Goal: Communication & Community: Answer question/provide support

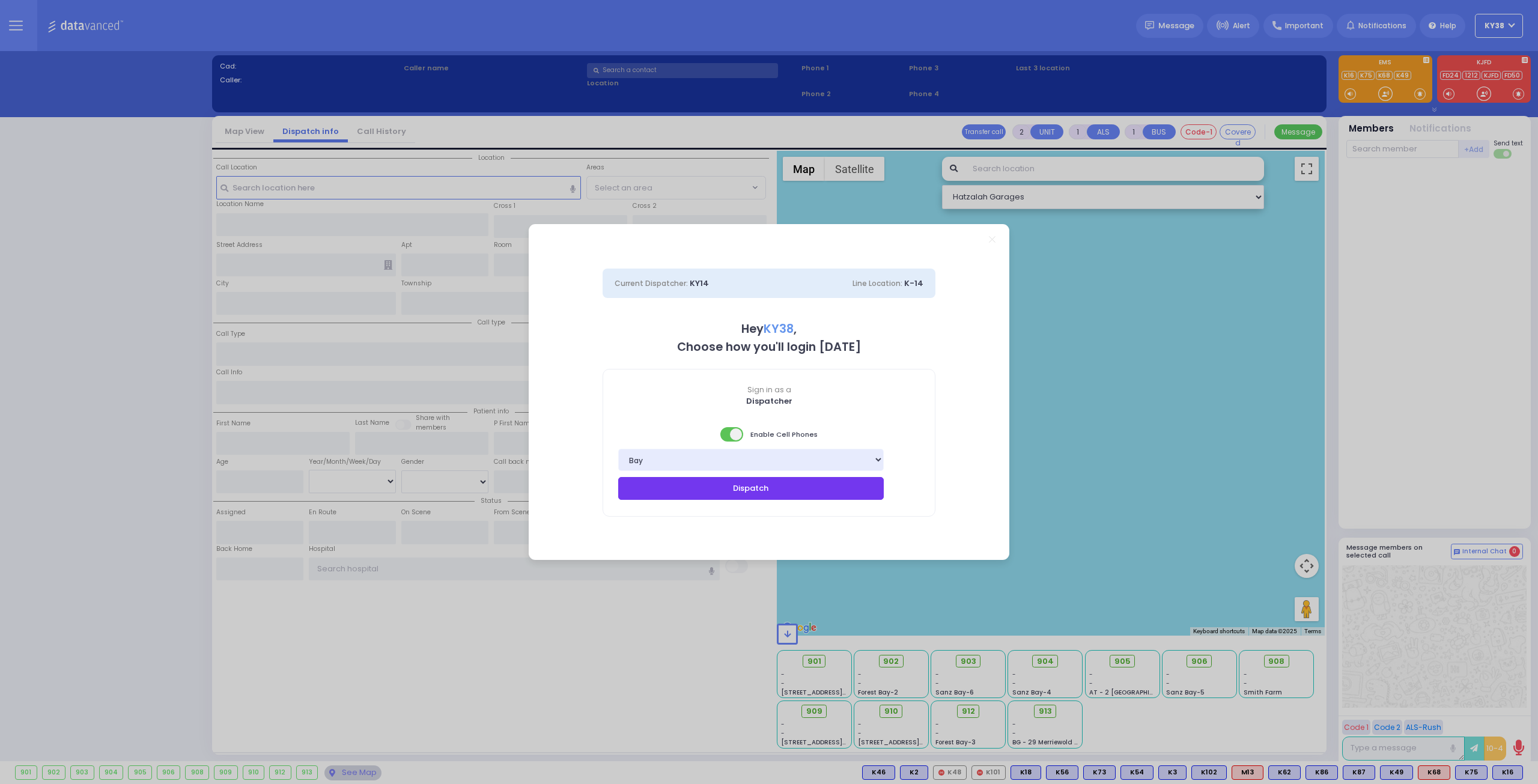
click at [745, 492] on button "Dispatch" at bounding box center [751, 488] width 266 height 23
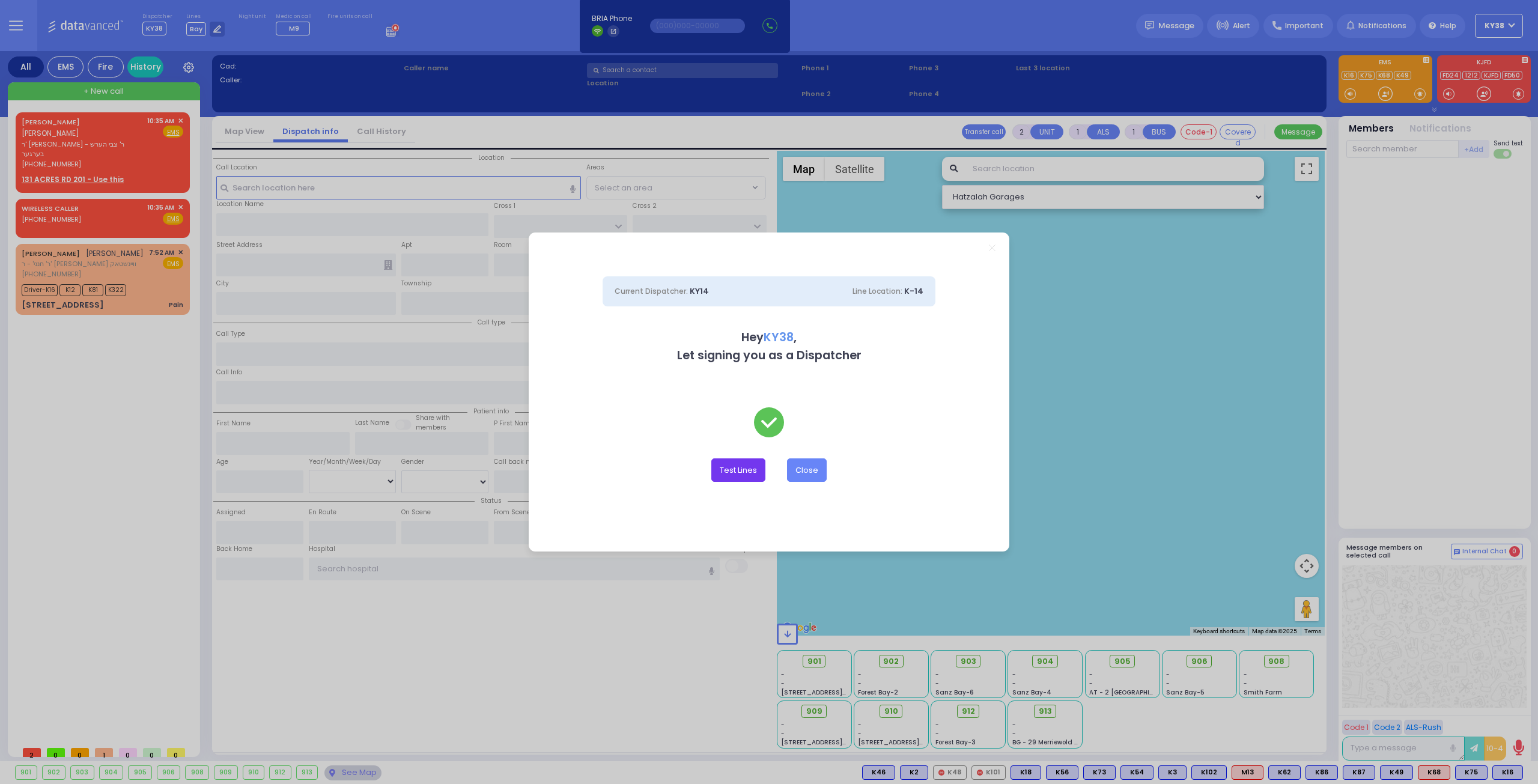
click at [756, 472] on button "Test Lines" at bounding box center [738, 470] width 54 height 23
type input "8457831212"
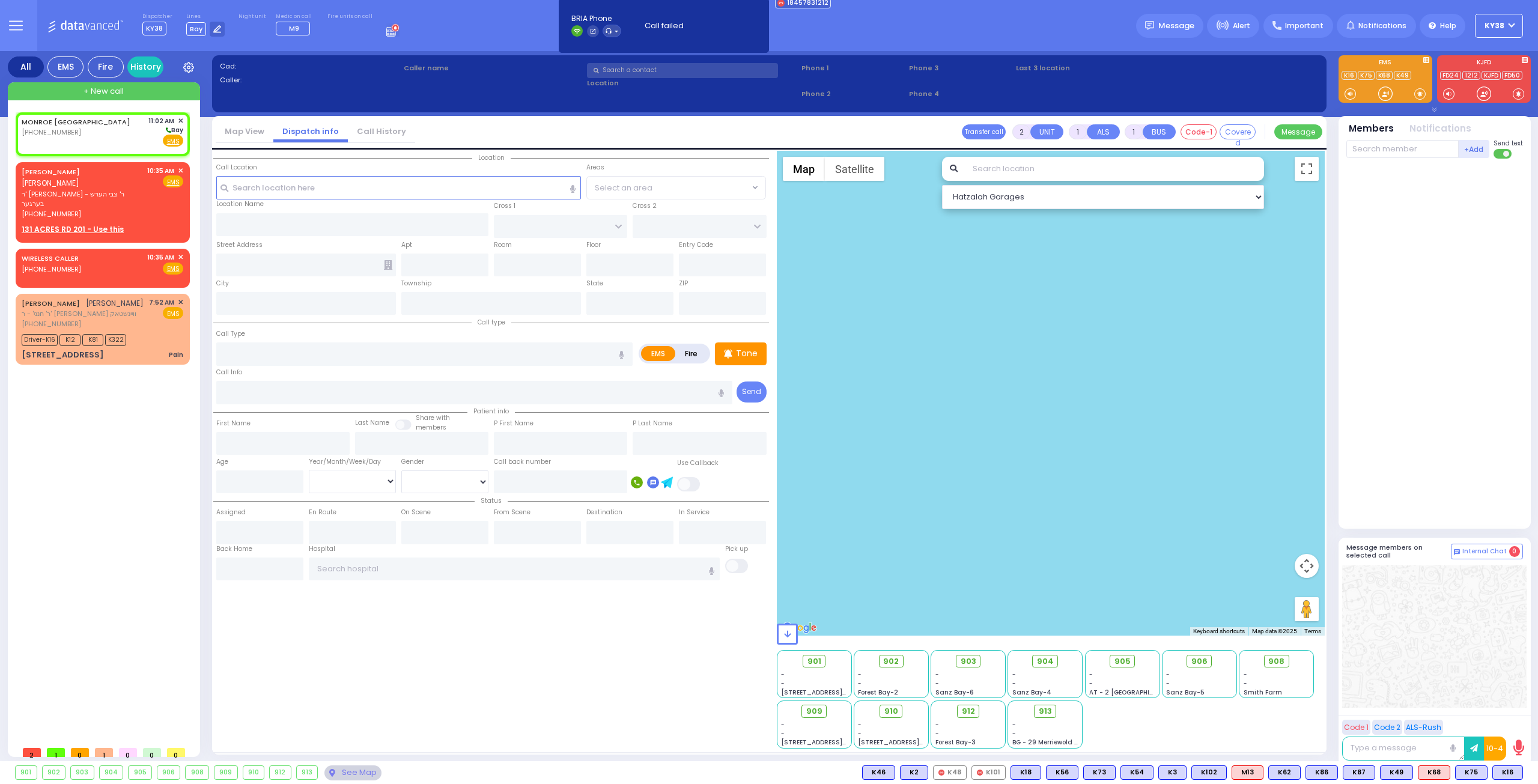
select select
radio input "true"
select select
type input "11:02"
select select "Hatzalah Garages"
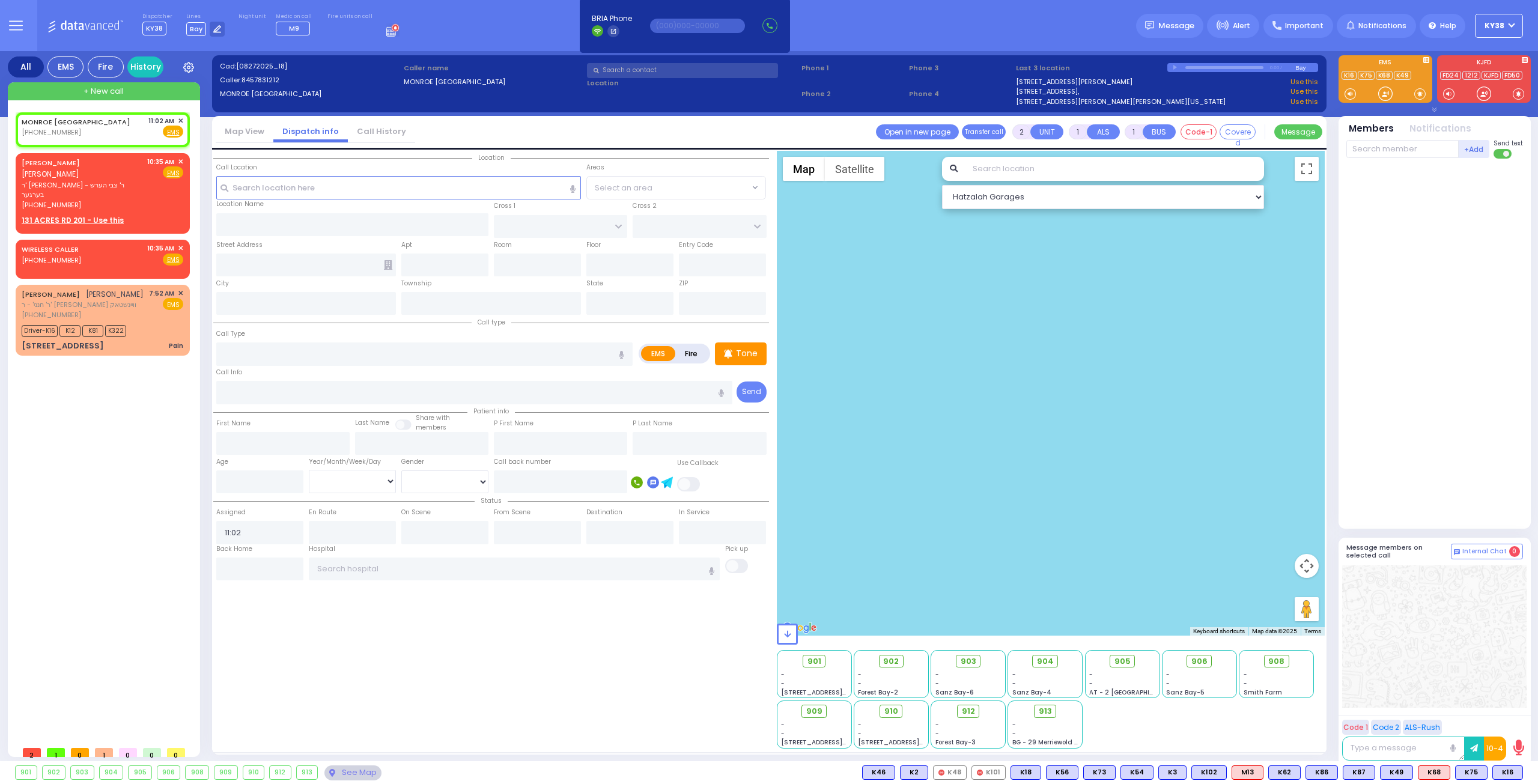
select select
radio input "true"
select select
select select "Hatzalah Garages"
click at [105, 126] on div "MONROE NY (845) 783-1212 11:02 AM ✕ Fire EMS" at bounding box center [102, 126] width 162 height 22
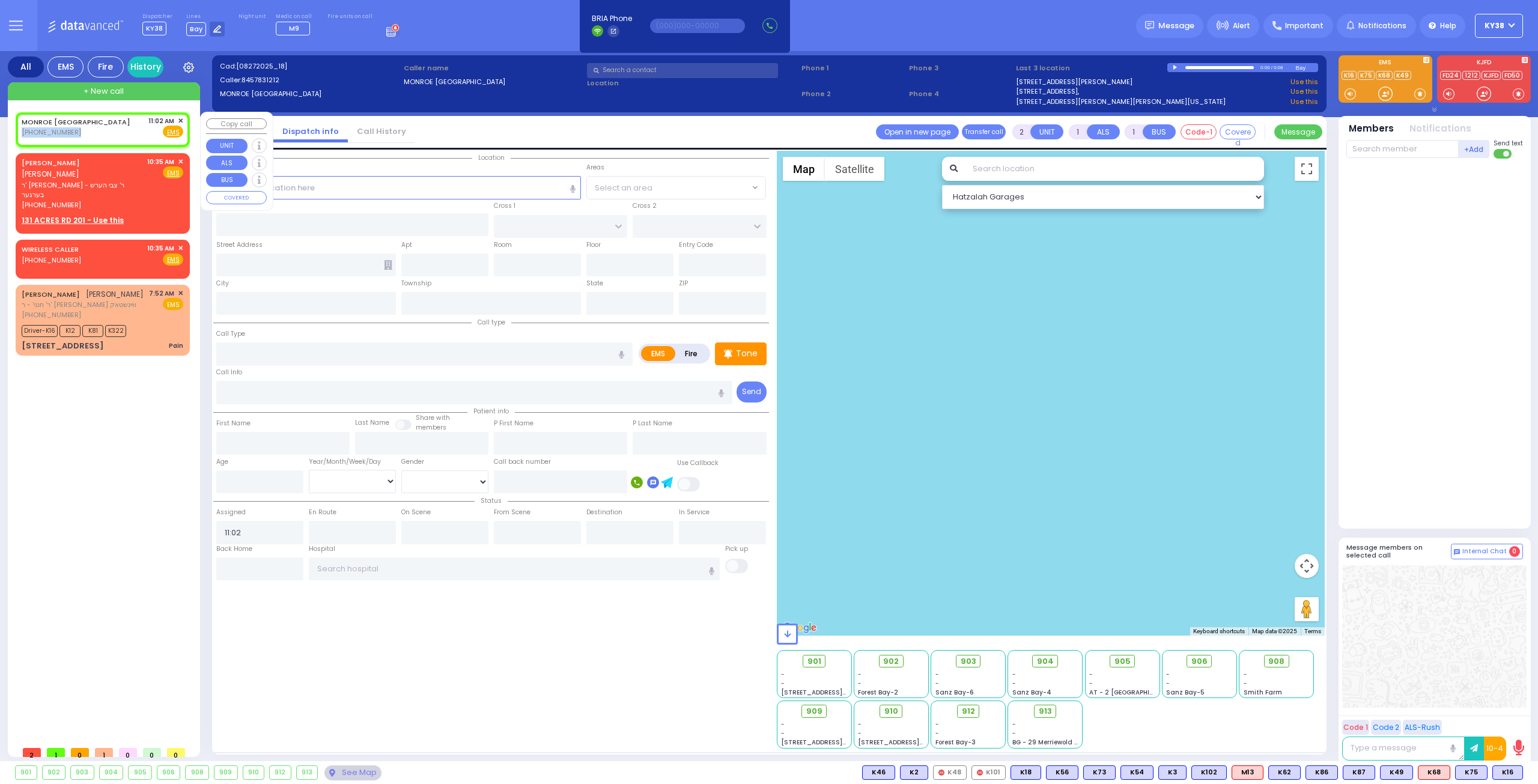
select select
radio input "true"
select select
select select "Hatzalah Garages"
click at [180, 118] on span "✕" at bounding box center [181, 120] width 5 height 10
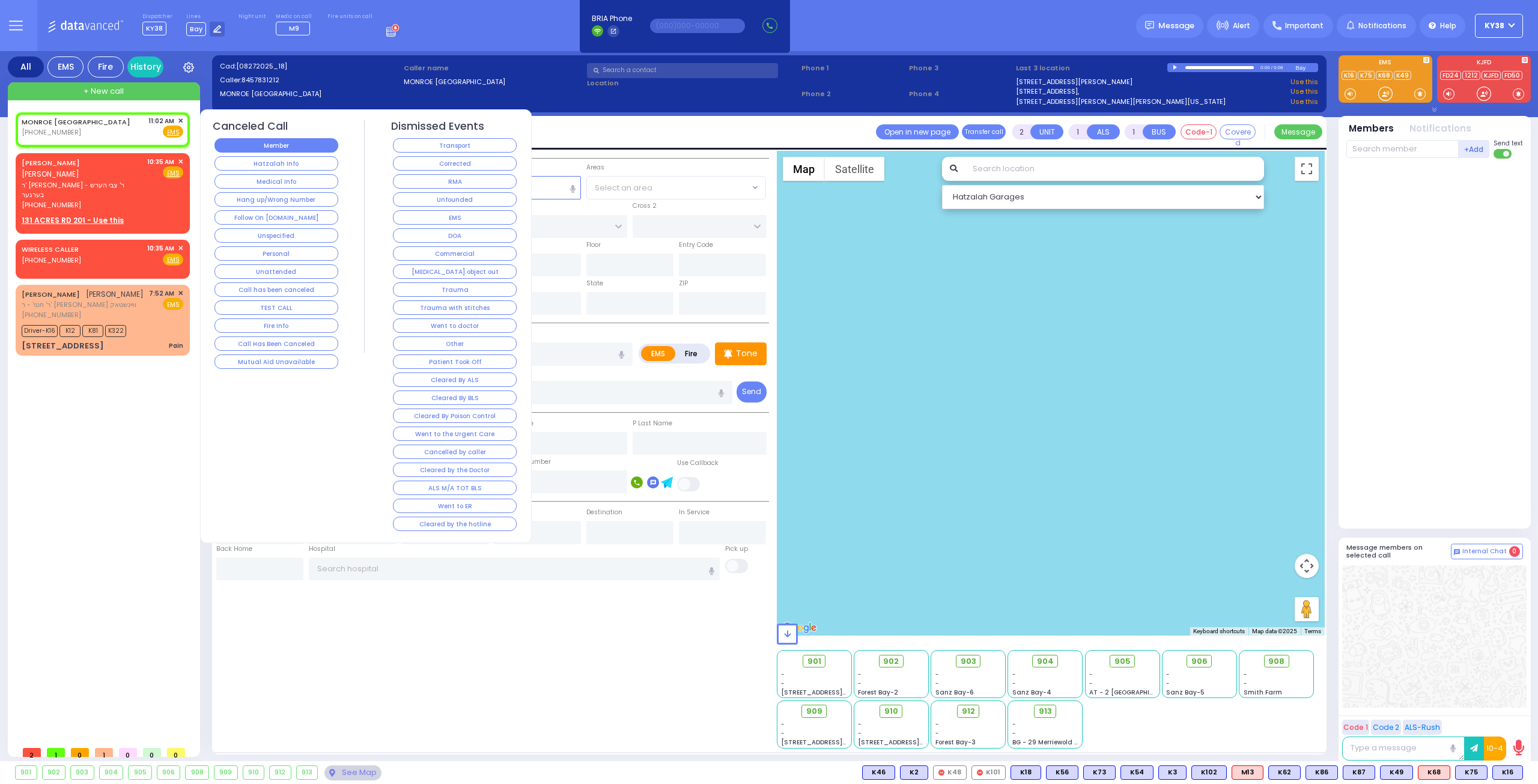
click at [228, 144] on button "Member" at bounding box center [276, 145] width 124 height 15
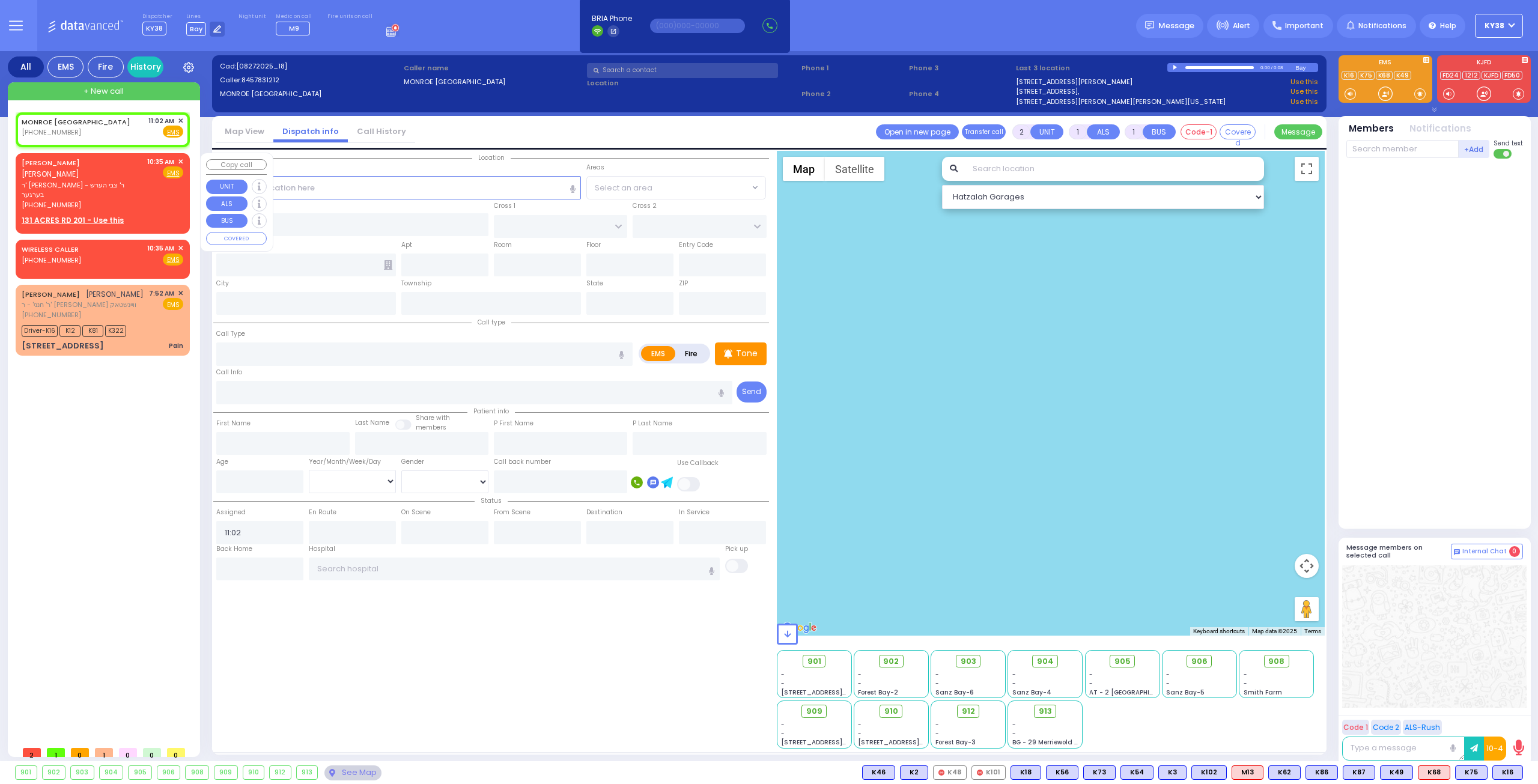
select select
radio input "true"
select select
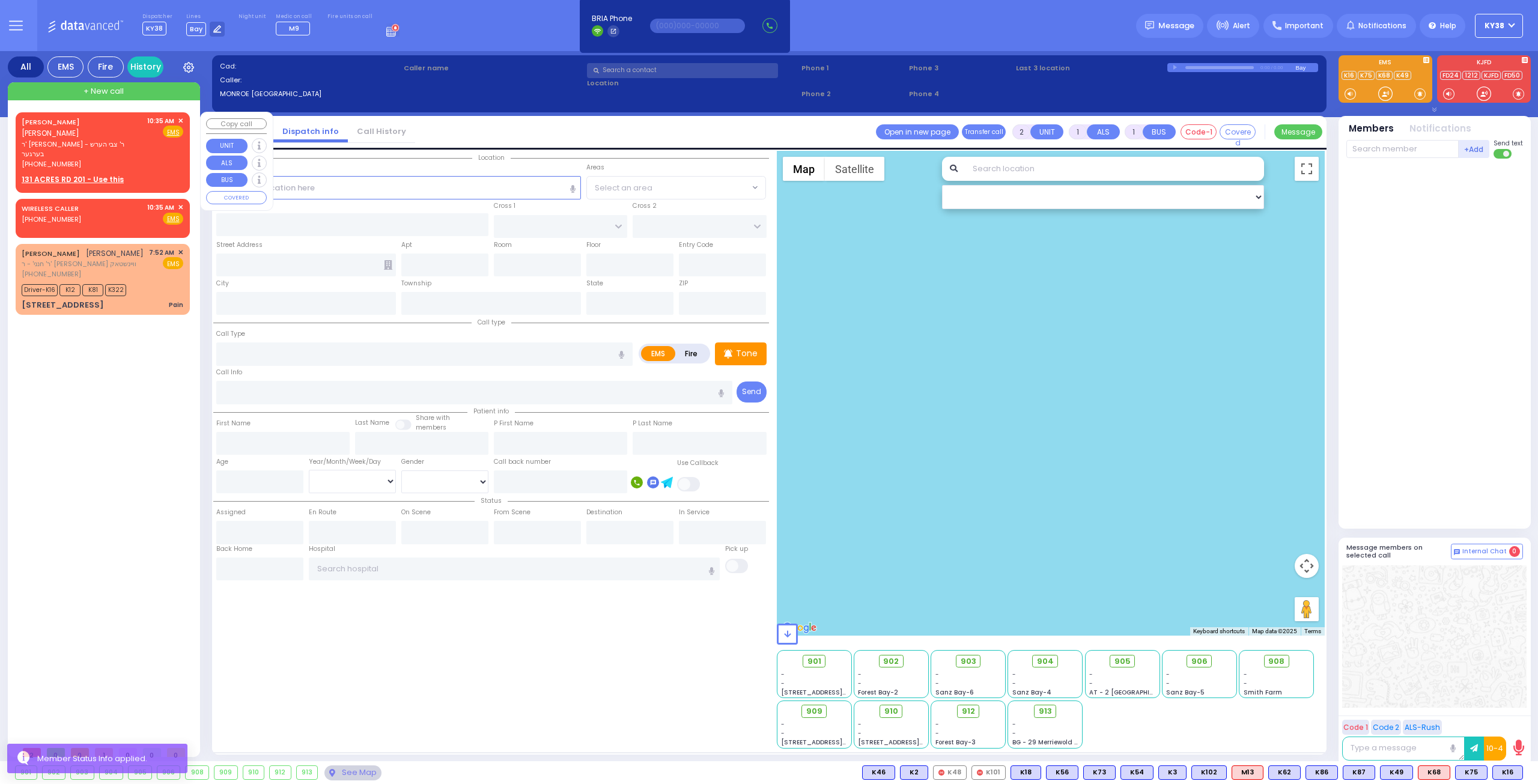
click at [147, 149] on div "YITZCHOK GOLDSTEIN יצחק גאלדשטיין ר' אברהם שמואל - ר' צבי הערש בערגער (845) 248…" at bounding box center [102, 151] width 169 height 73
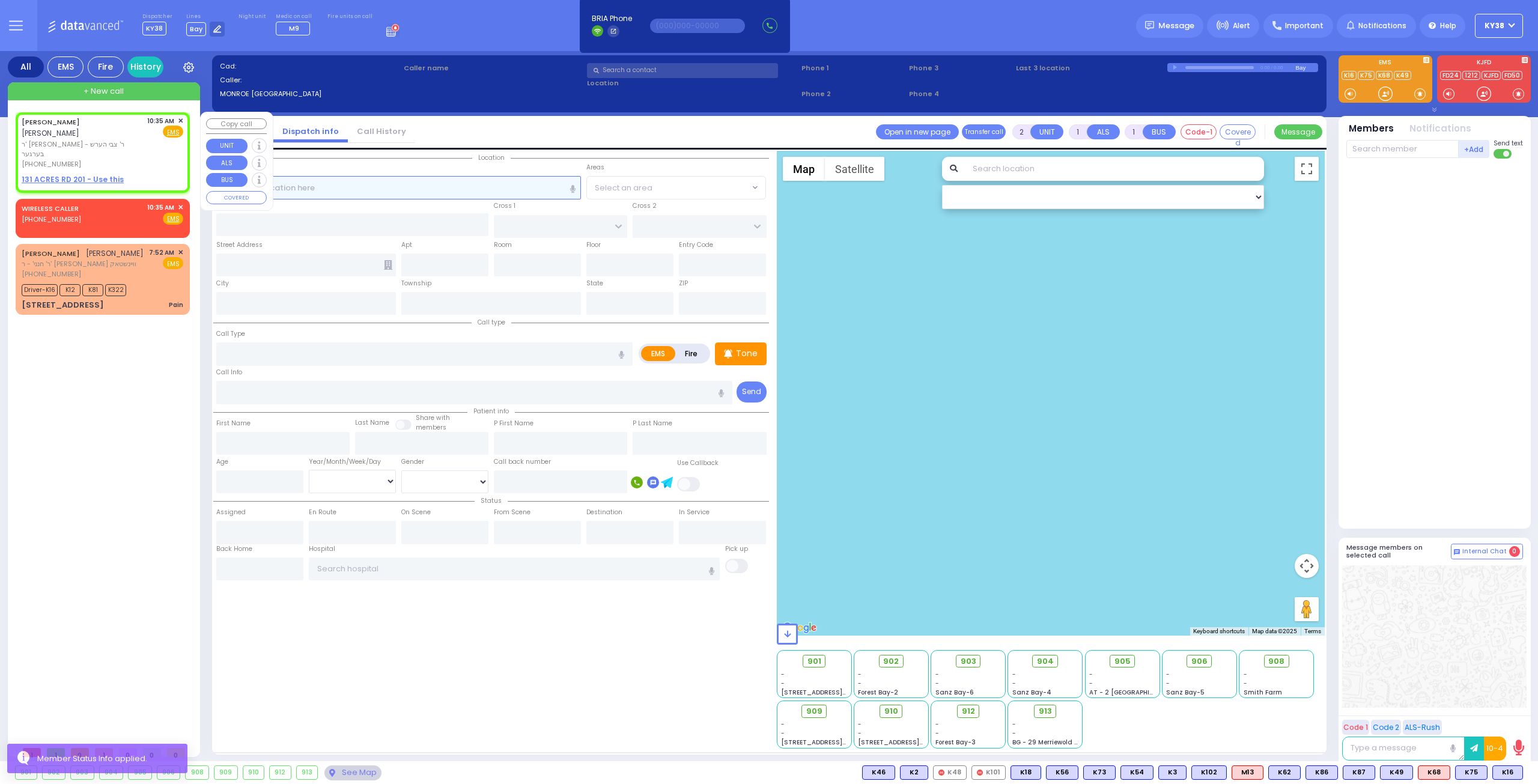
select select
radio input "true"
type input "YITZCHOK"
type input "[PERSON_NAME]"
select select
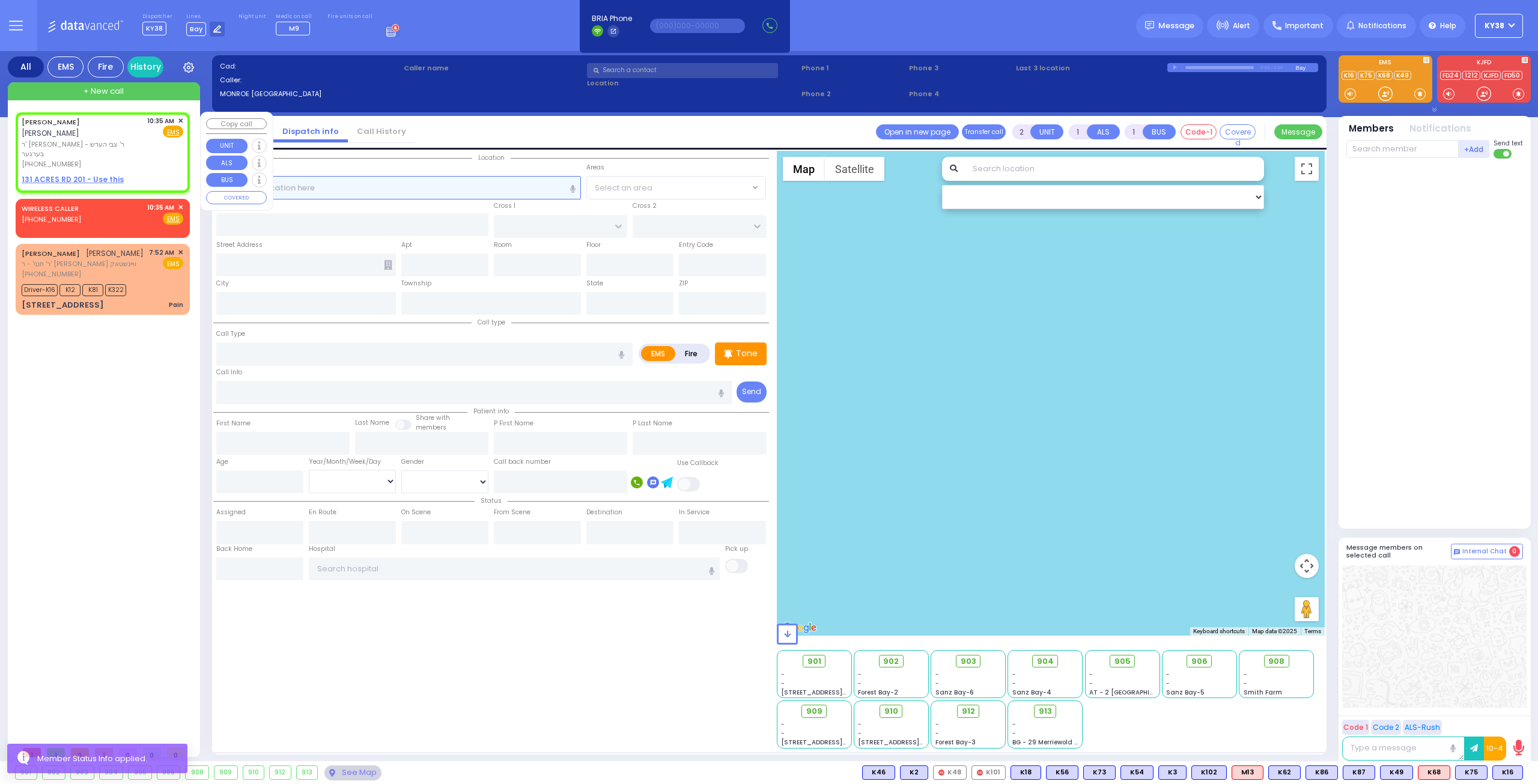
type input "10:35"
select select "Hatzalah Garages"
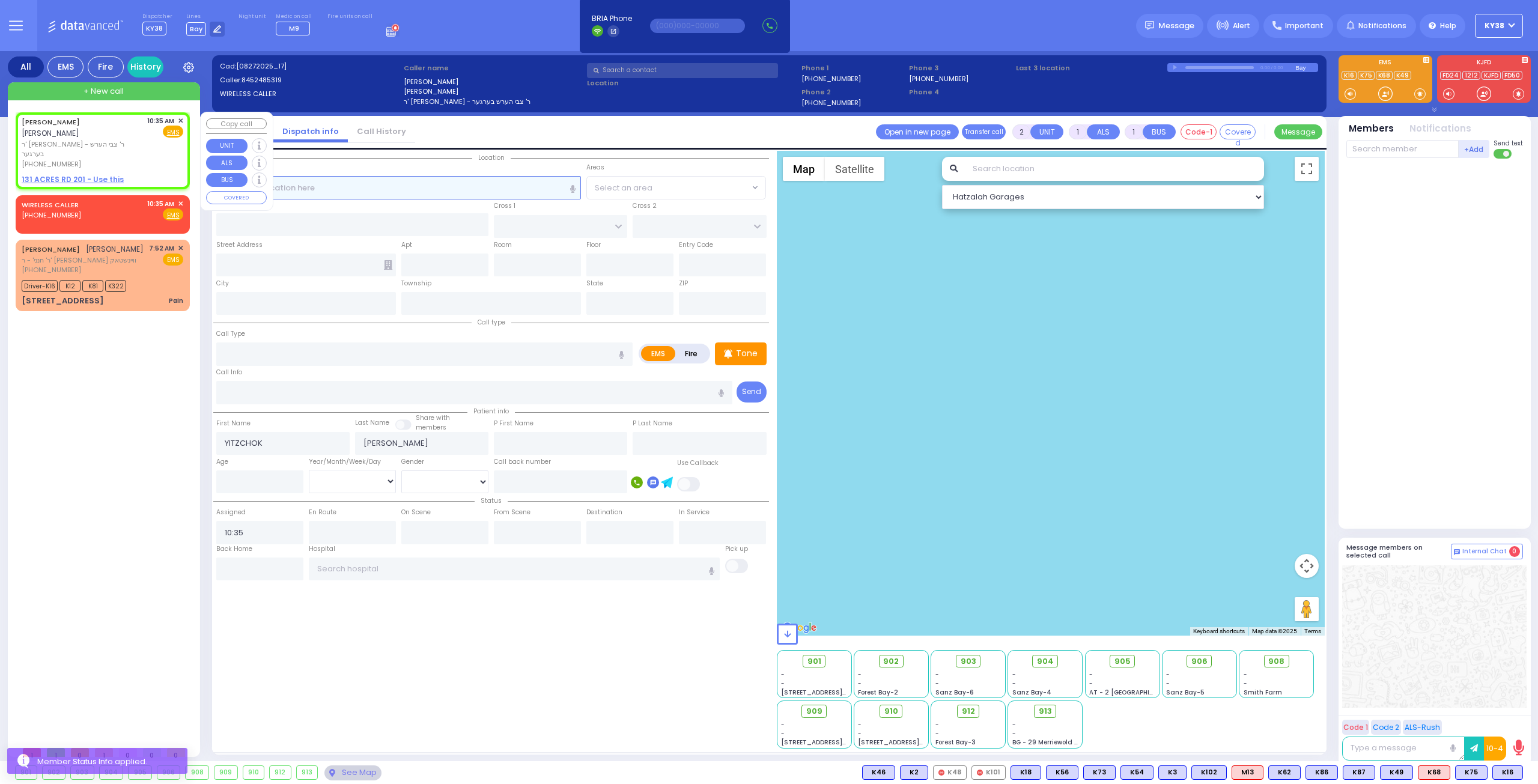
select select
radio input "true"
select select
select select "Hatzalah Garages"
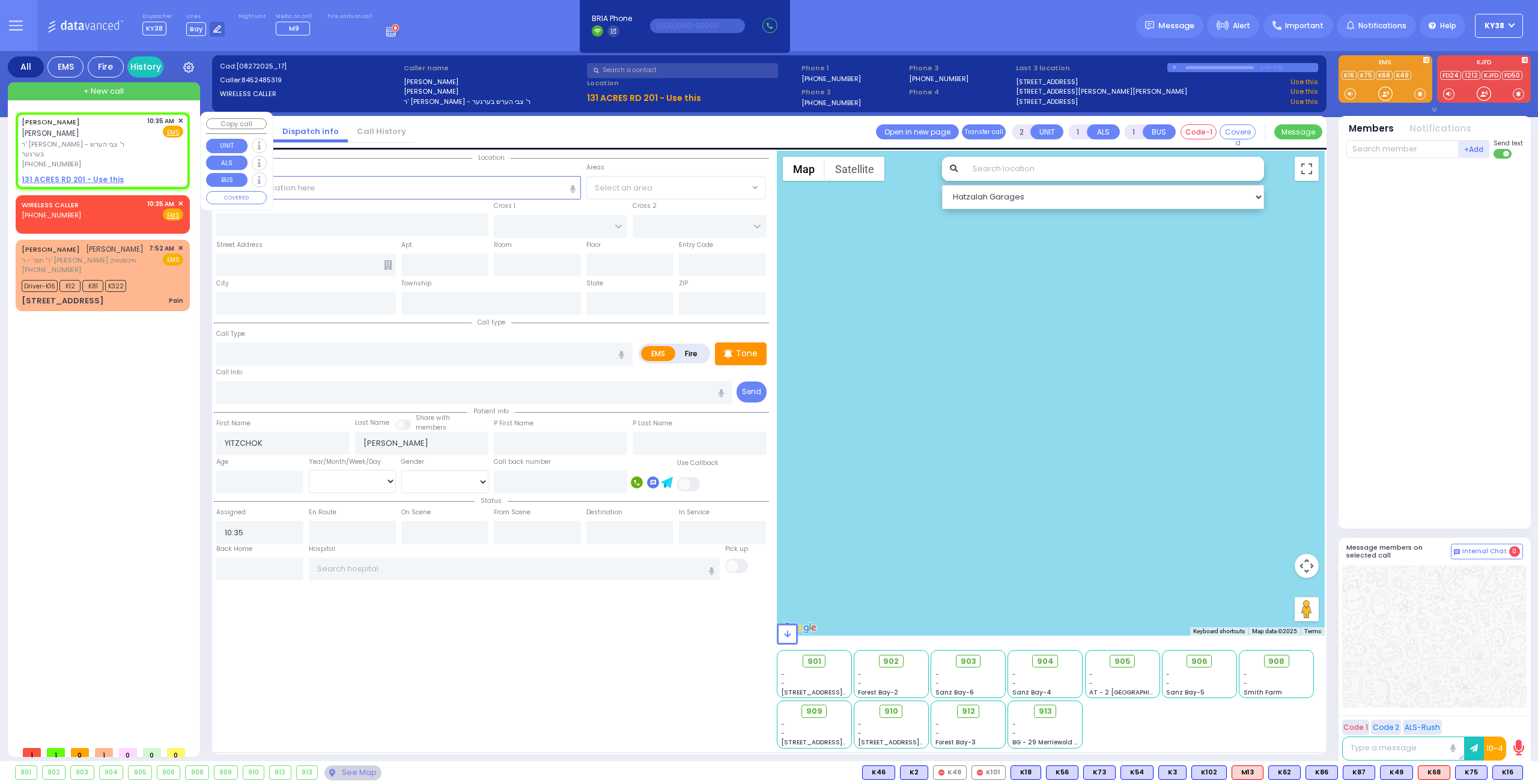
click at [142, 141] on div "[PERSON_NAME] [PERSON_NAME] ר' [PERSON_NAME] - ר' צבי הערש בערגער [PHONE_NUMBER…" at bounding box center [102, 142] width 162 height 54
select select
radio input "true"
select select
select select "Hatzalah Garages"
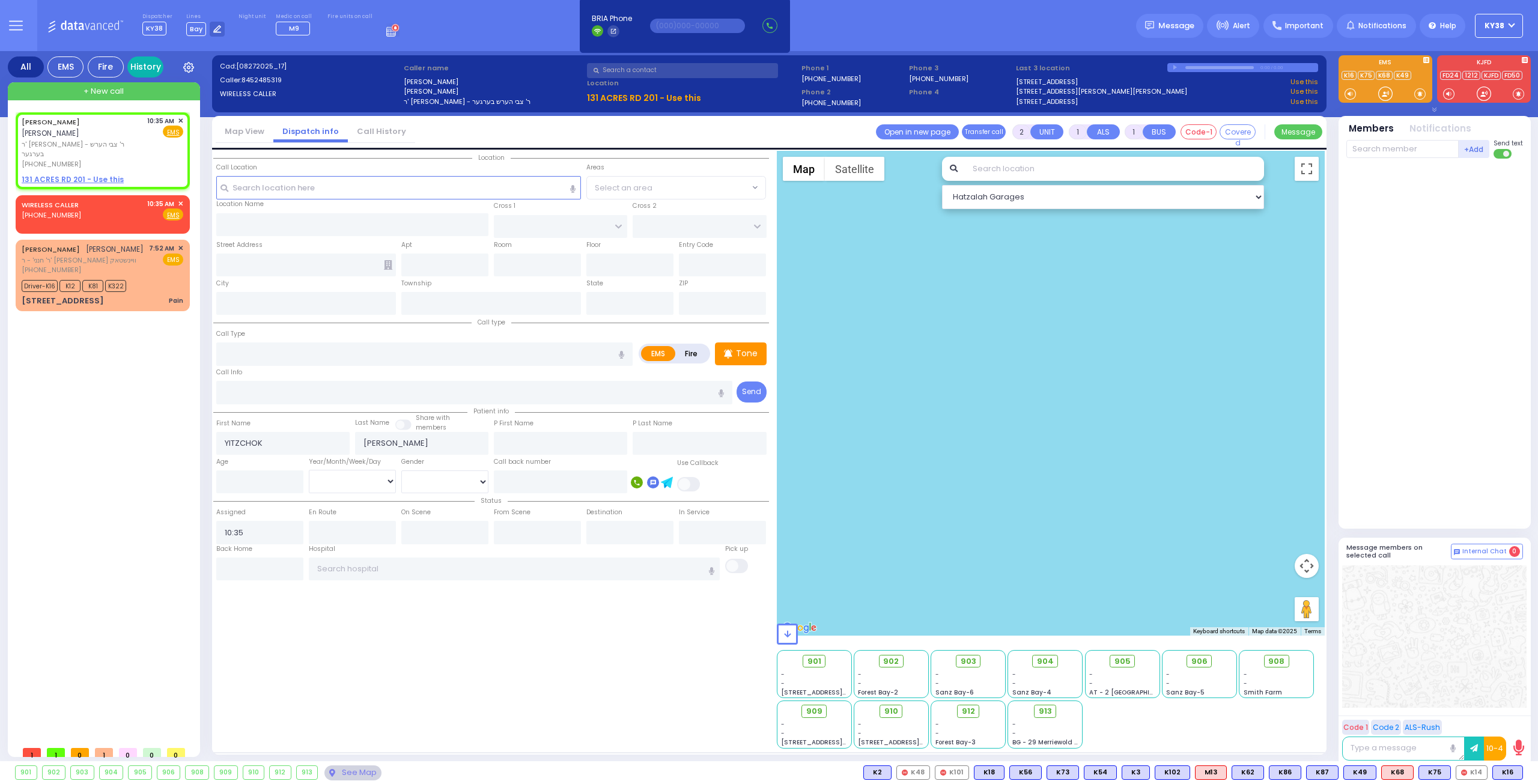
click at [143, 63] on link "History" at bounding box center [145, 66] width 36 height 21
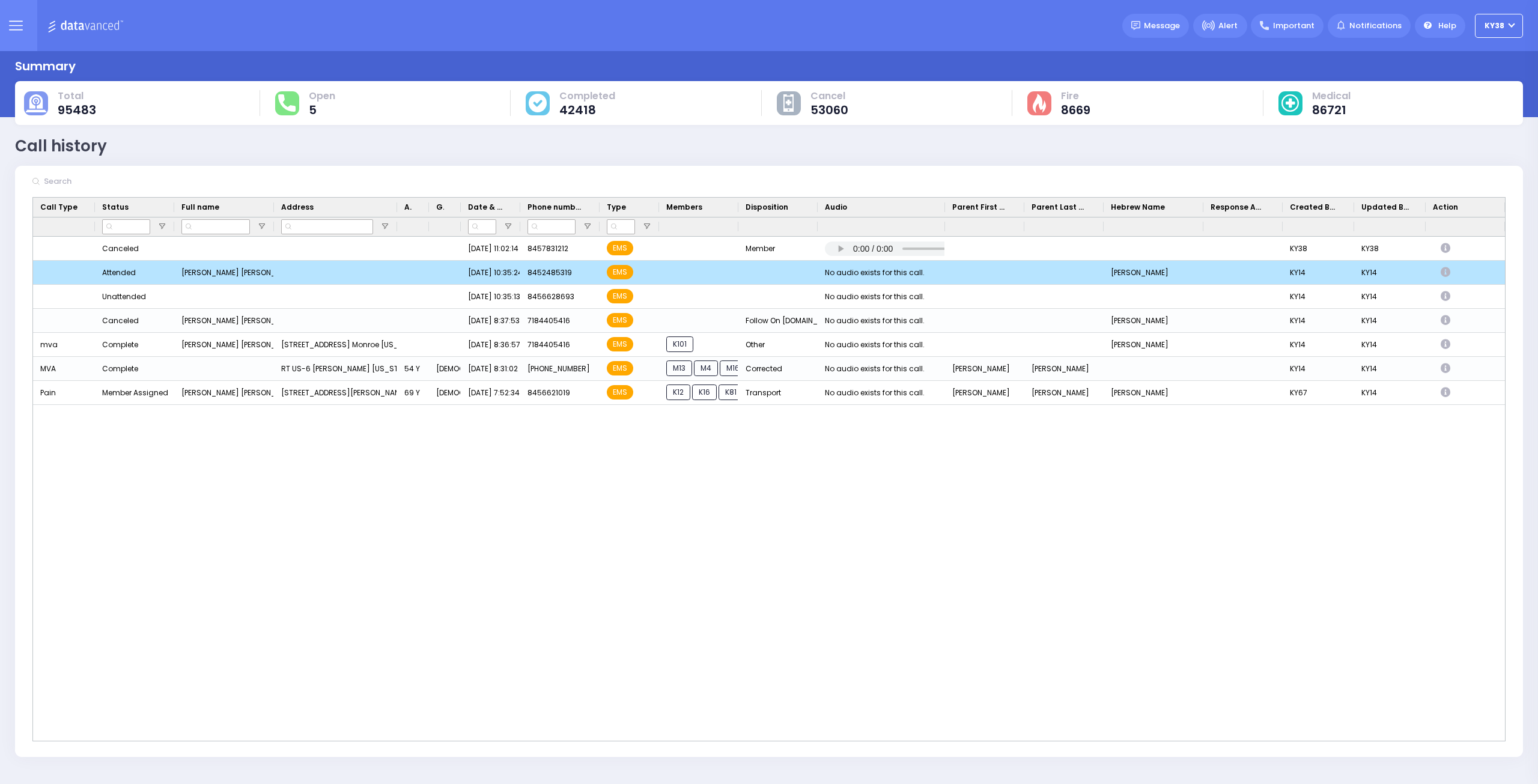
click at [795, 275] on div "Press SPACE to deselect this row." at bounding box center [778, 273] width 80 height 24
click at [589, 268] on div "8452485319" at bounding box center [560, 273] width 80 height 24
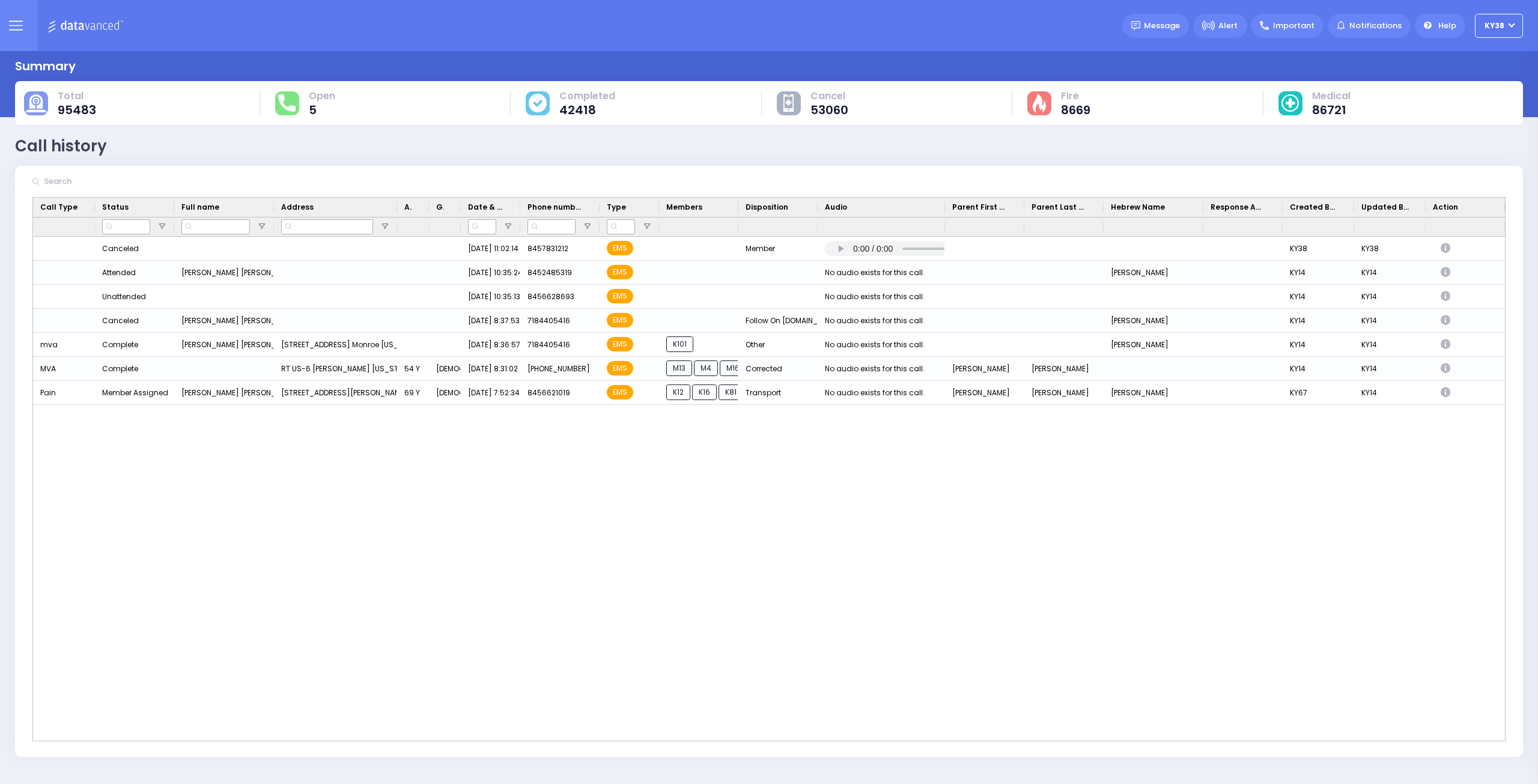
click at [403, 479] on div "KY38 KY38 Canceled Restore 8/27/2025 11:02:14 AM 8457831212 EMS Member יצחק גאל…" at bounding box center [769, 488] width 1472 height 504
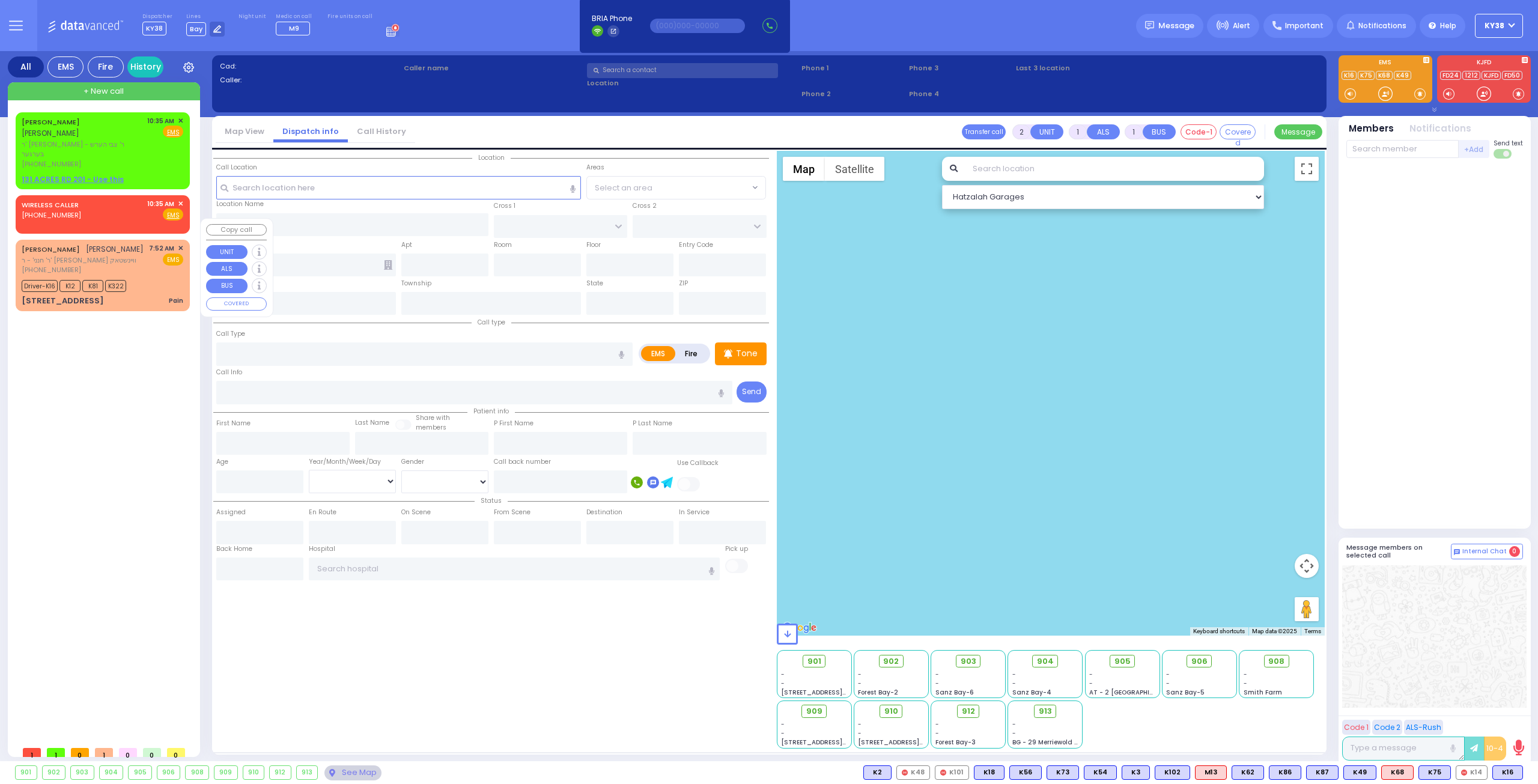
click at [144, 249] on div "[PERSON_NAME] [PERSON_NAME] ר' חנני' - ר' [PERSON_NAME] וויינשטאק [PHONE_NUMBER…" at bounding box center [102, 260] width 162 height 32
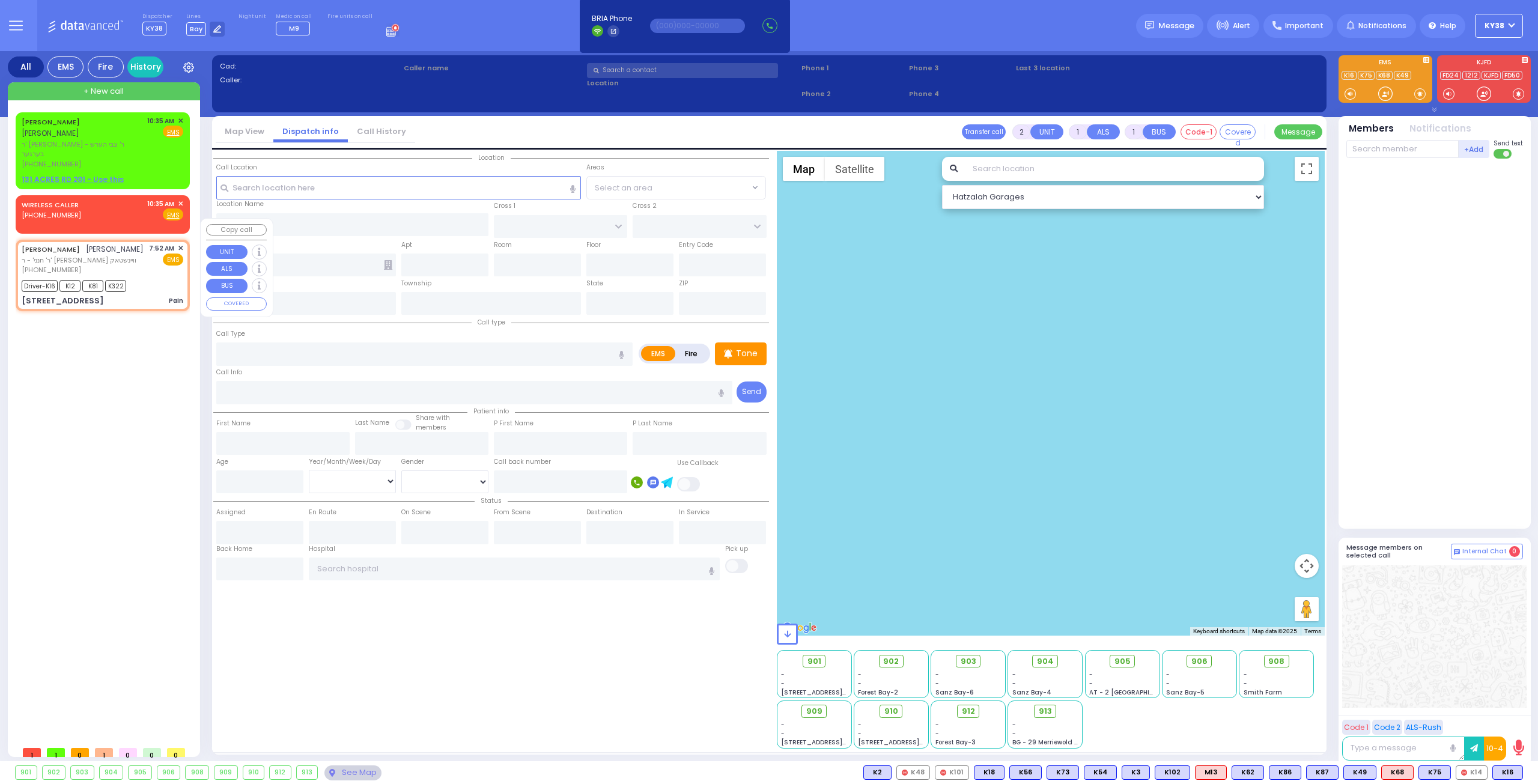
type input "6"
select select
type input "Pain"
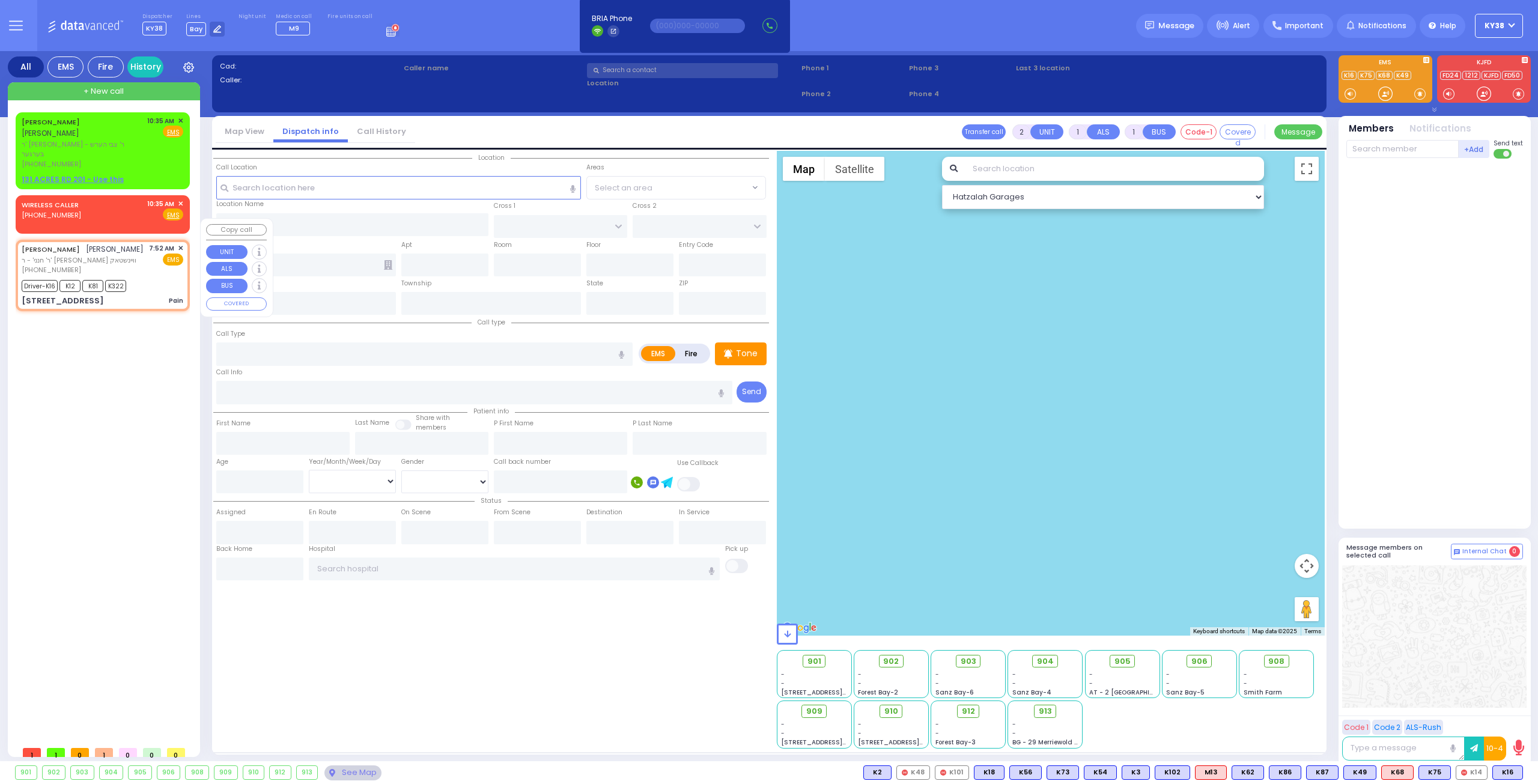
radio input "true"
type input "[PERSON_NAME]"
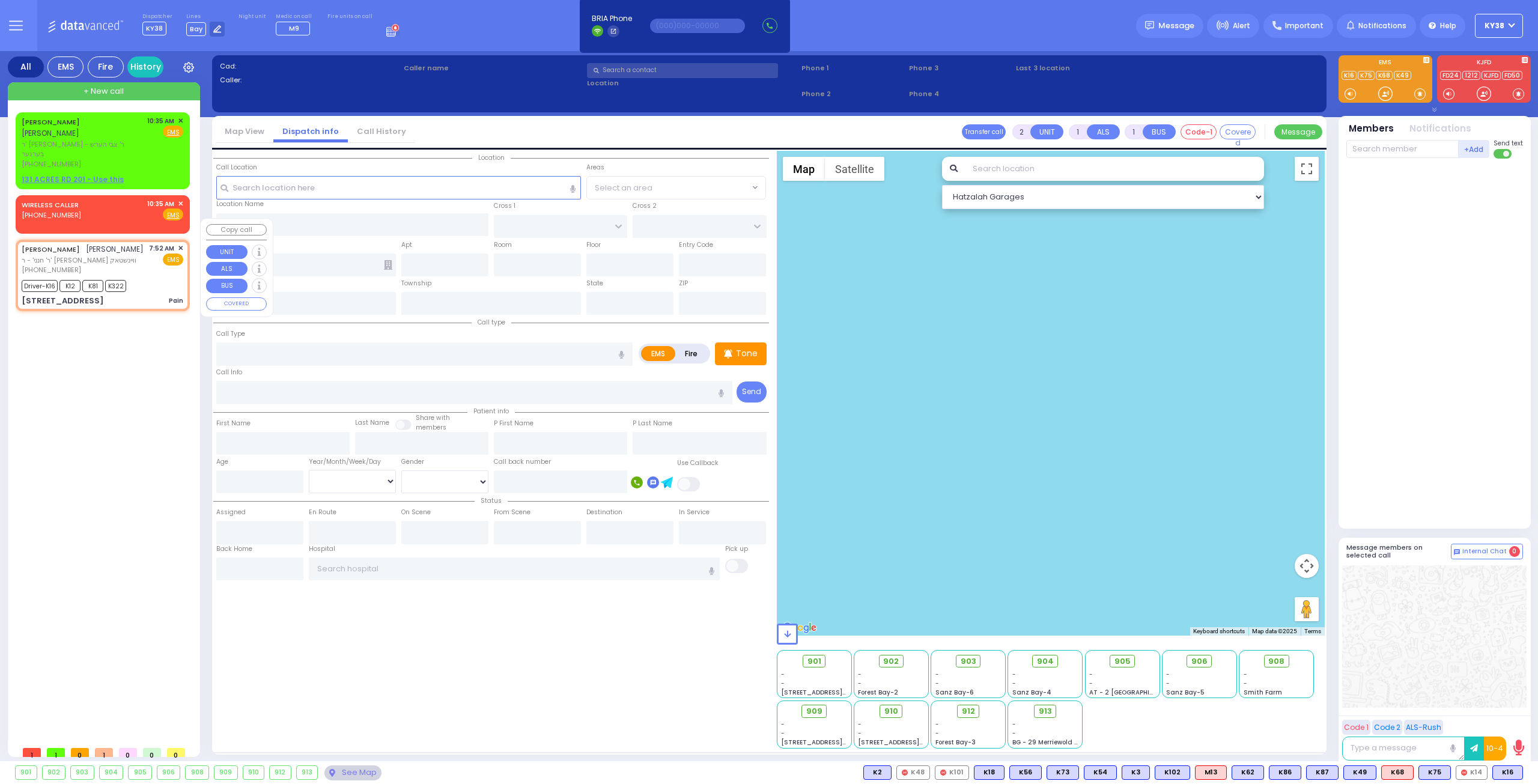
type input "69"
select select "Year"
select select "[DEMOGRAPHIC_DATA]"
type input "07:52"
type input "07:54"
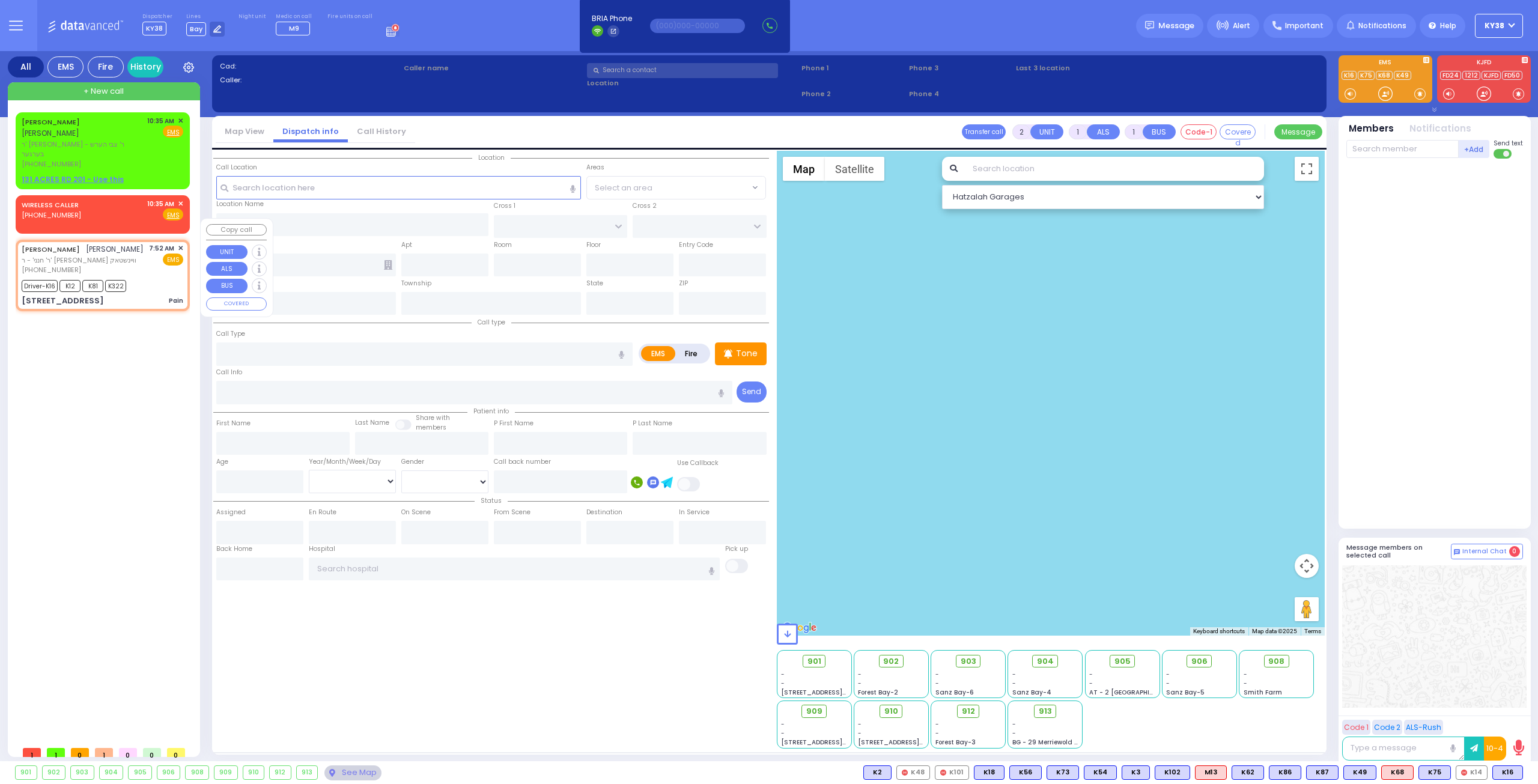
type input "[PERSON_NAME] Valley Hosp Cntr [STREET_ADDRESS]"
type input "[GEOGRAPHIC_DATA]"
type input "PAKSH PL"
type input "[STREET_ADDRESS]"
type input "201"
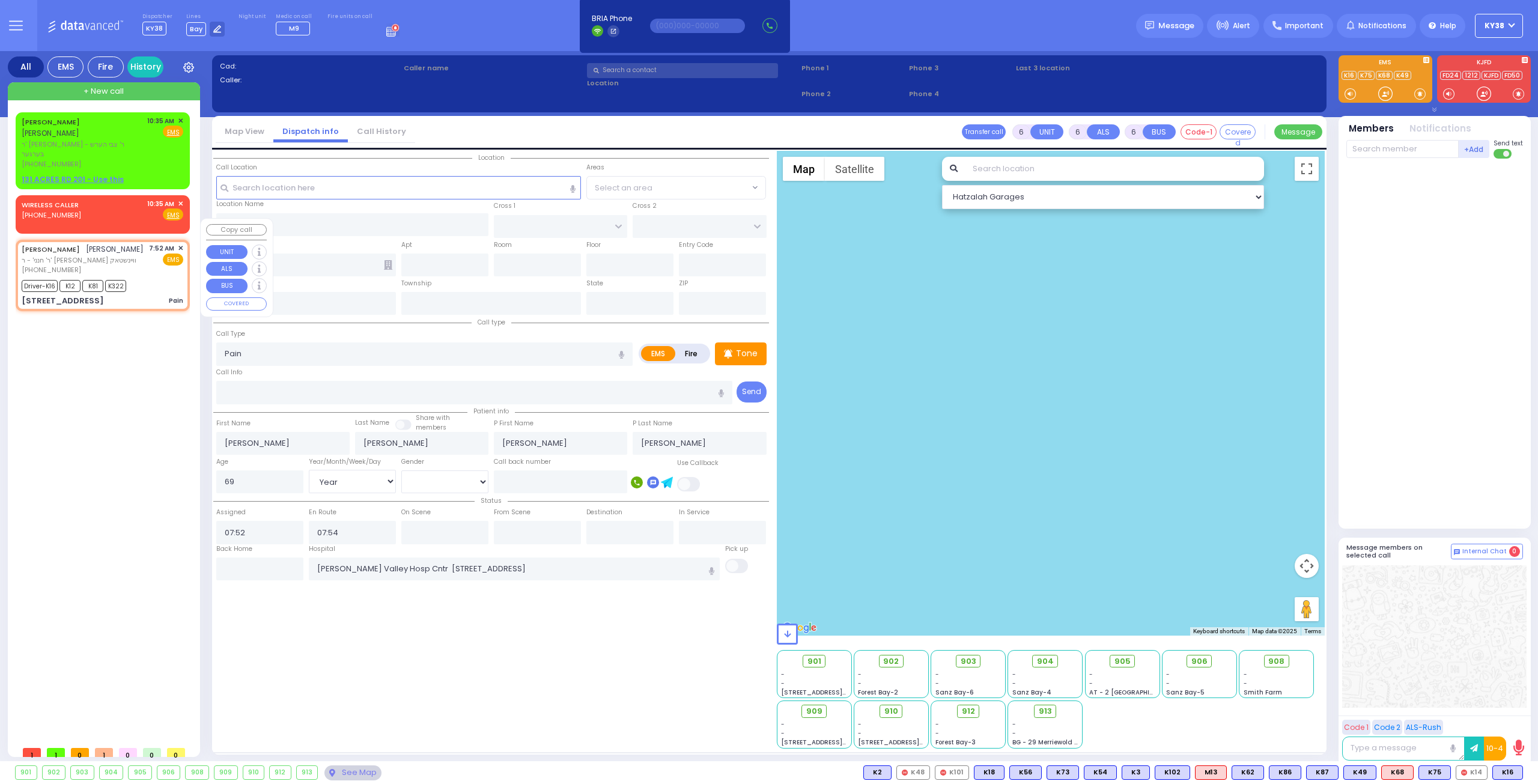
type input "[PERSON_NAME]"
type input "[US_STATE]"
type input "10950"
select select "SECTION 5"
select select "Hatzalah Garages"
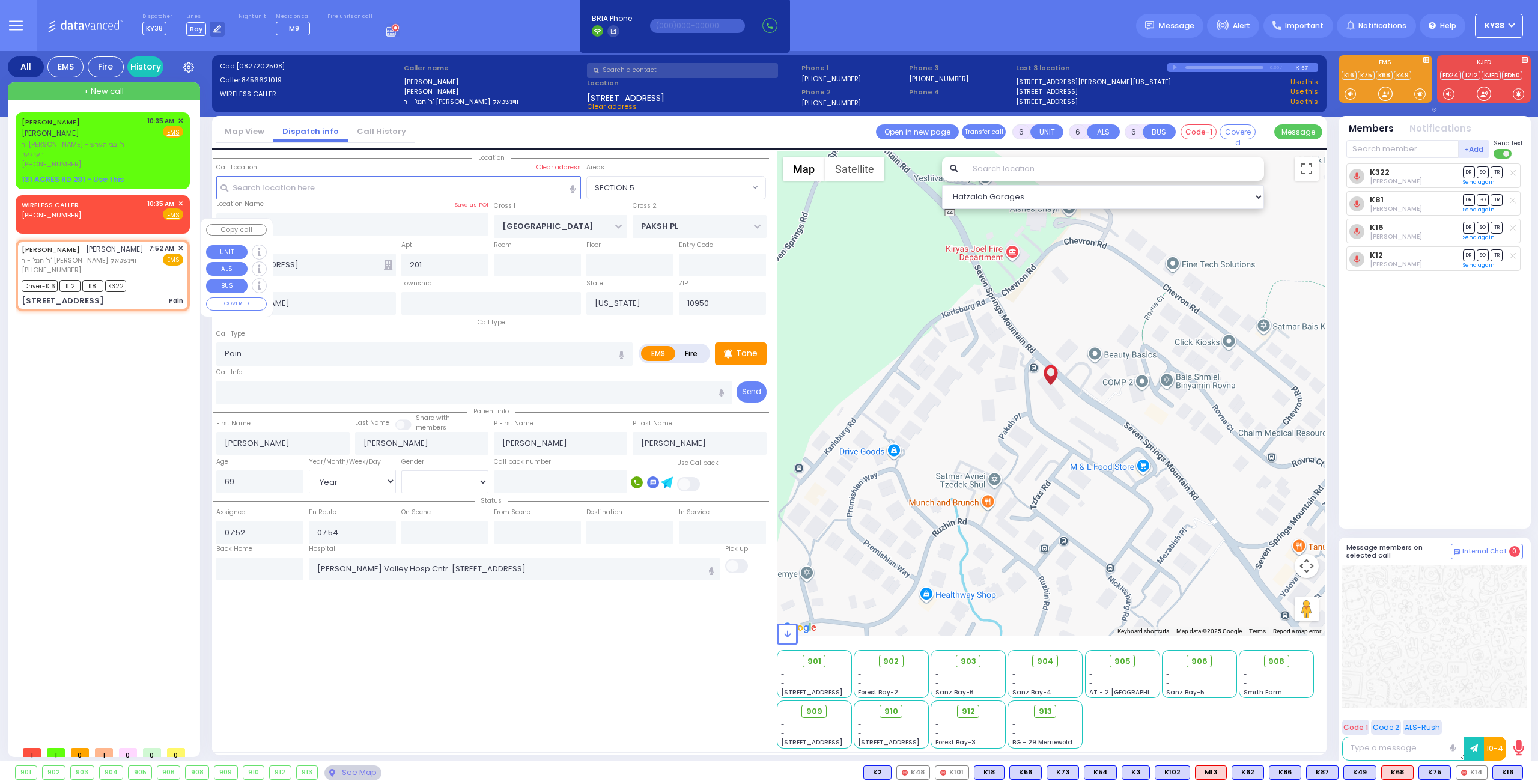
click at [138, 244] on div "[PERSON_NAME] [PERSON_NAME] ר' חנני' - ר' [PERSON_NAME] וויינשטאק [PHONE_NUMBER…" at bounding box center [102, 260] width 162 height 32
select select
radio input "true"
select select "Year"
select select "[DEMOGRAPHIC_DATA]"
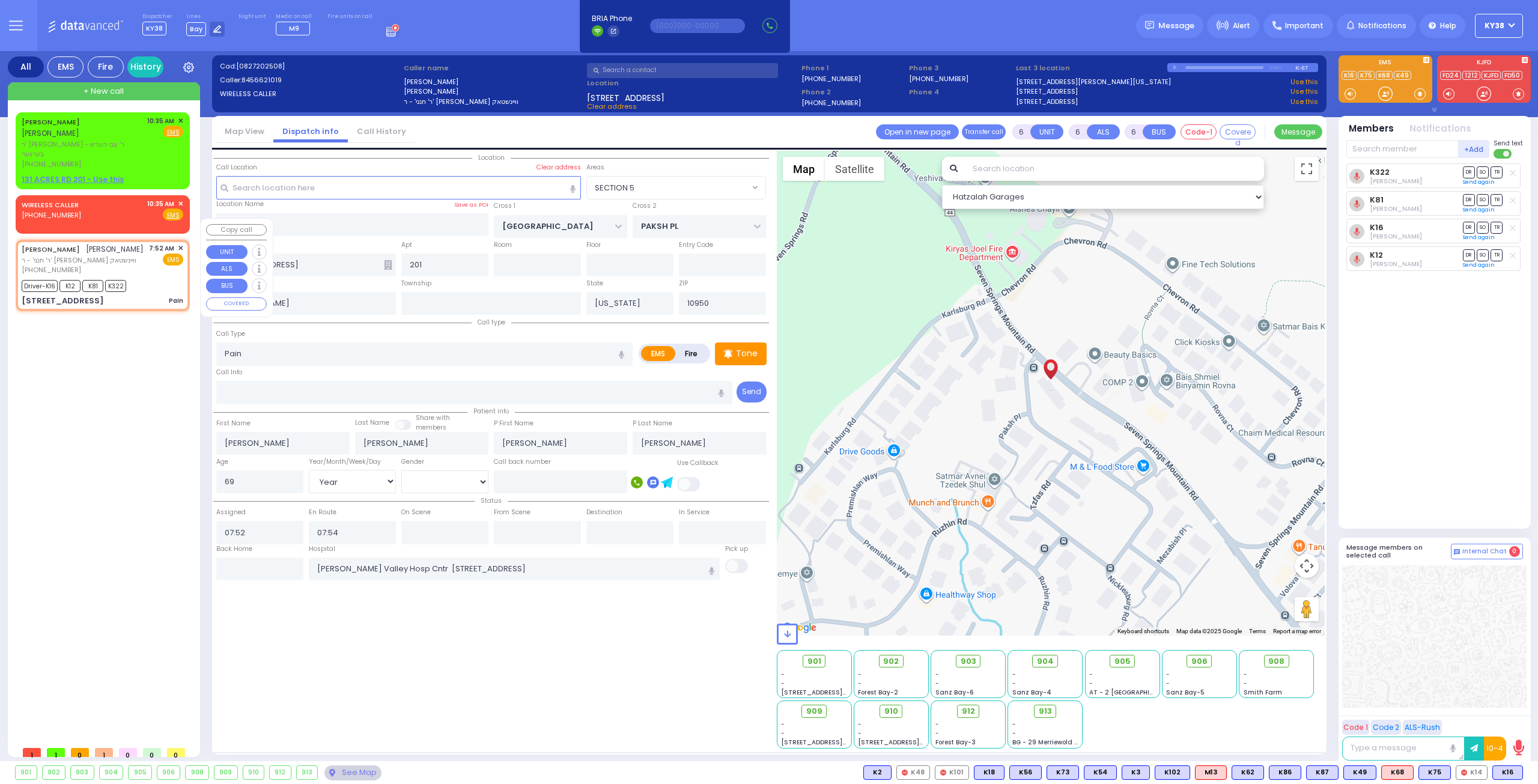
select select "SECTION 5"
select select "Hatzalah Garages"
click at [1194, 27] on span "Message" at bounding box center [1177, 26] width 36 height 12
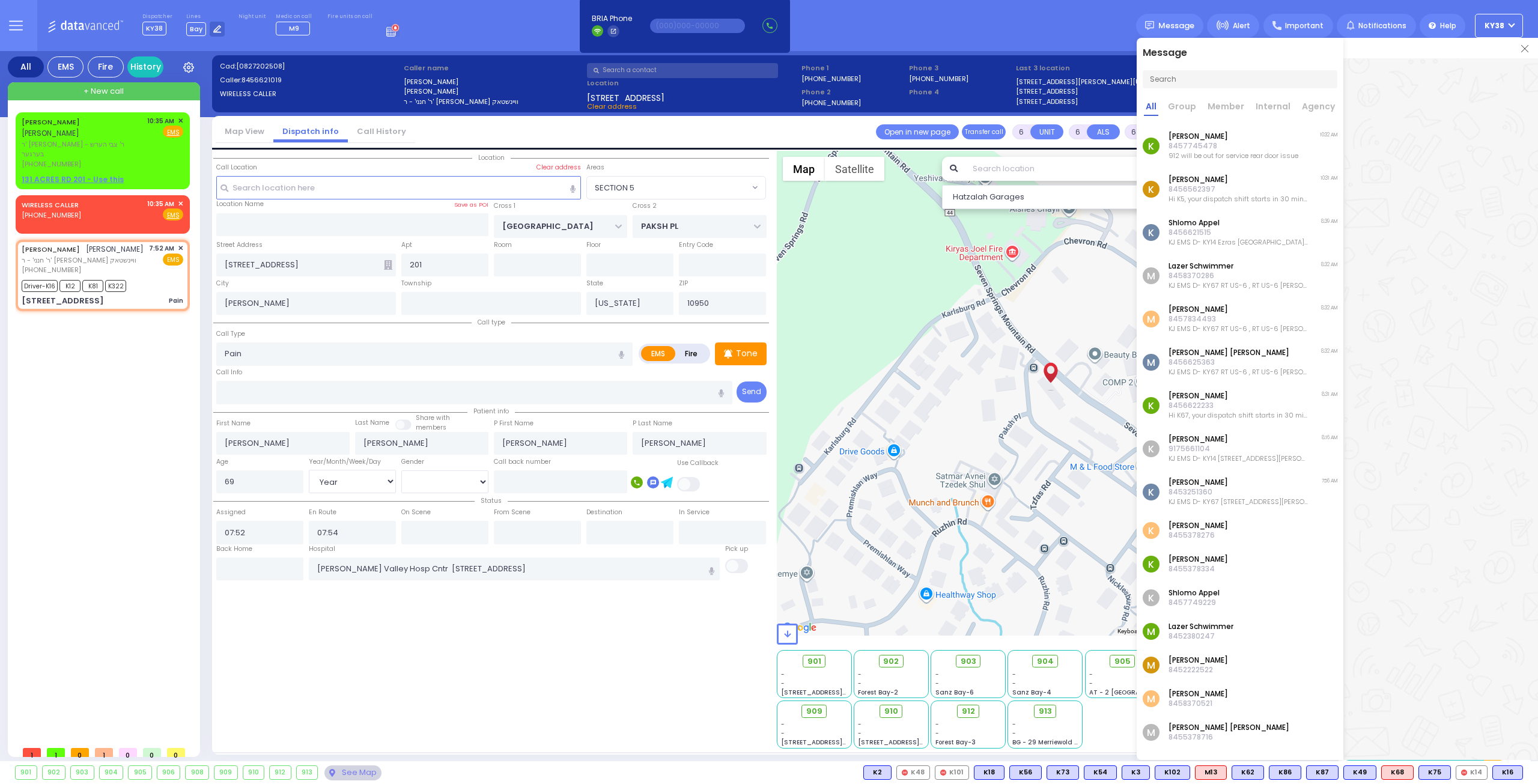
click at [1196, 78] on input "text" at bounding box center [1240, 79] width 195 height 18
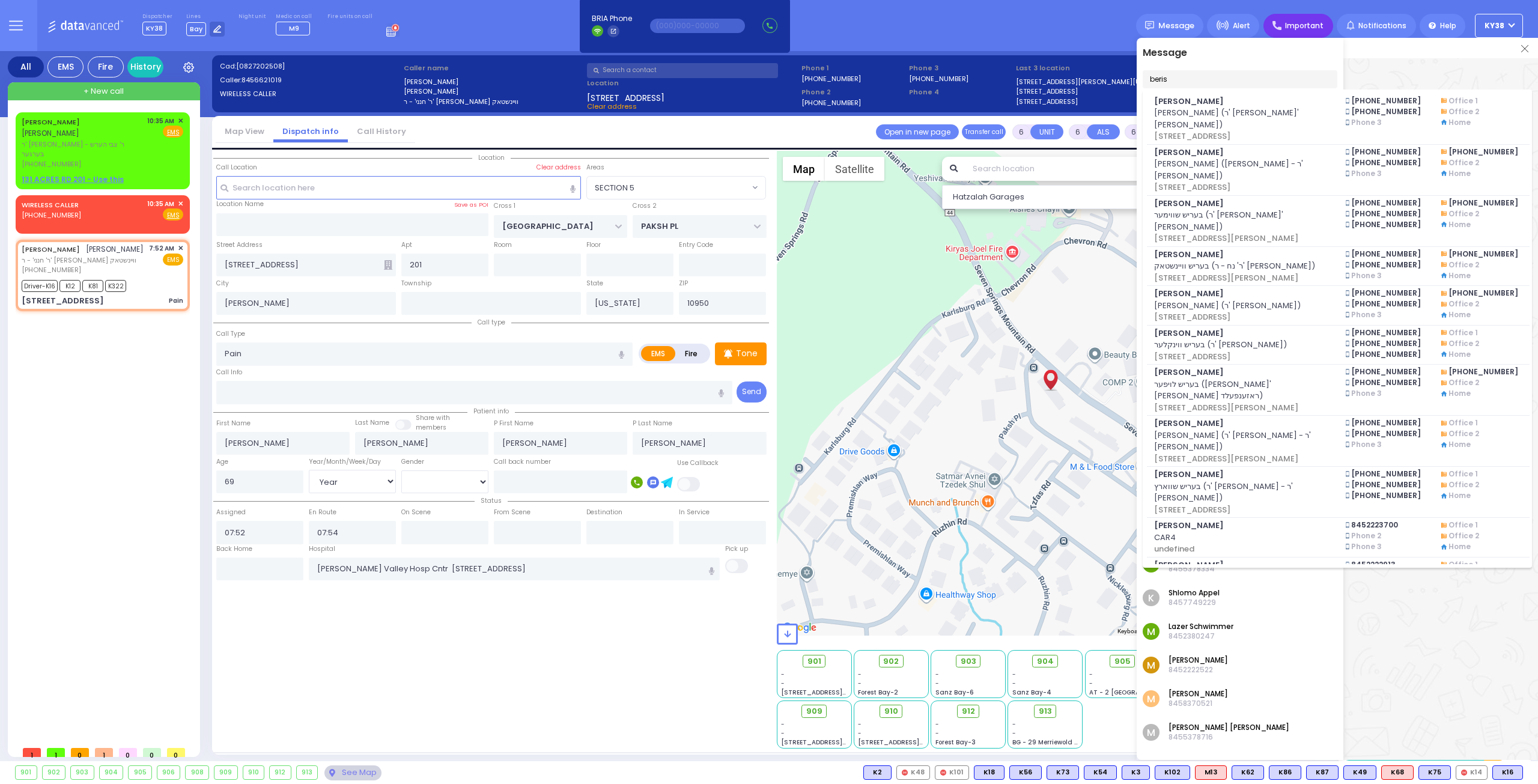
type input "beris"
click at [1290, 27] on div "Important" at bounding box center [1298, 26] width 70 height 24
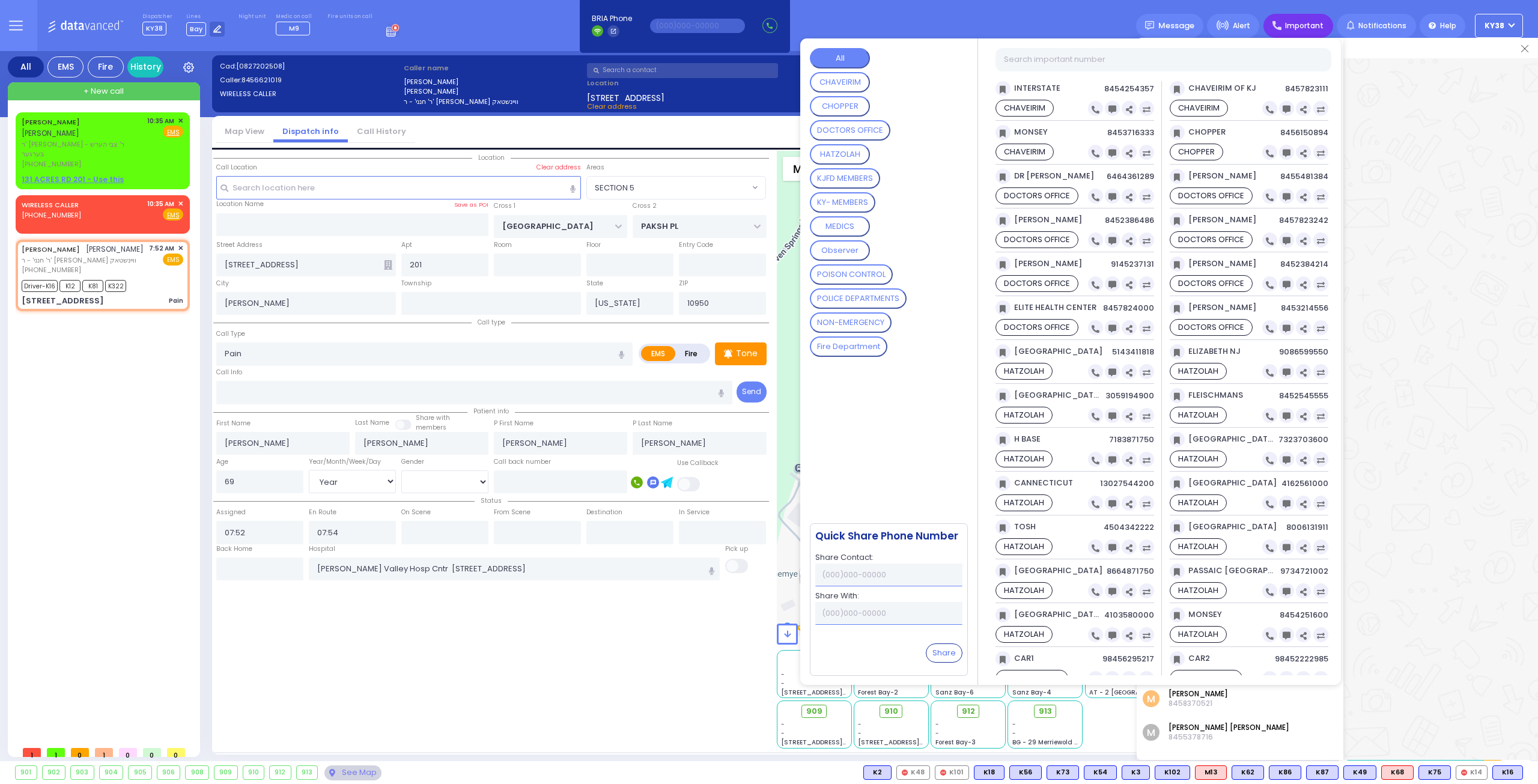
click at [855, 201] on MEMBERS "KY- MEMBERS" at bounding box center [843, 202] width 66 height 21
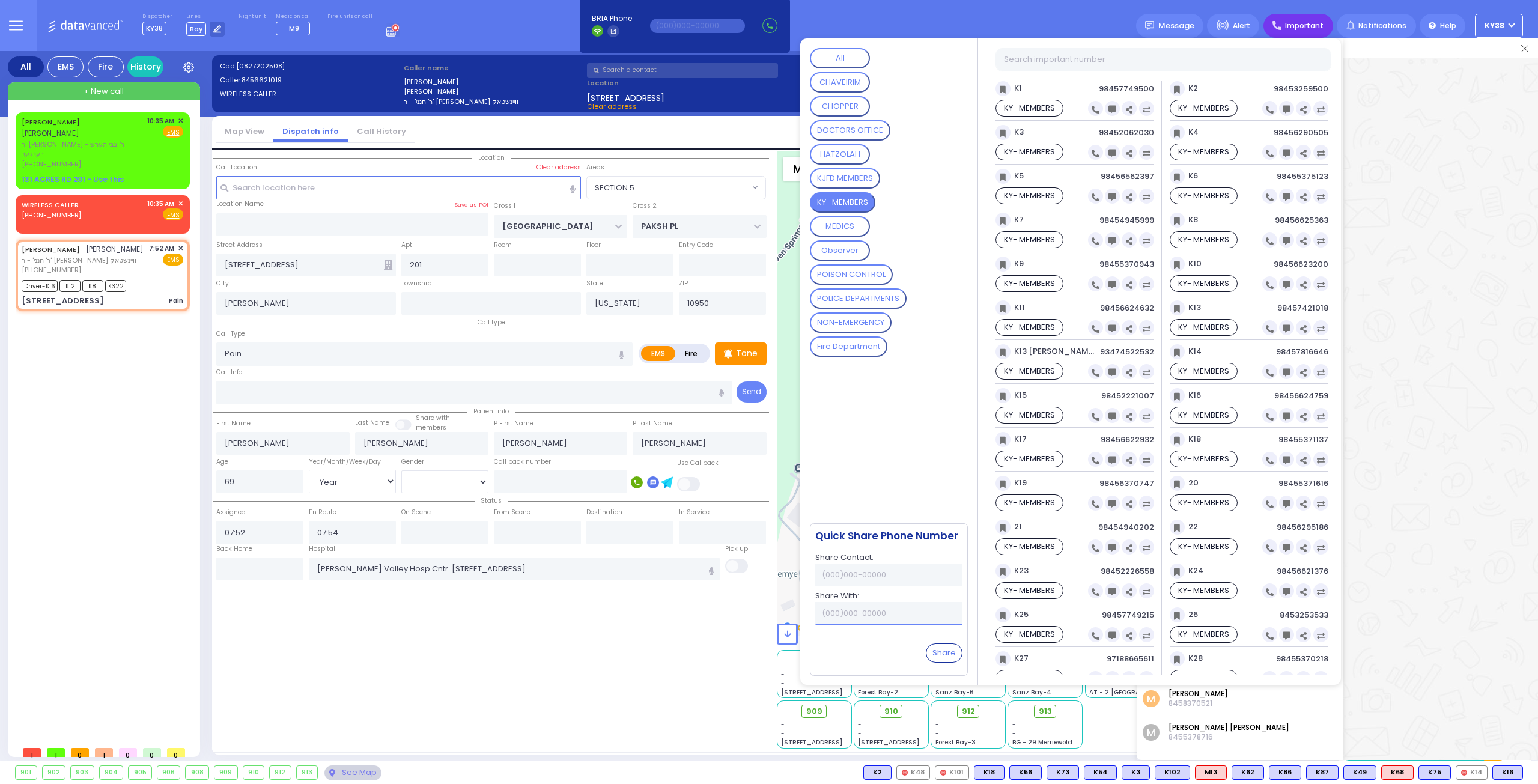
click at [855, 201] on MEMBERS "KY- MEMBERS" at bounding box center [843, 202] width 66 height 21
click at [1290, 369] on icon at bounding box center [1287, 373] width 8 height 8
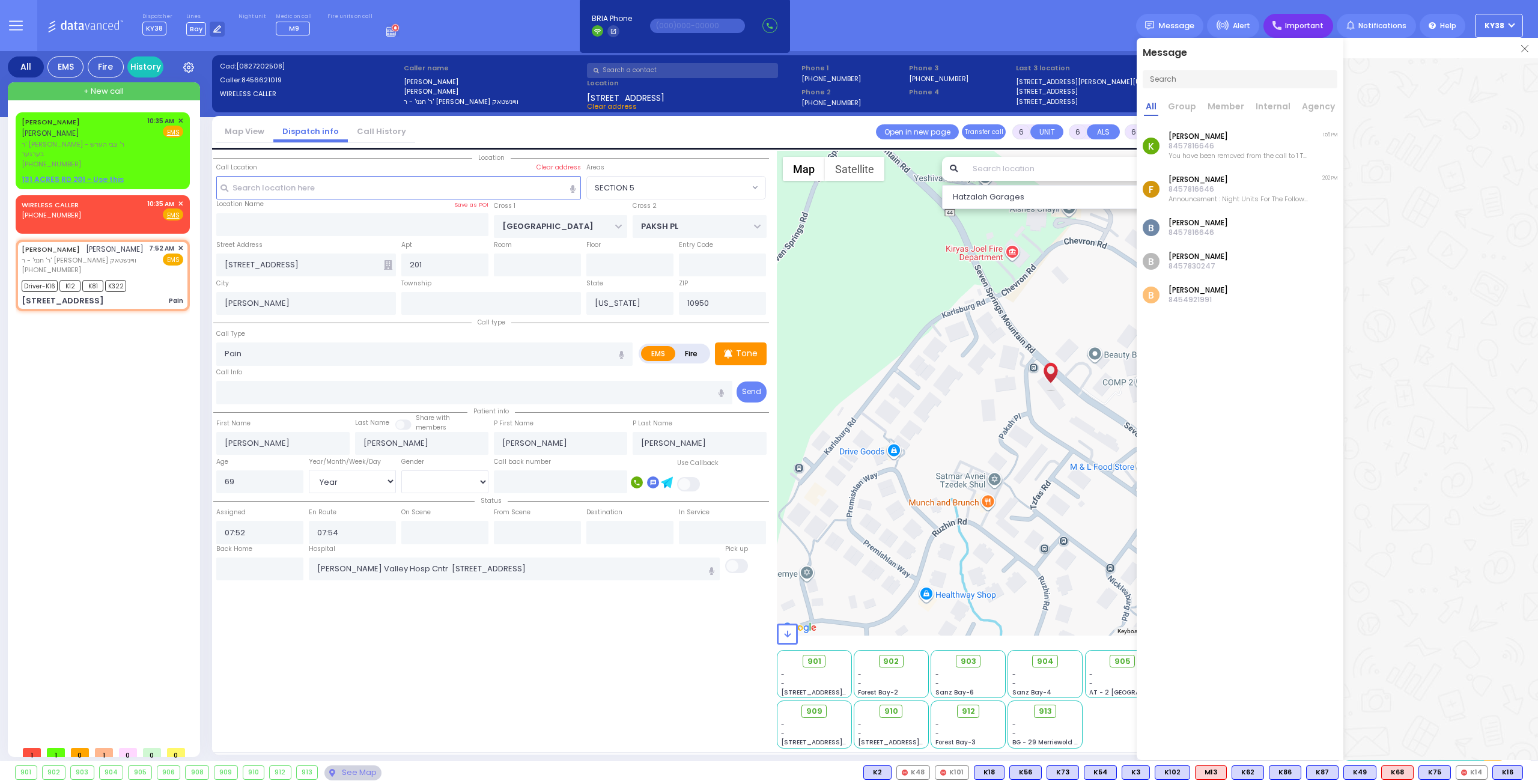
scroll to position [22636, 0]
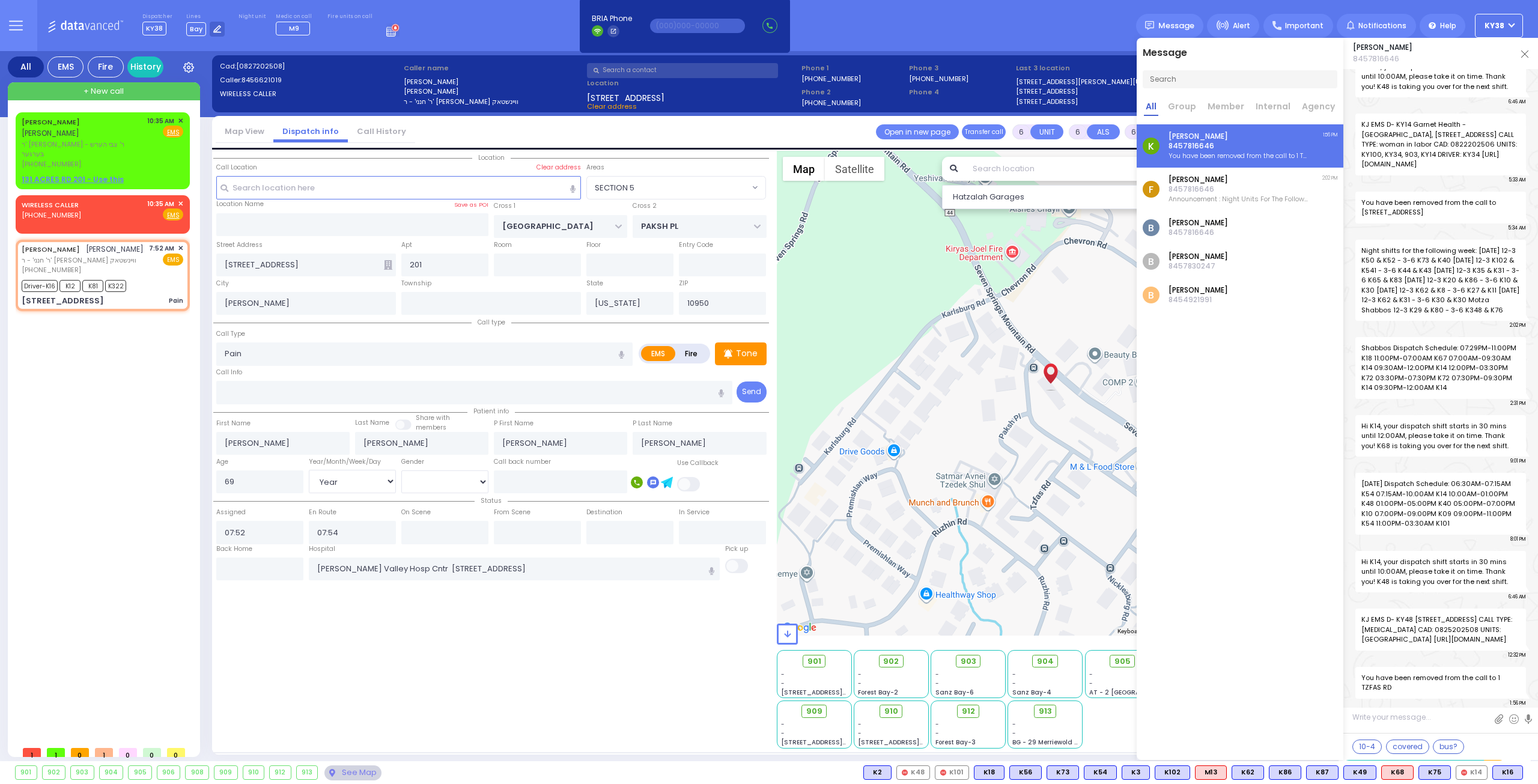
click at [1458, 722] on textarea at bounding box center [1441, 721] width 195 height 22
type textarea "git morgen how can i make the cameras work??"
click at [1438, 727] on textarea "git morgen how can i make the cameras work??" at bounding box center [1441, 720] width 195 height 24
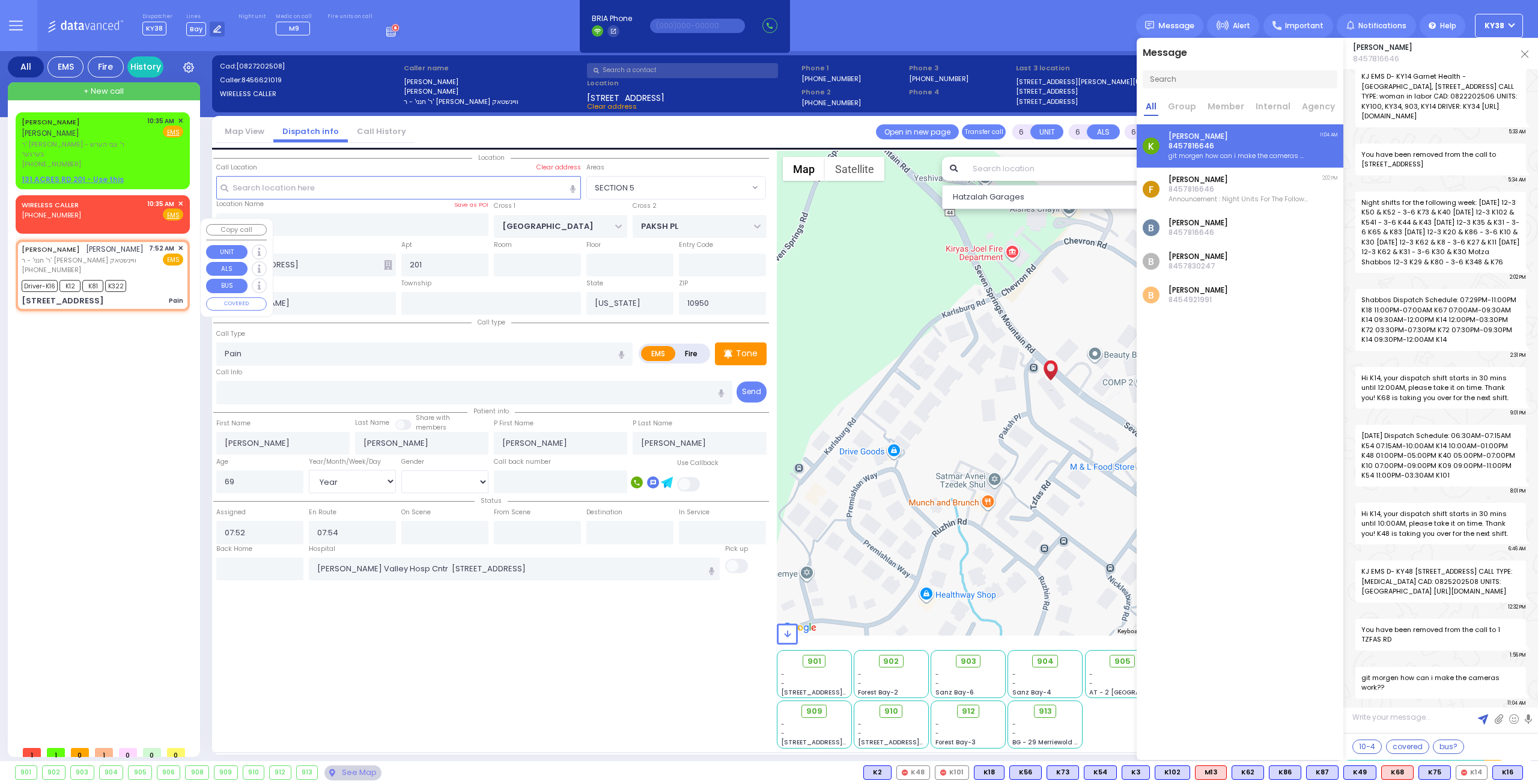
click at [159, 253] on div "7:52 AM ✕ EMS" at bounding box center [167, 260] width 35 height 32
select select
radio input "true"
select select "Year"
select select "[DEMOGRAPHIC_DATA]"
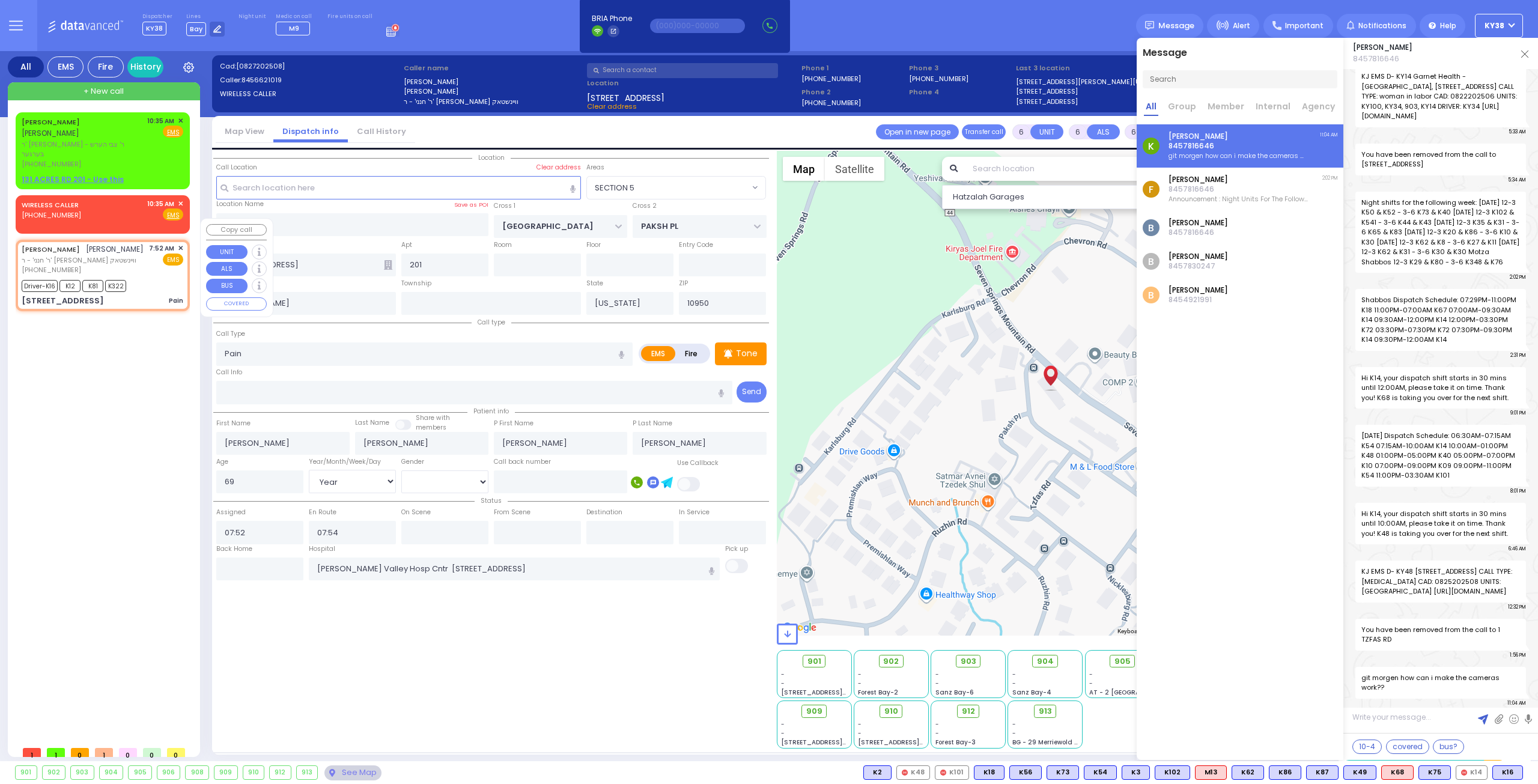
select select "Hatzalah Garages"
select select "SECTION 5"
click at [150, 277] on div "Driver-K16 K12 K81 K322" at bounding box center [102, 284] width 162 height 15
select select
radio input "true"
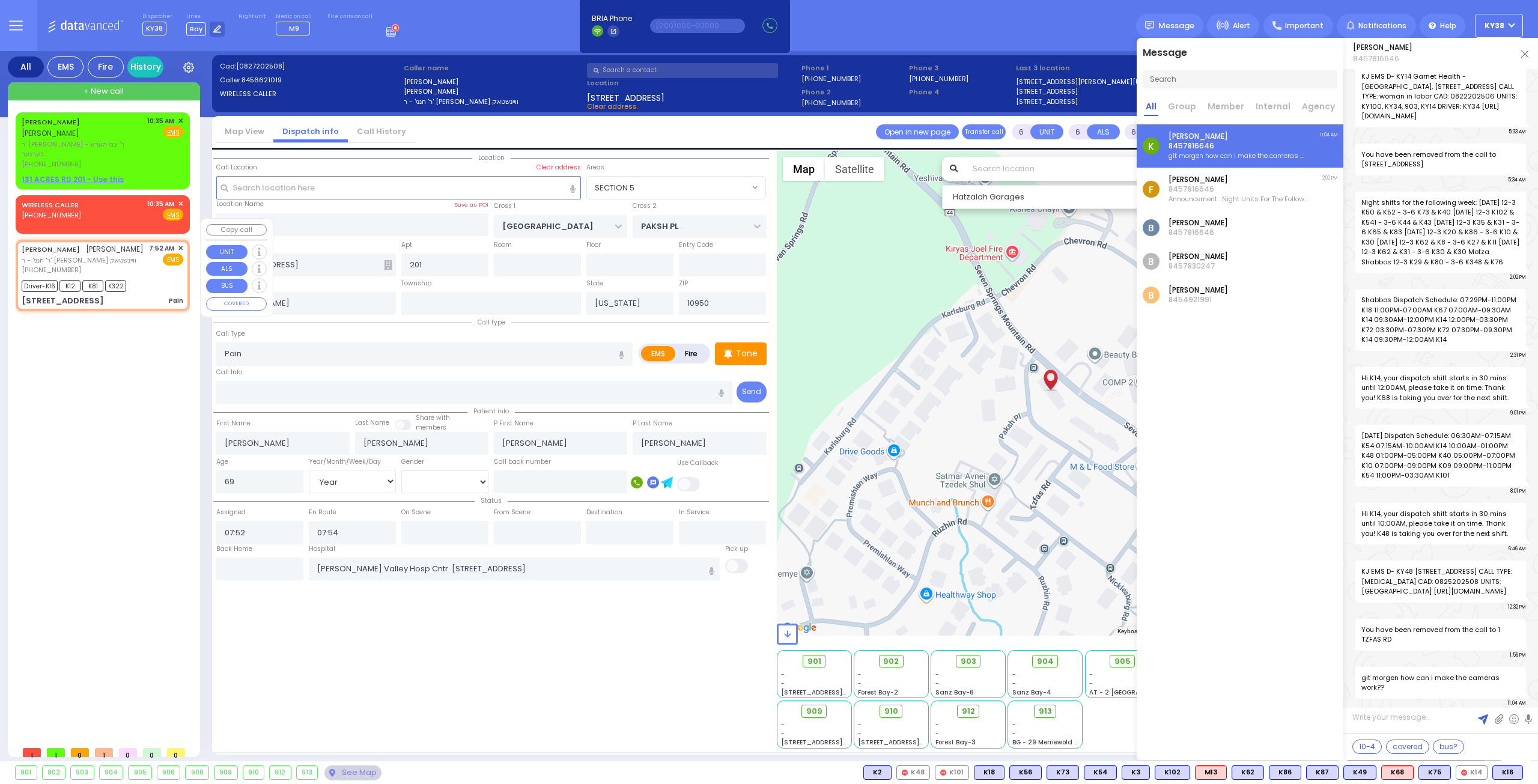
select select "Year"
select select "[DEMOGRAPHIC_DATA]"
select select "SECTION 5"
select select "Hatzalah Garages"
click at [104, 199] on div "WIRELESS CALLER [PHONE_NUMBER] 10:35 AM ✕ Fire EMS" at bounding box center [102, 209] width 162 height 22
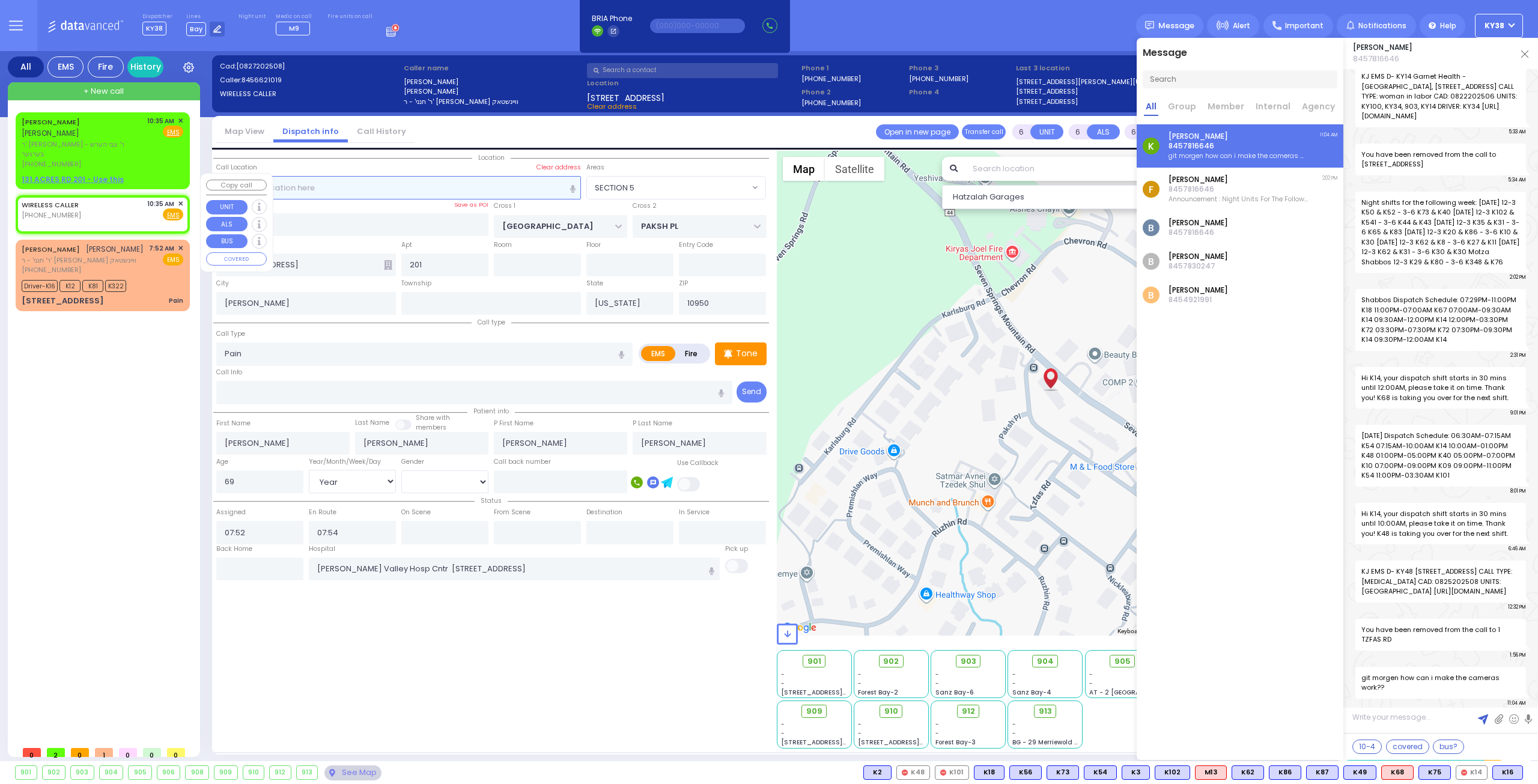
type input "2"
type input "1"
select select
radio input "true"
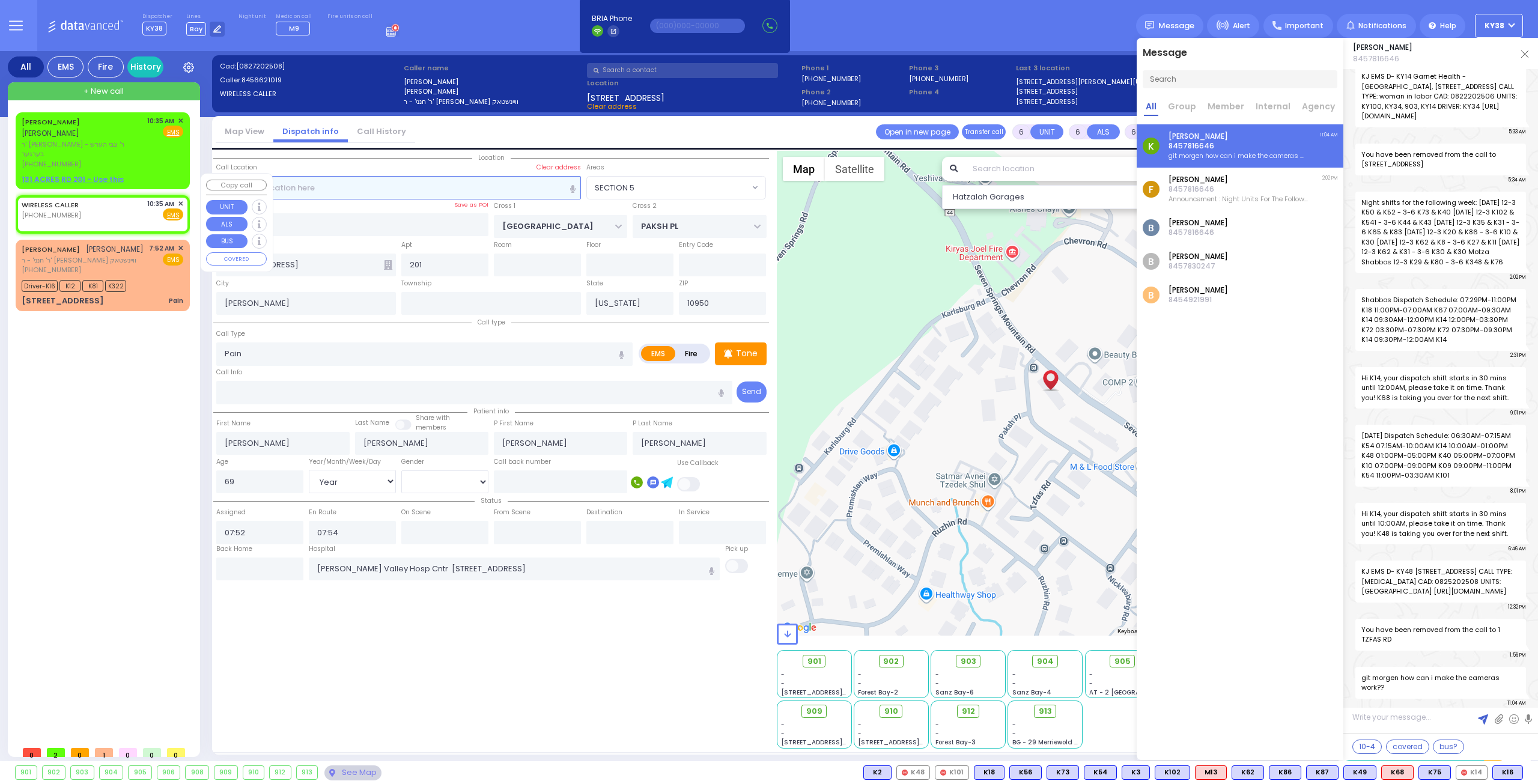
select select
type input "10:35"
select select "Hatzalah Garages"
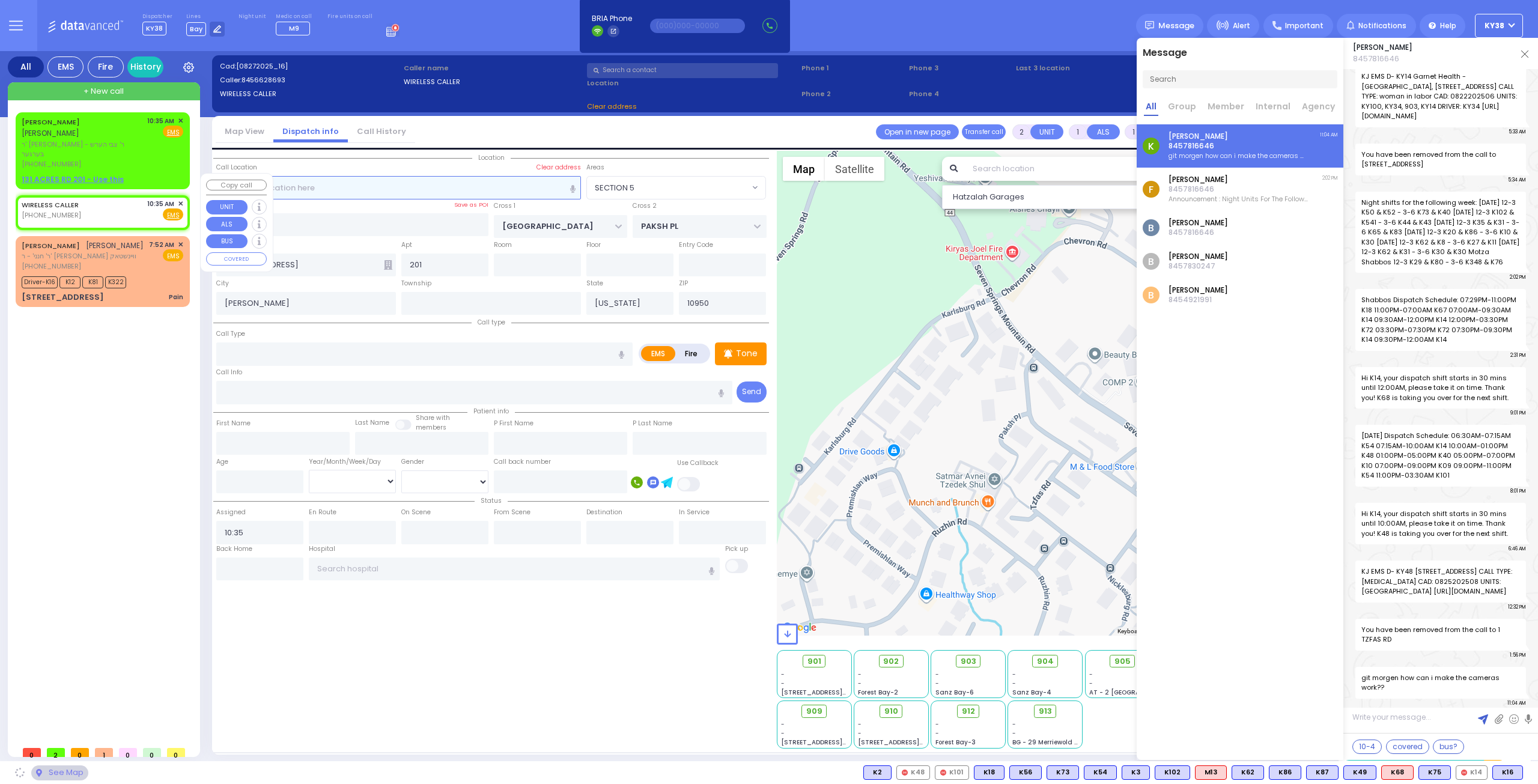
select select
radio input "true"
select select
select select "Hatzalah Garages"
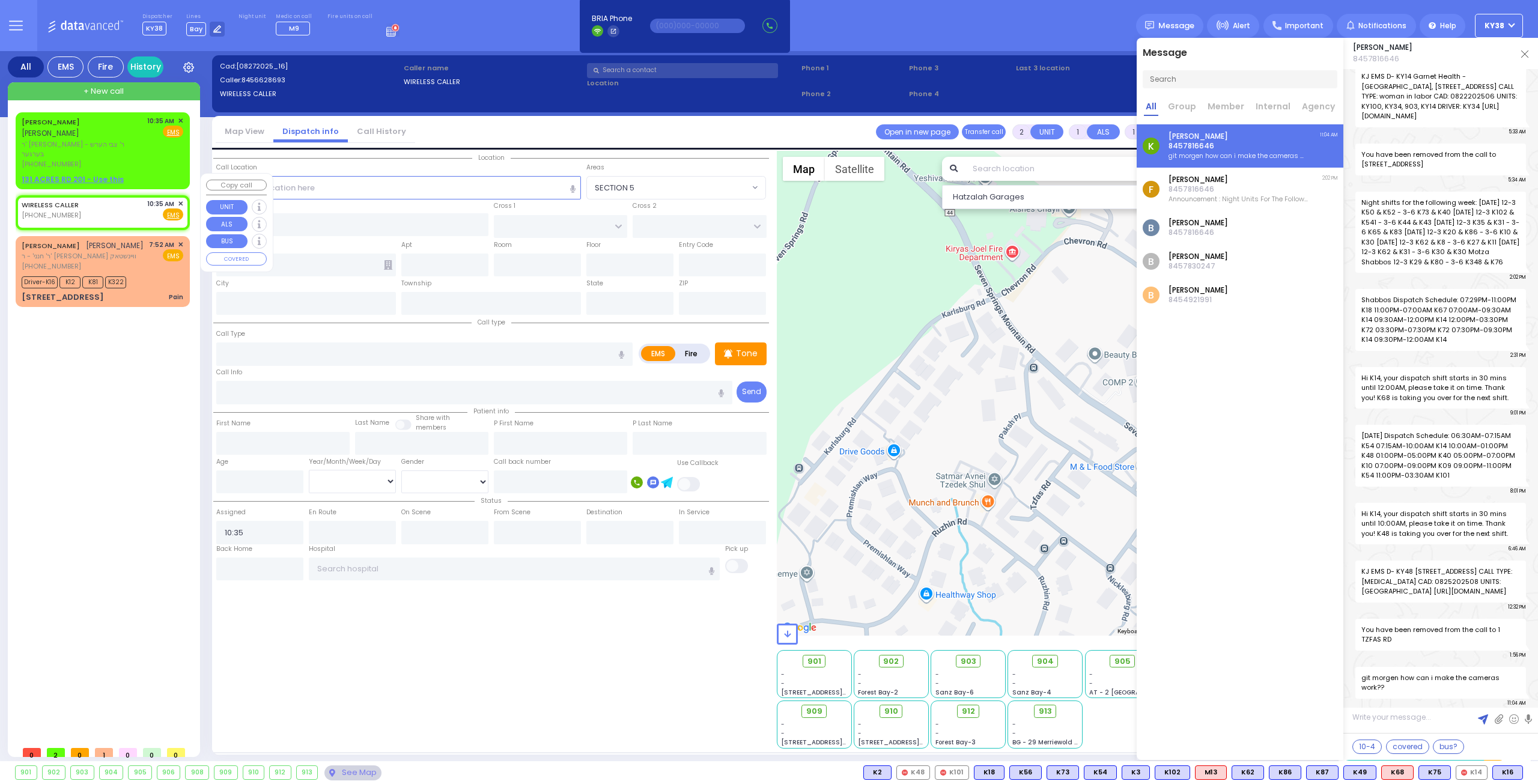
click at [183, 199] on span "✕" at bounding box center [181, 203] width 5 height 10
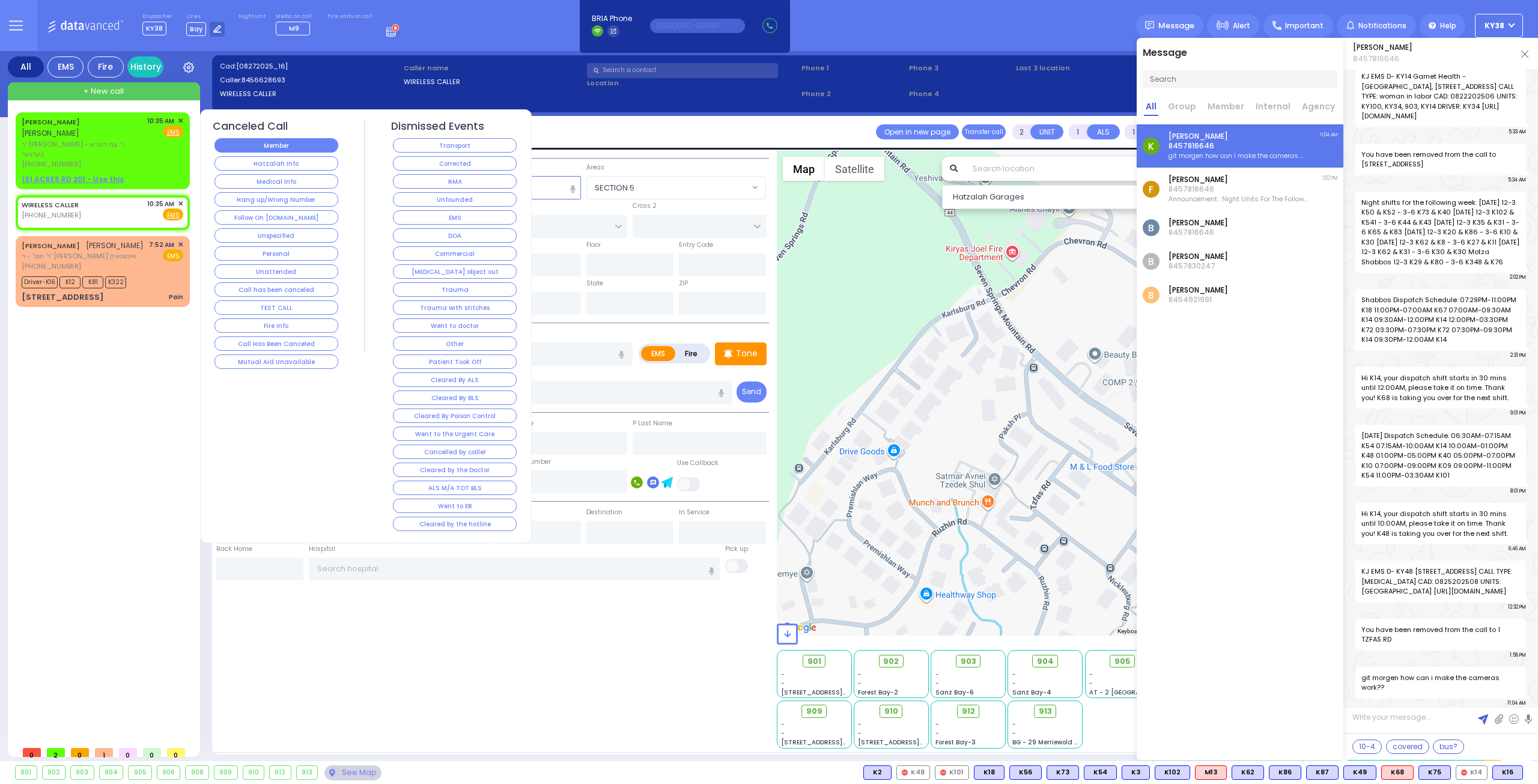
click at [266, 147] on button "Member" at bounding box center [276, 145] width 124 height 15
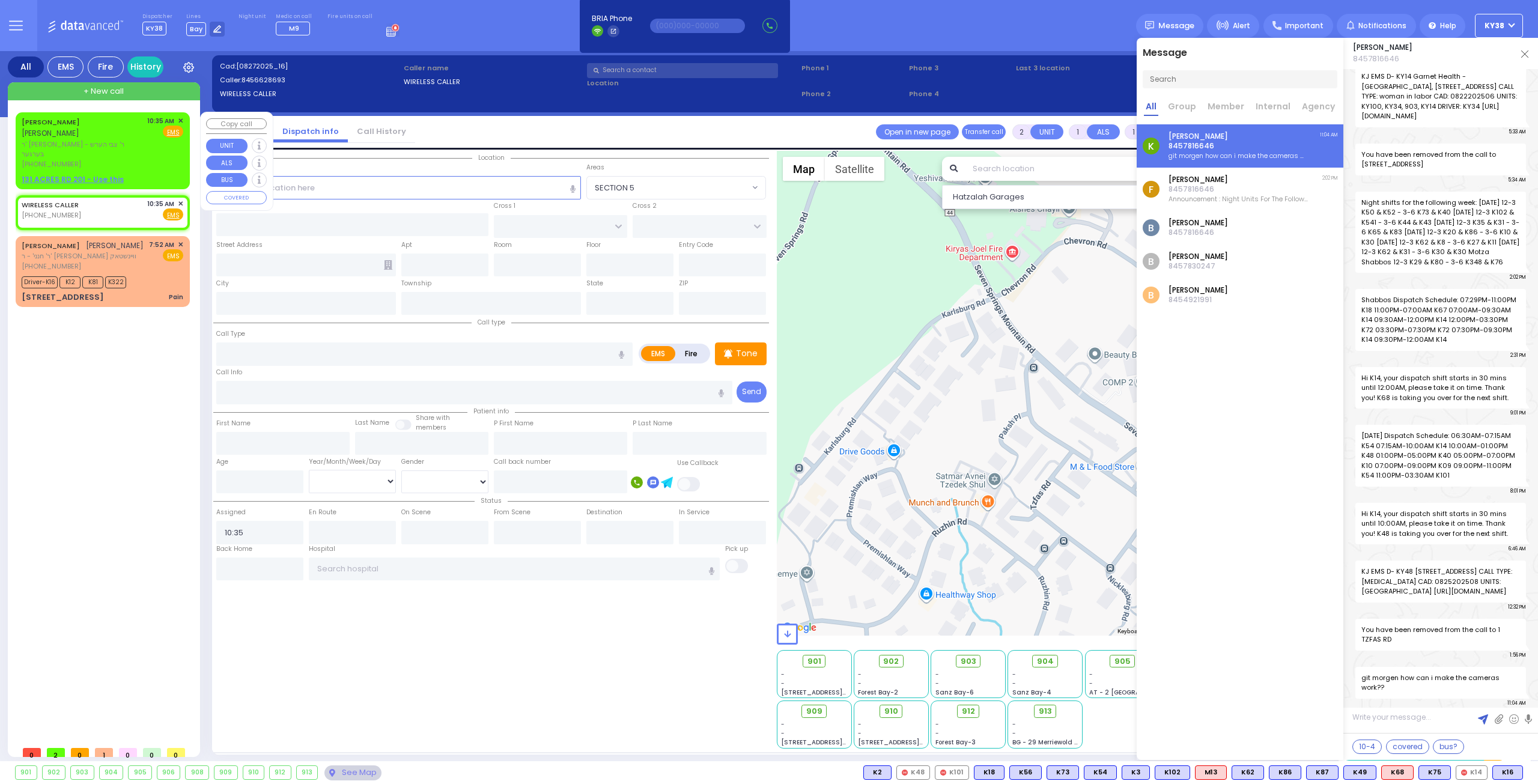
select select
radio input "true"
select select
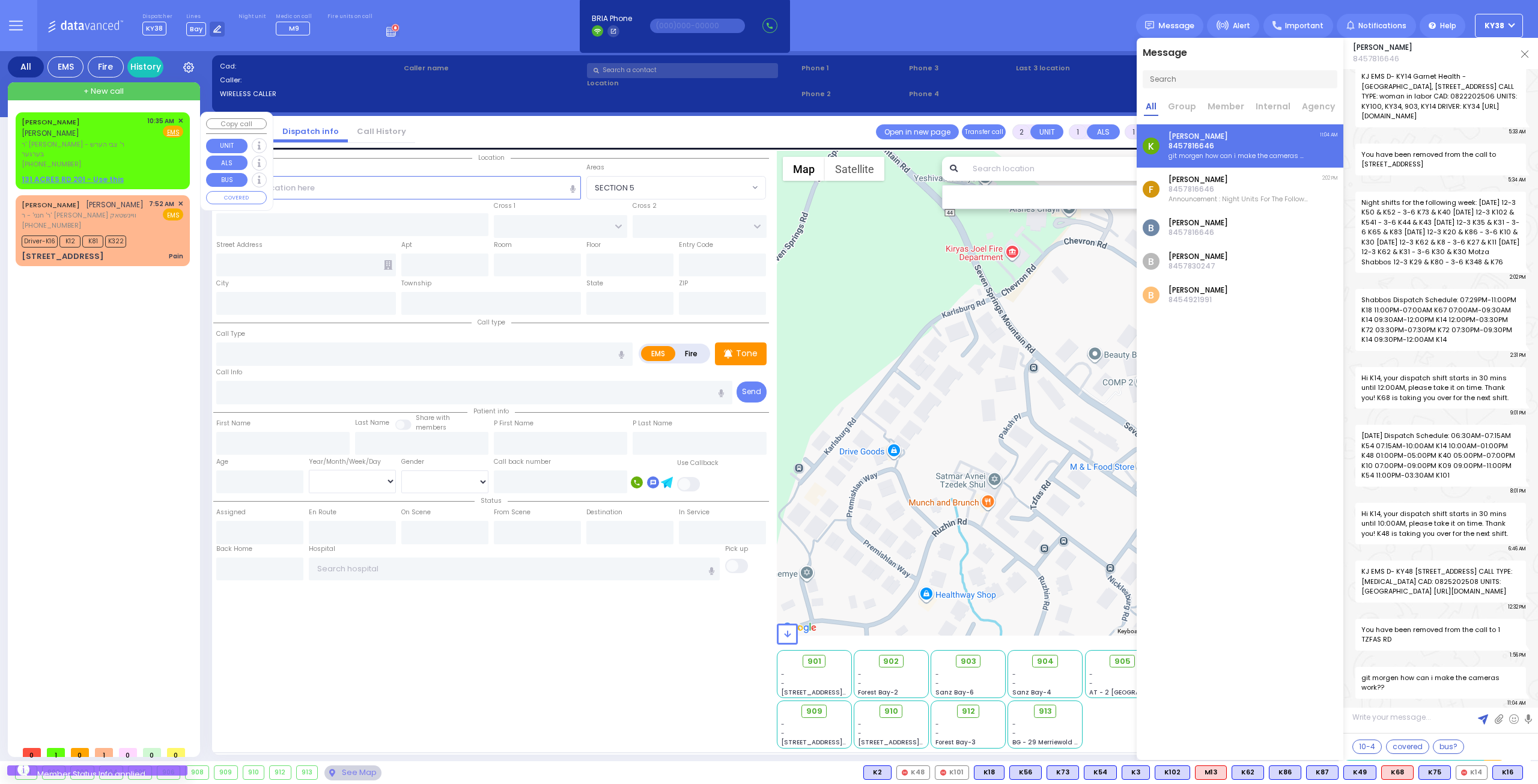
click at [143, 144] on div "[PERSON_NAME] [PERSON_NAME] ר' [PERSON_NAME] - ר' צבי הערש בערגער [PHONE_NUMBER…" at bounding box center [102, 142] width 162 height 54
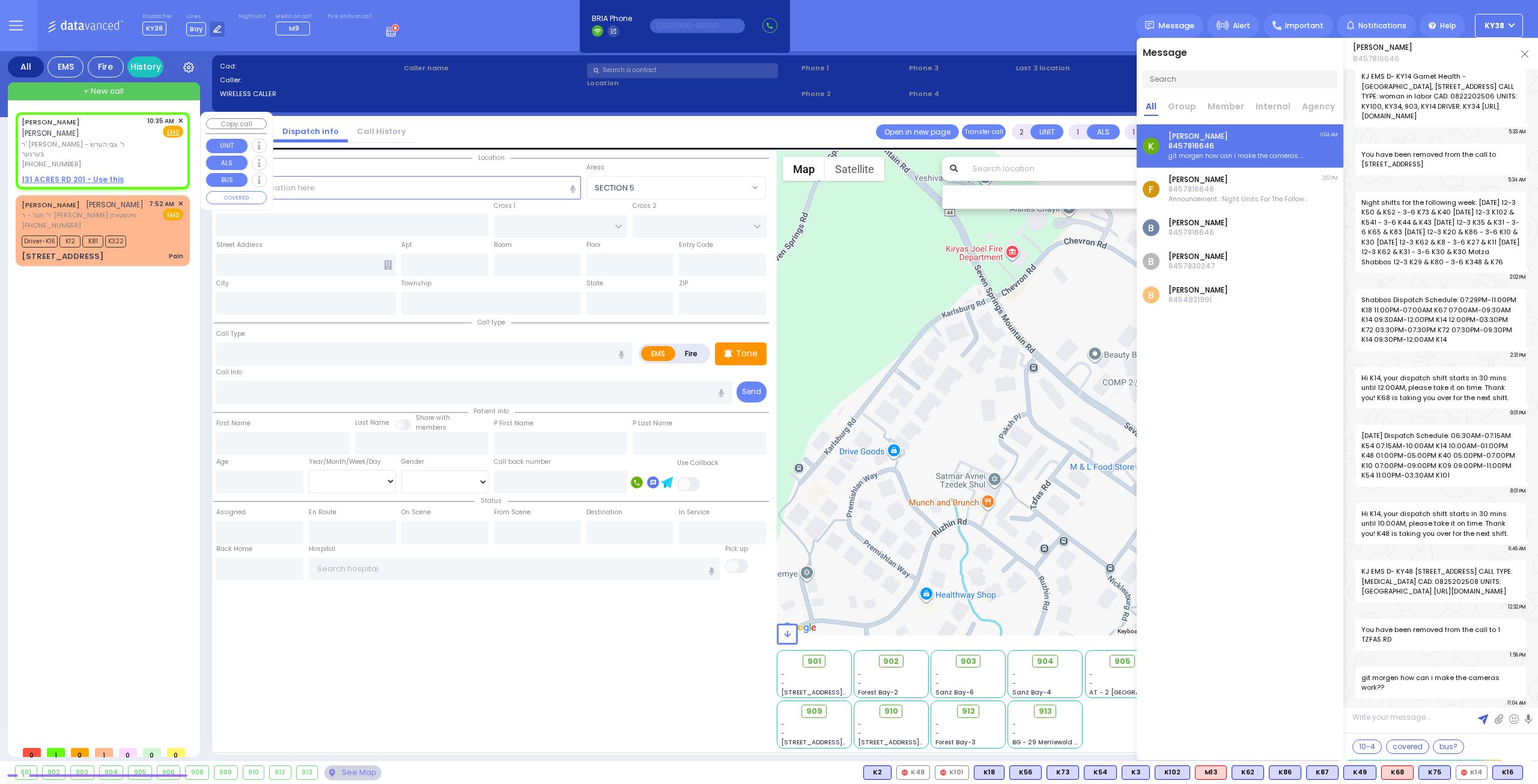
select select
radio input "true"
type input "YITZCHOK"
type input "[PERSON_NAME]"
select select
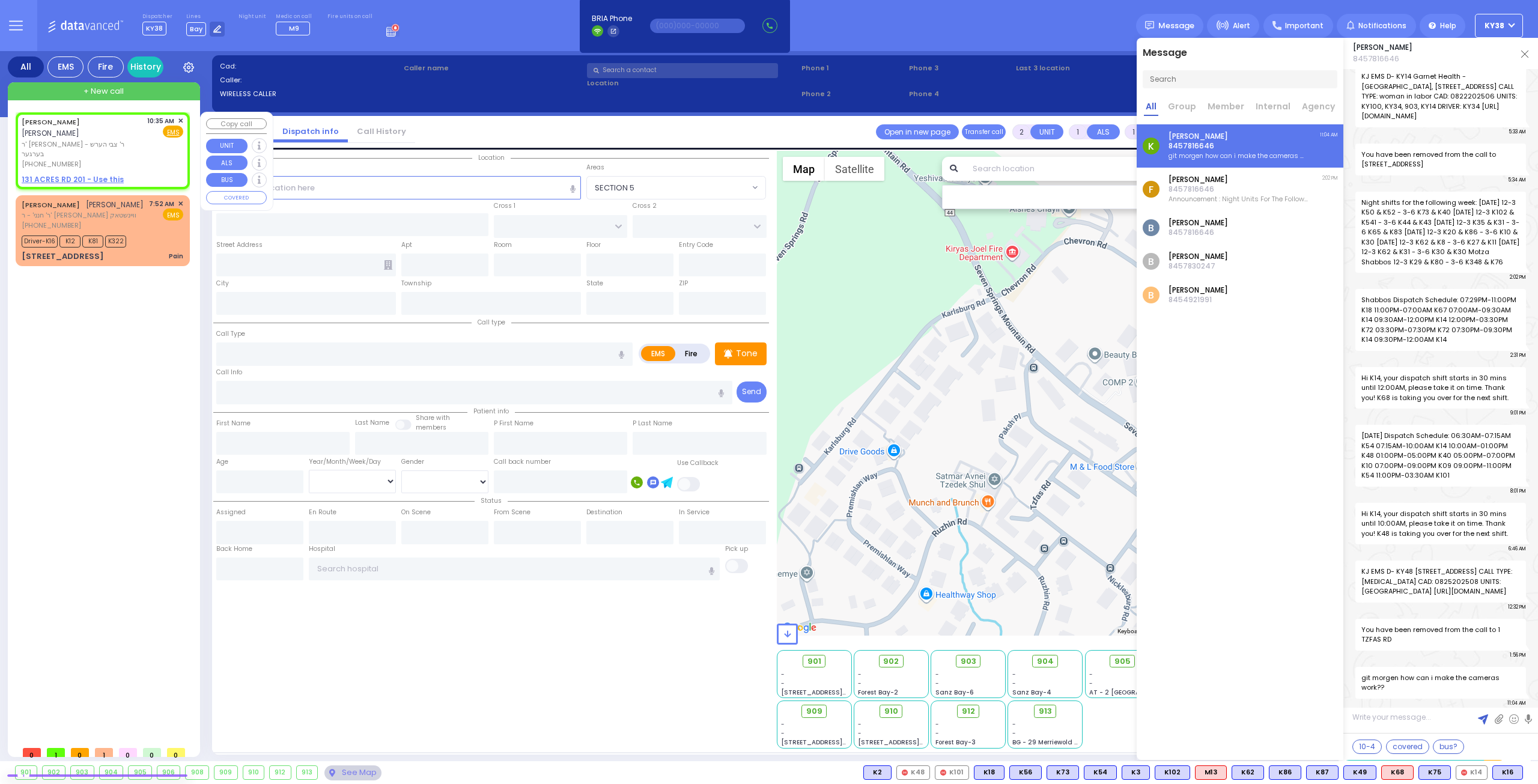
type input "10:35"
select select "Hatzalah Garages"
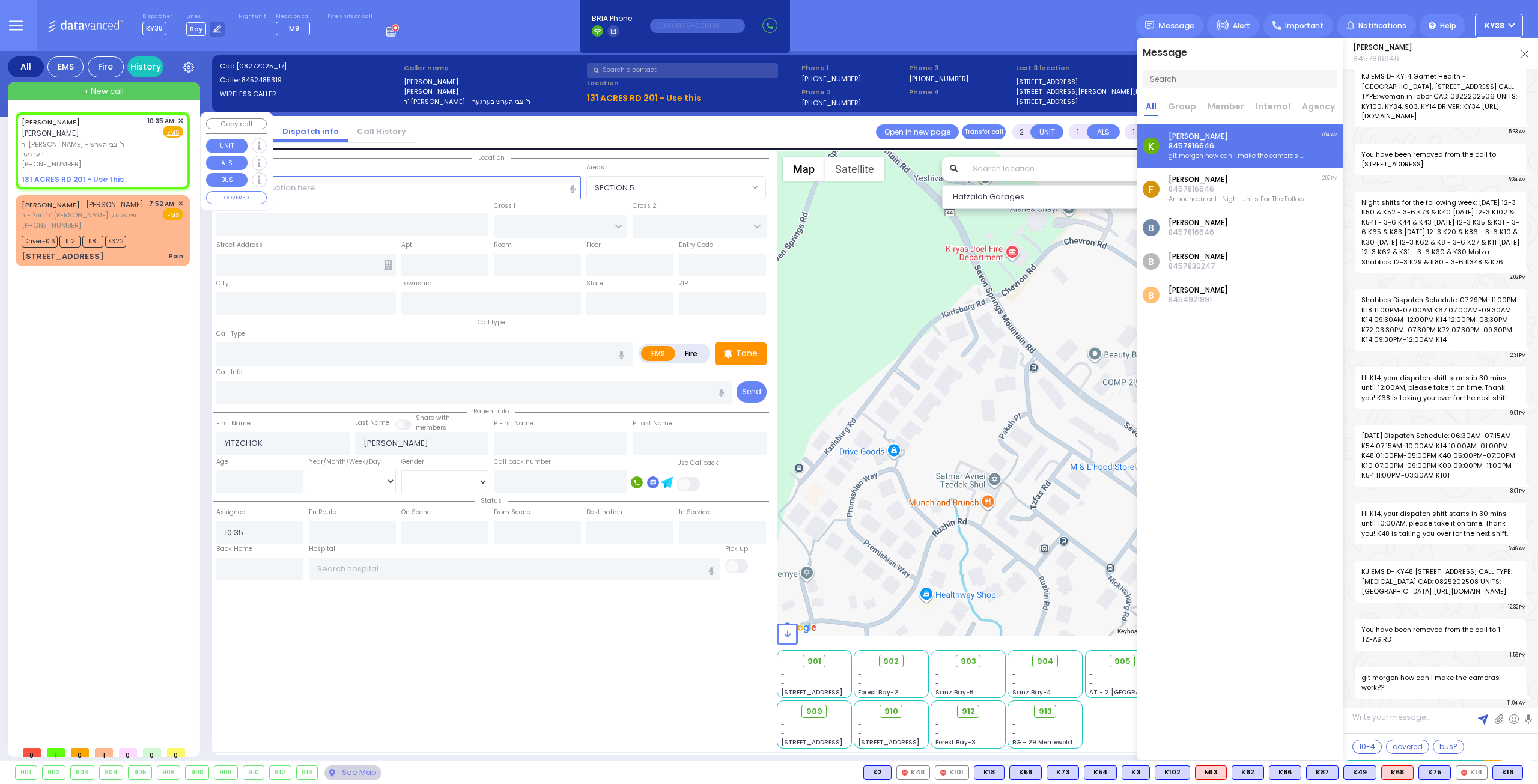
click at [179, 118] on span "✕" at bounding box center [181, 120] width 5 height 10
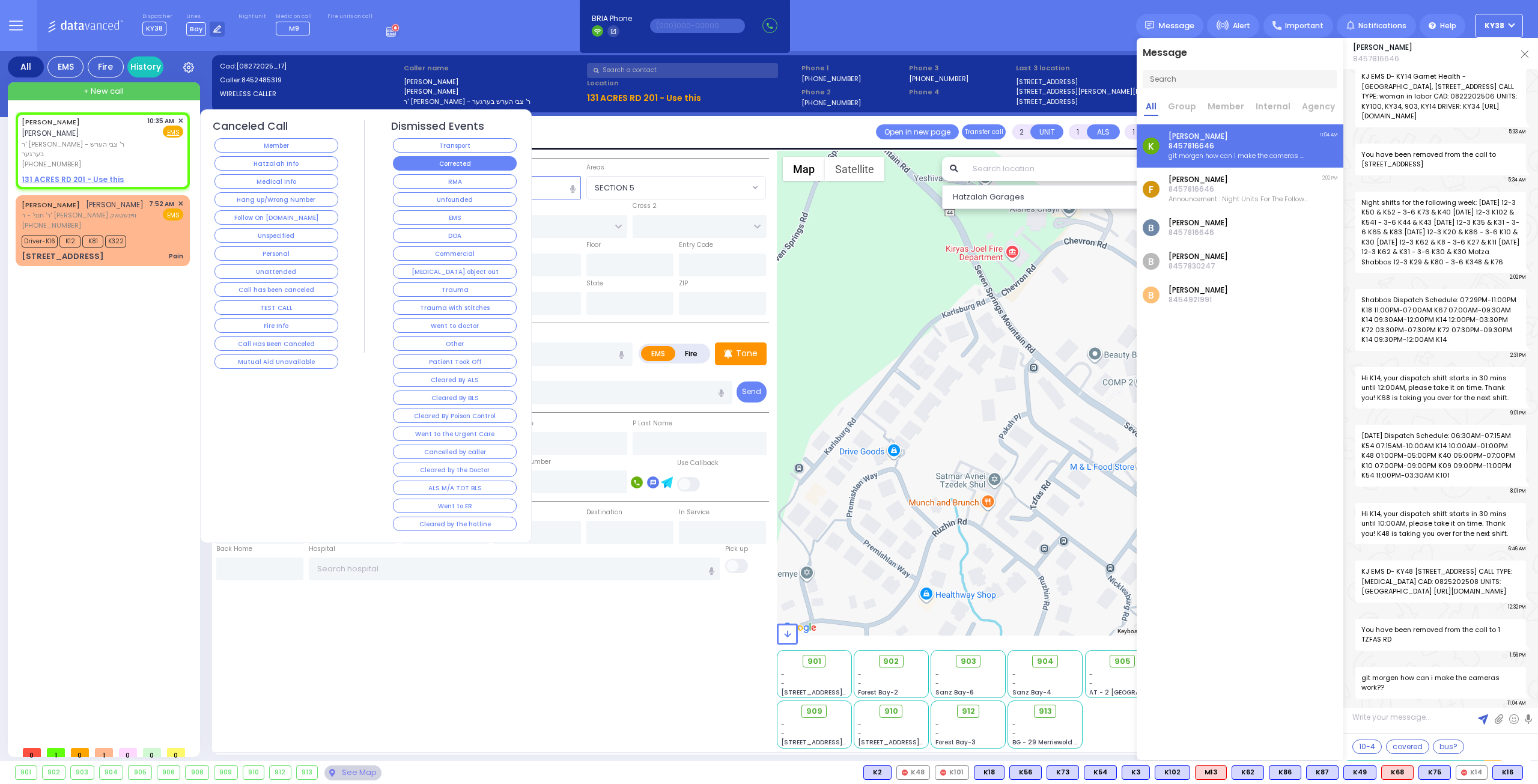
click at [472, 158] on button "Corrected" at bounding box center [454, 163] width 124 height 15
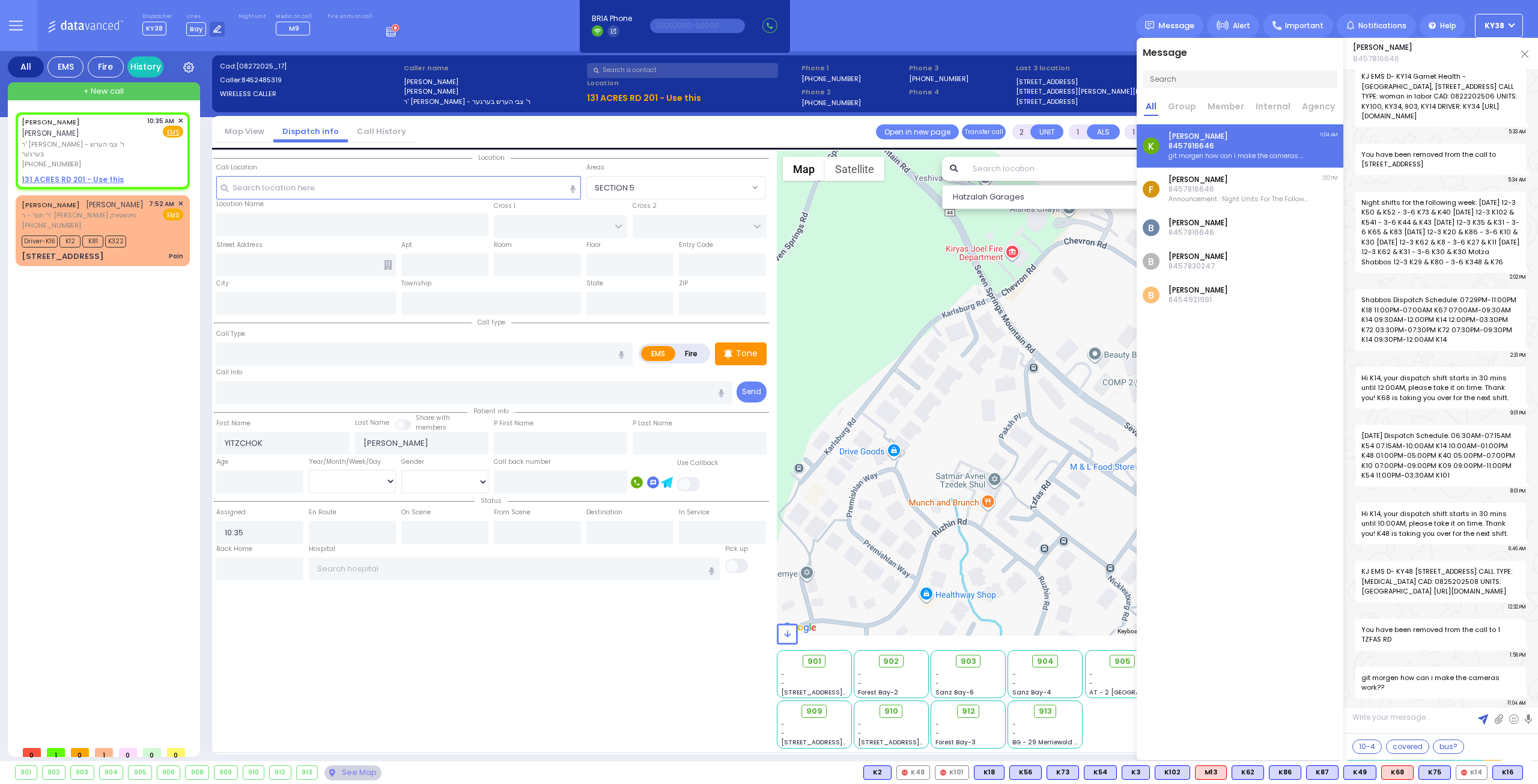
select select
radio input "true"
select select
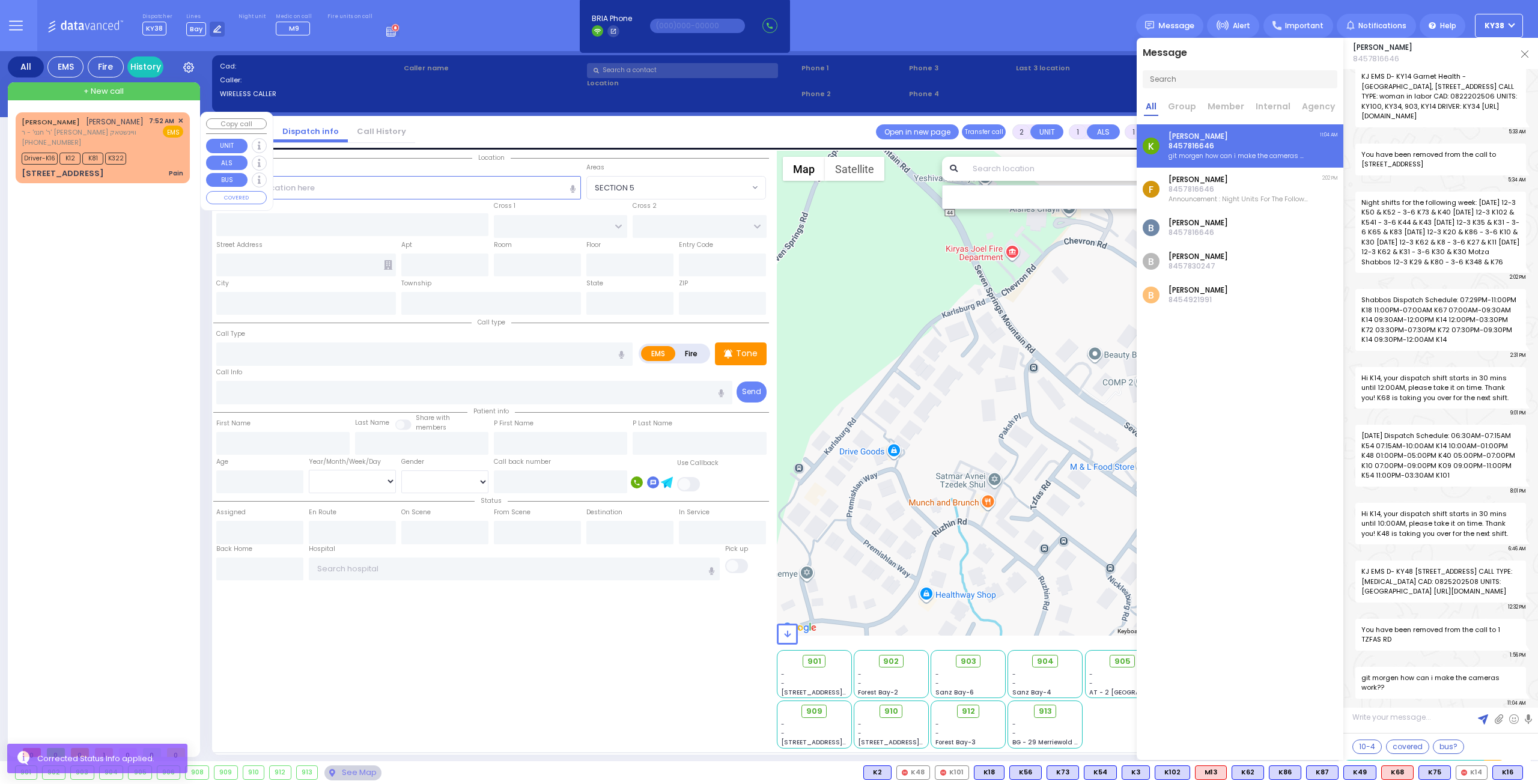
click at [150, 151] on div "Driver-K16 K12 K81 K322" at bounding box center [102, 157] width 162 height 15
type input "6"
select select
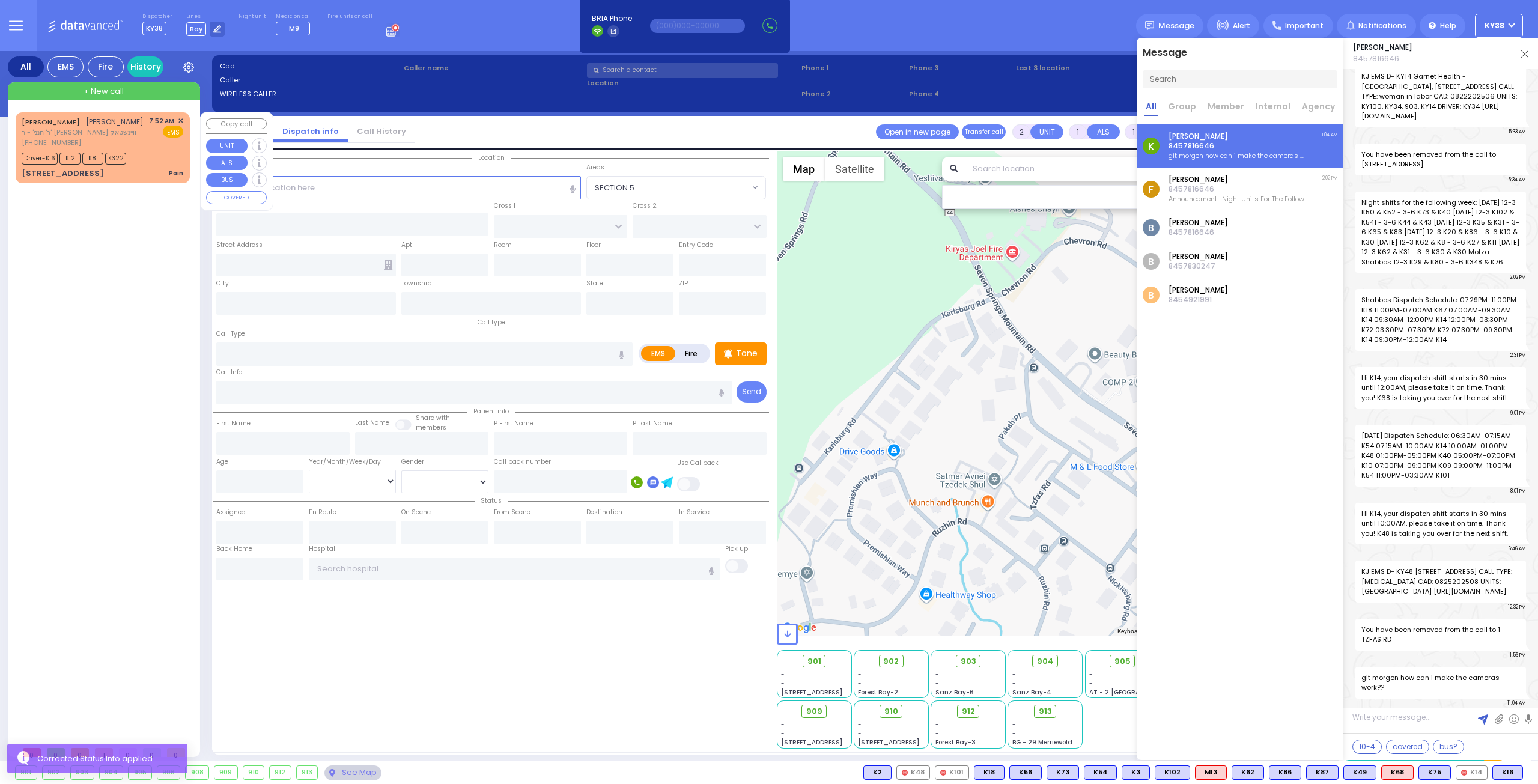
type input "Pain"
radio input "true"
type input "[PERSON_NAME]"
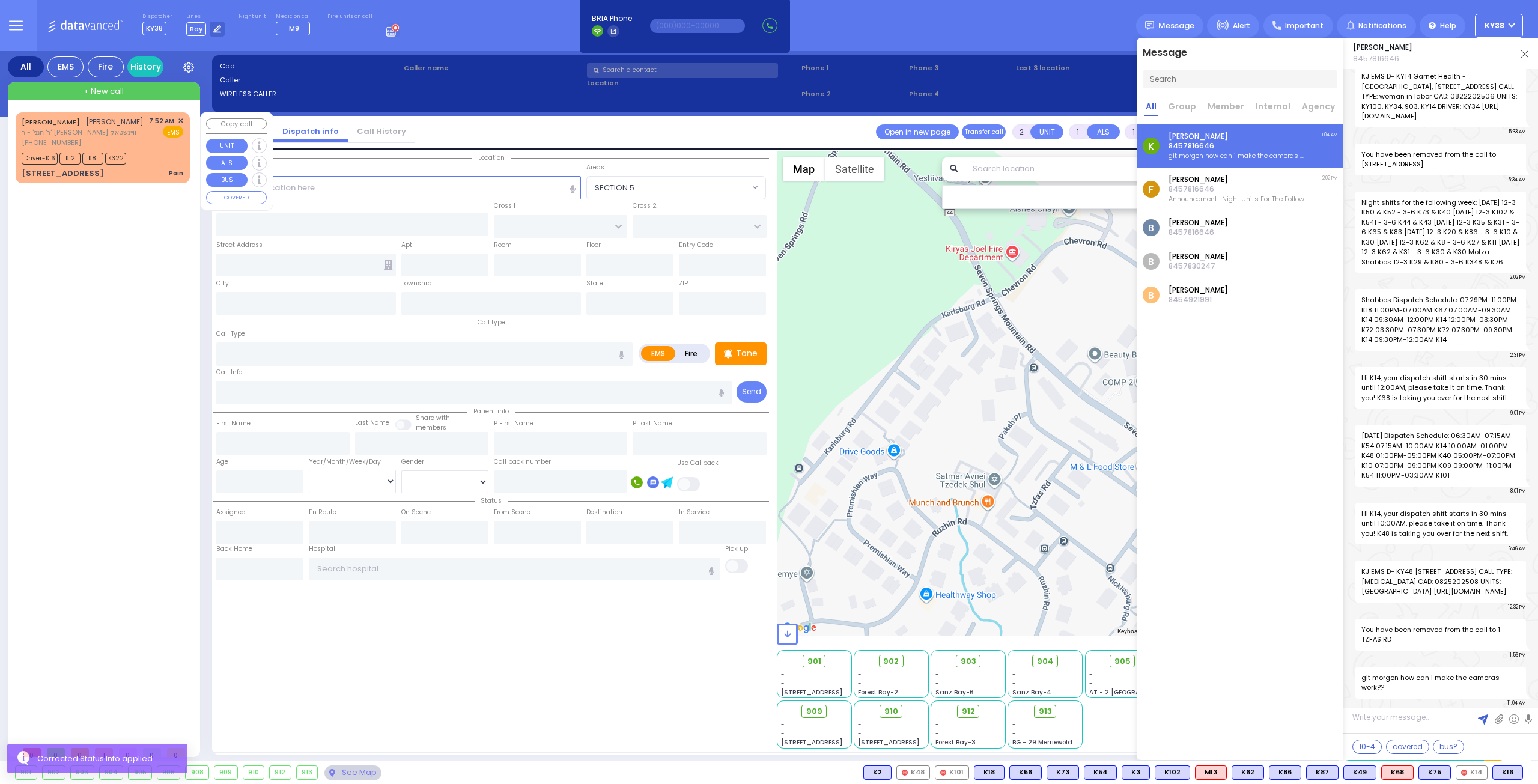
type input "[PERSON_NAME]"
type input "69"
select select "Year"
select select "[DEMOGRAPHIC_DATA]"
type input "07:52"
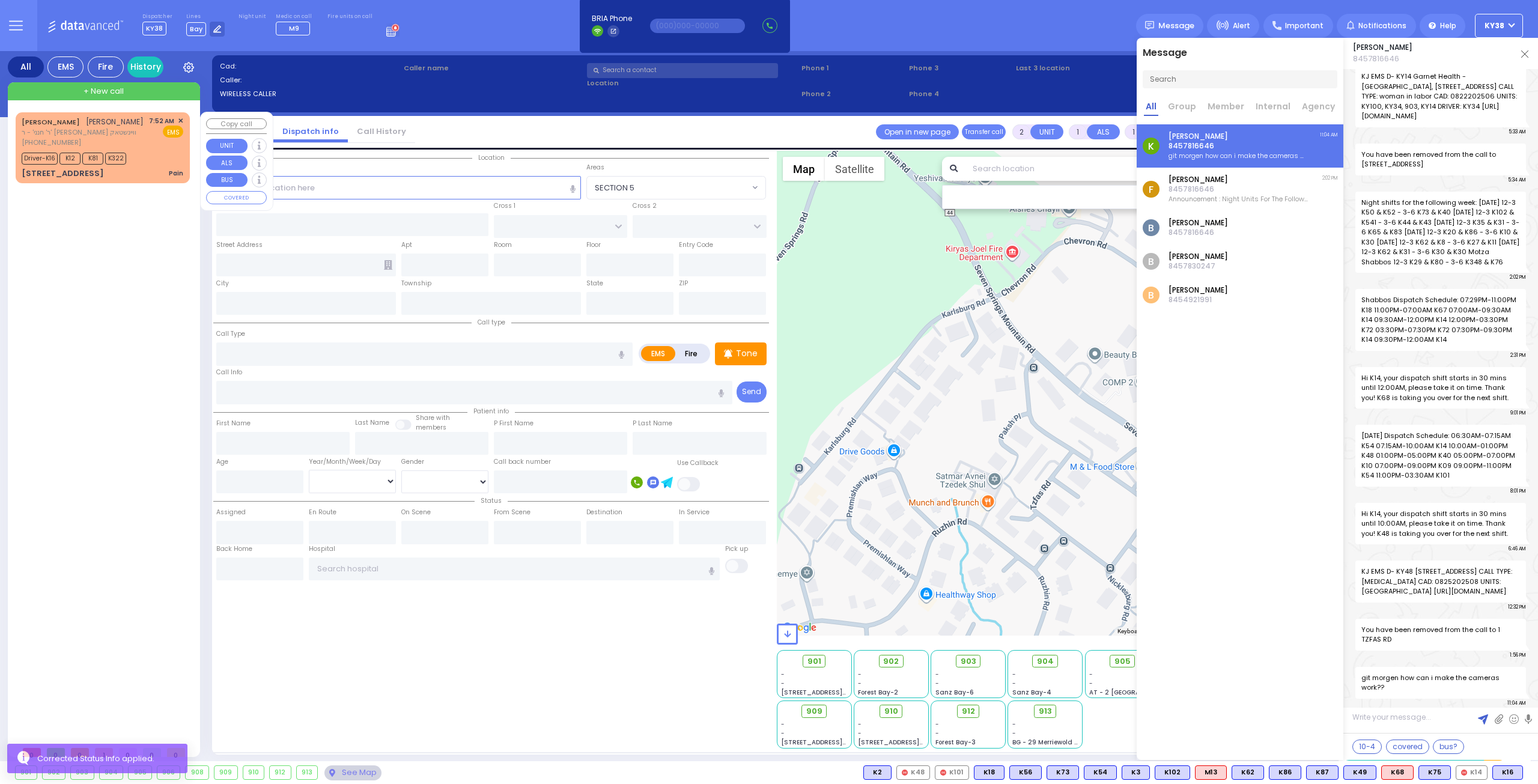
type input "07:54"
type input "[PERSON_NAME] Valley Hosp Cntr [STREET_ADDRESS]"
select select "Hatzalah Garages"
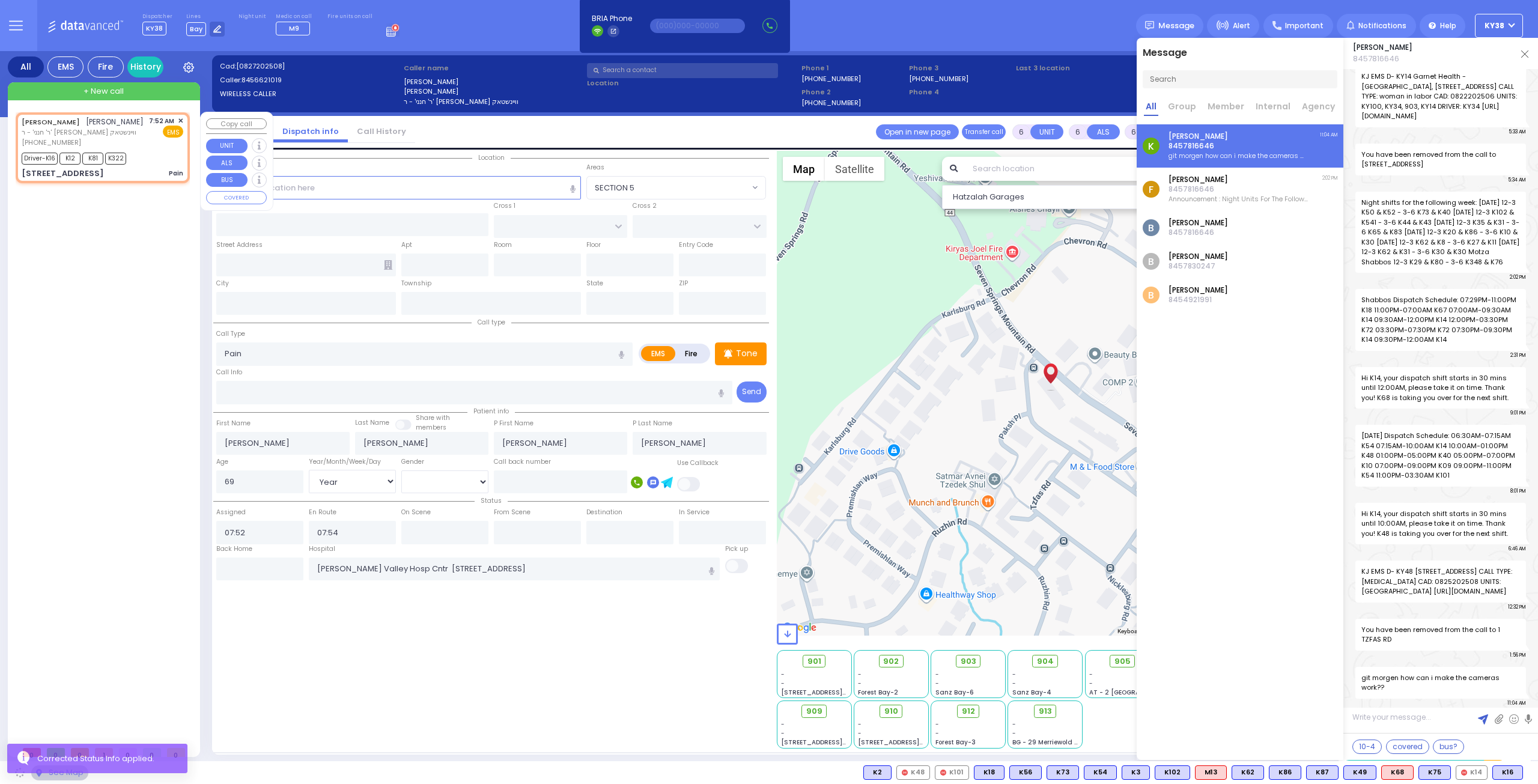
type input "[GEOGRAPHIC_DATA]"
type input "PAKSH PL"
type input "[STREET_ADDRESS]"
type input "201"
type input "[PERSON_NAME]"
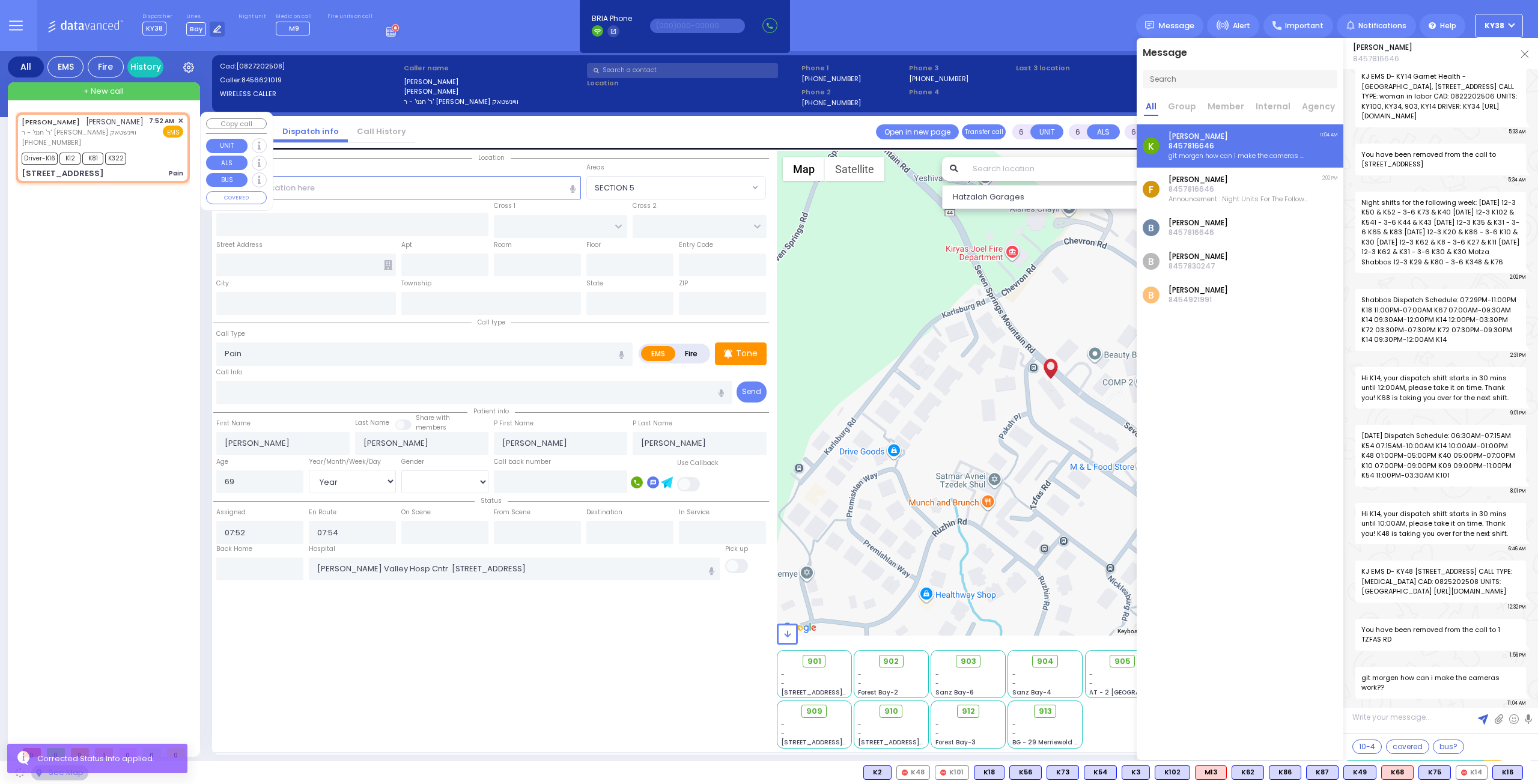
type input "[US_STATE]"
type input "10950"
select select "SECTION 5"
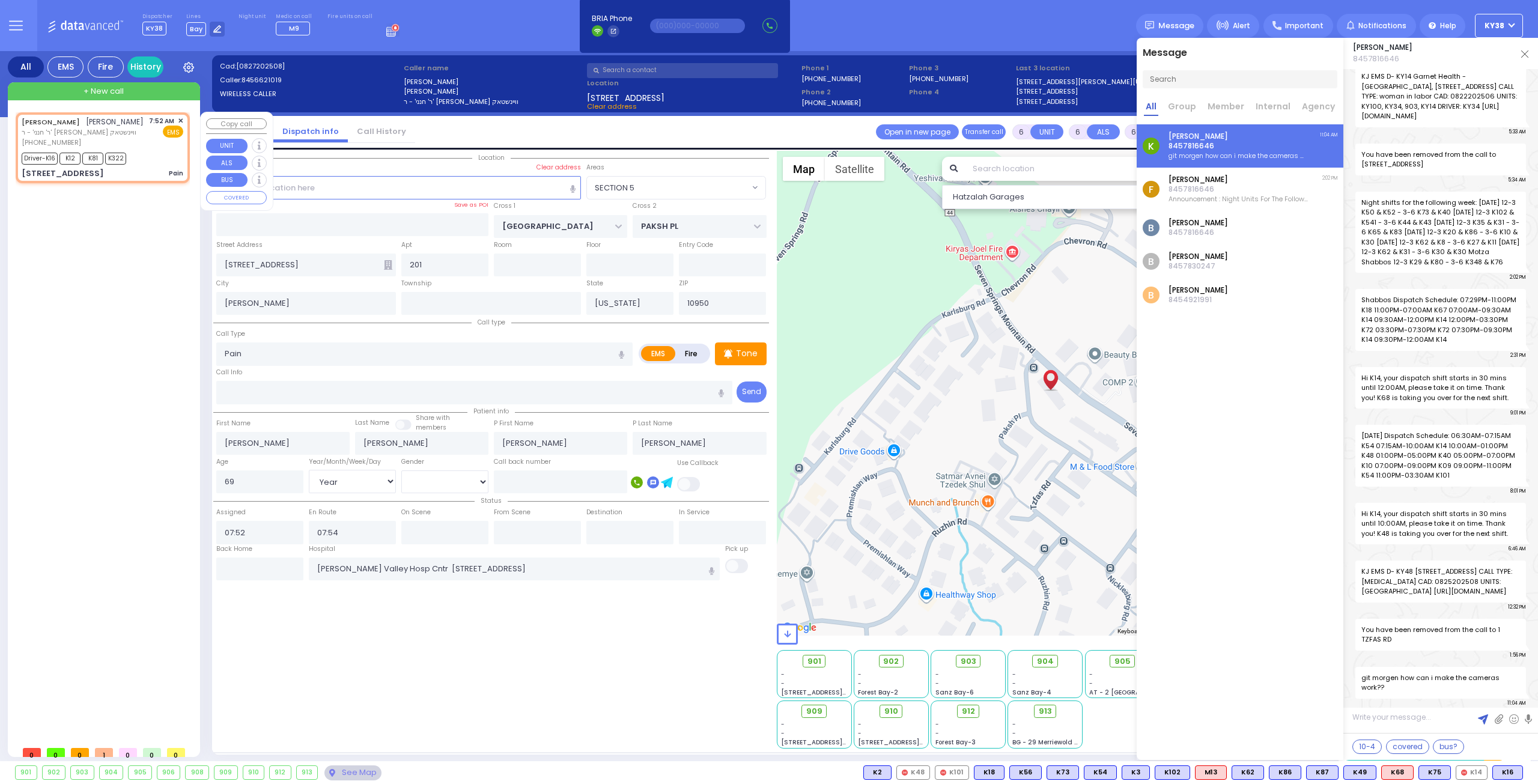
click at [145, 158] on div "Driver-K16 K12 K81 K322" at bounding box center [102, 157] width 162 height 15
select select
radio input "true"
select select "Year"
select select "[DEMOGRAPHIC_DATA]"
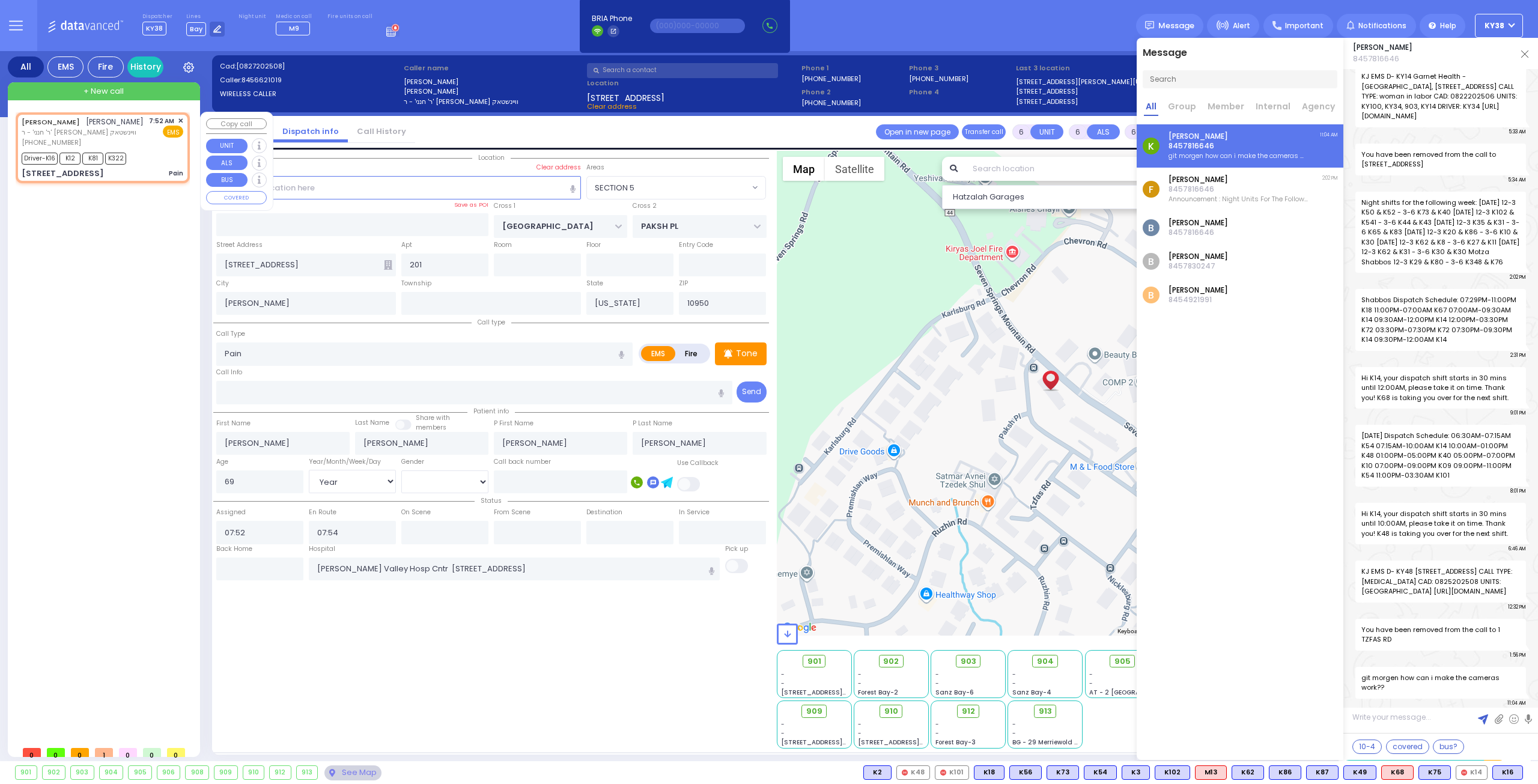
select select "SECTION 5"
select select "Hatzalah Garages"
click at [1524, 54] on img at bounding box center [1525, 54] width 7 height 7
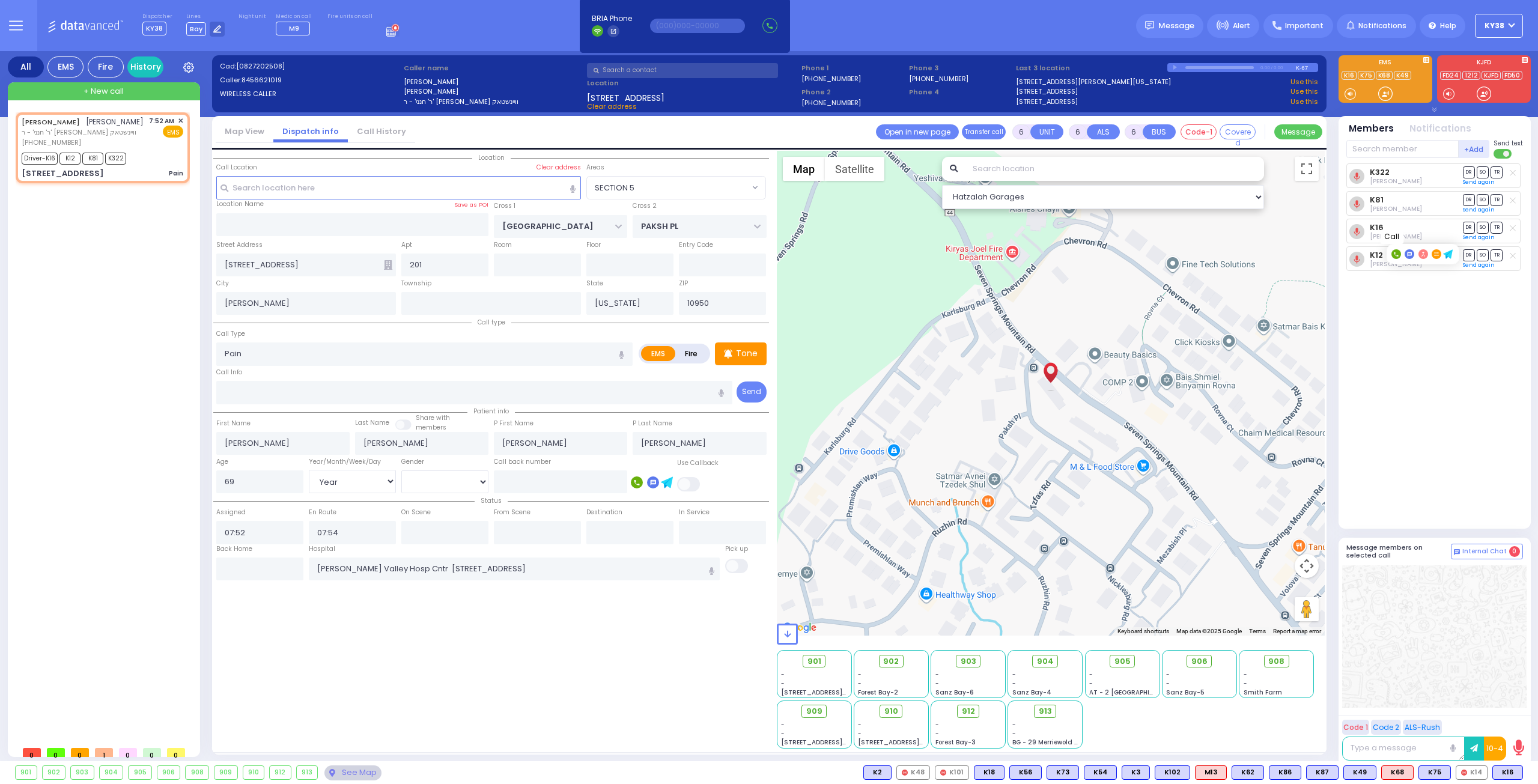
click at [1397, 256] on icon at bounding box center [1396, 254] width 4 height 4
type input "3478178395"
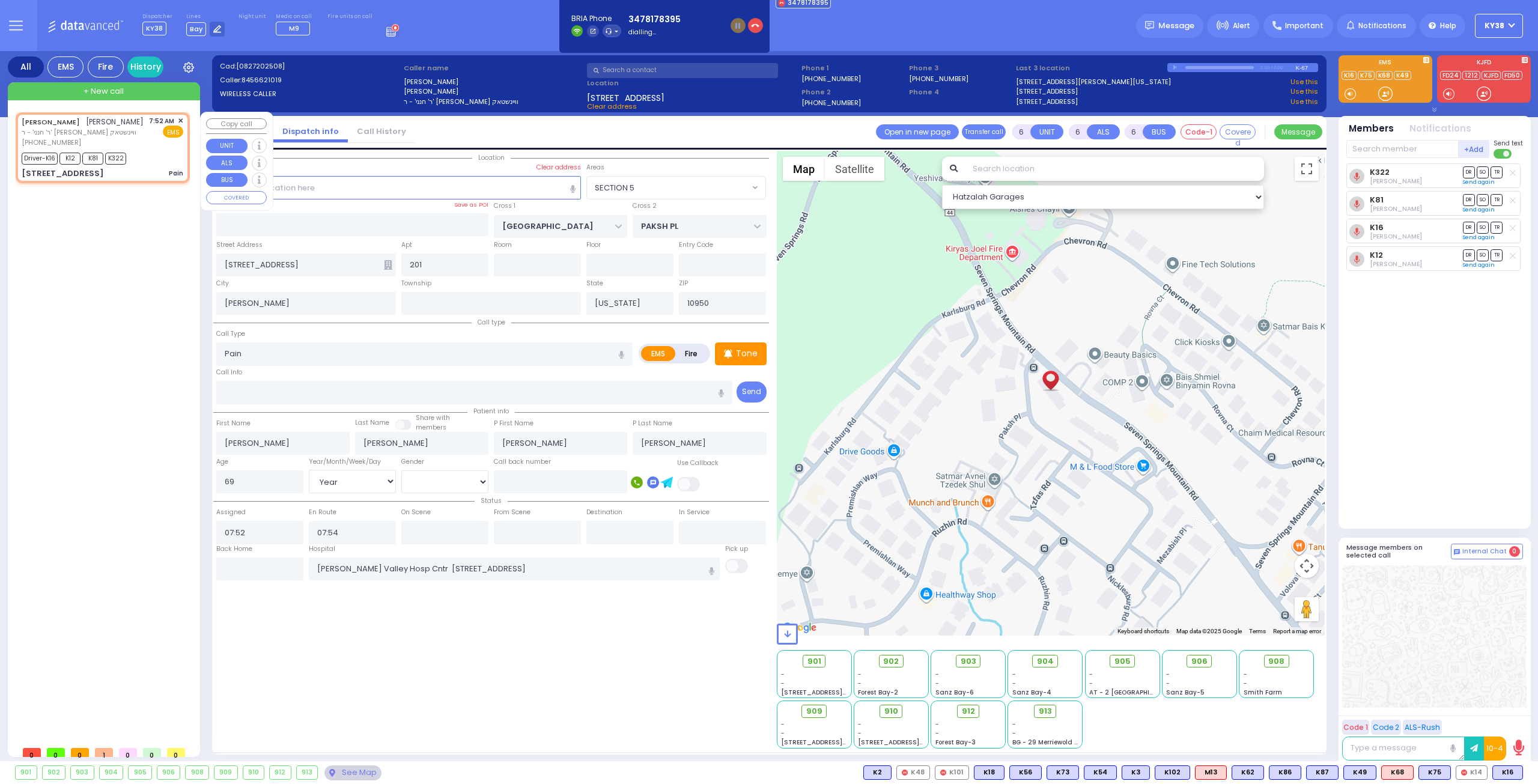
click at [135, 127] on div "[PERSON_NAME] [PERSON_NAME] ר' חנני' - ר' [PERSON_NAME] וויינשטאק [PHONE_NUMBER…" at bounding box center [102, 132] width 162 height 32
select select
radio input "true"
select select "Year"
select select "[DEMOGRAPHIC_DATA]"
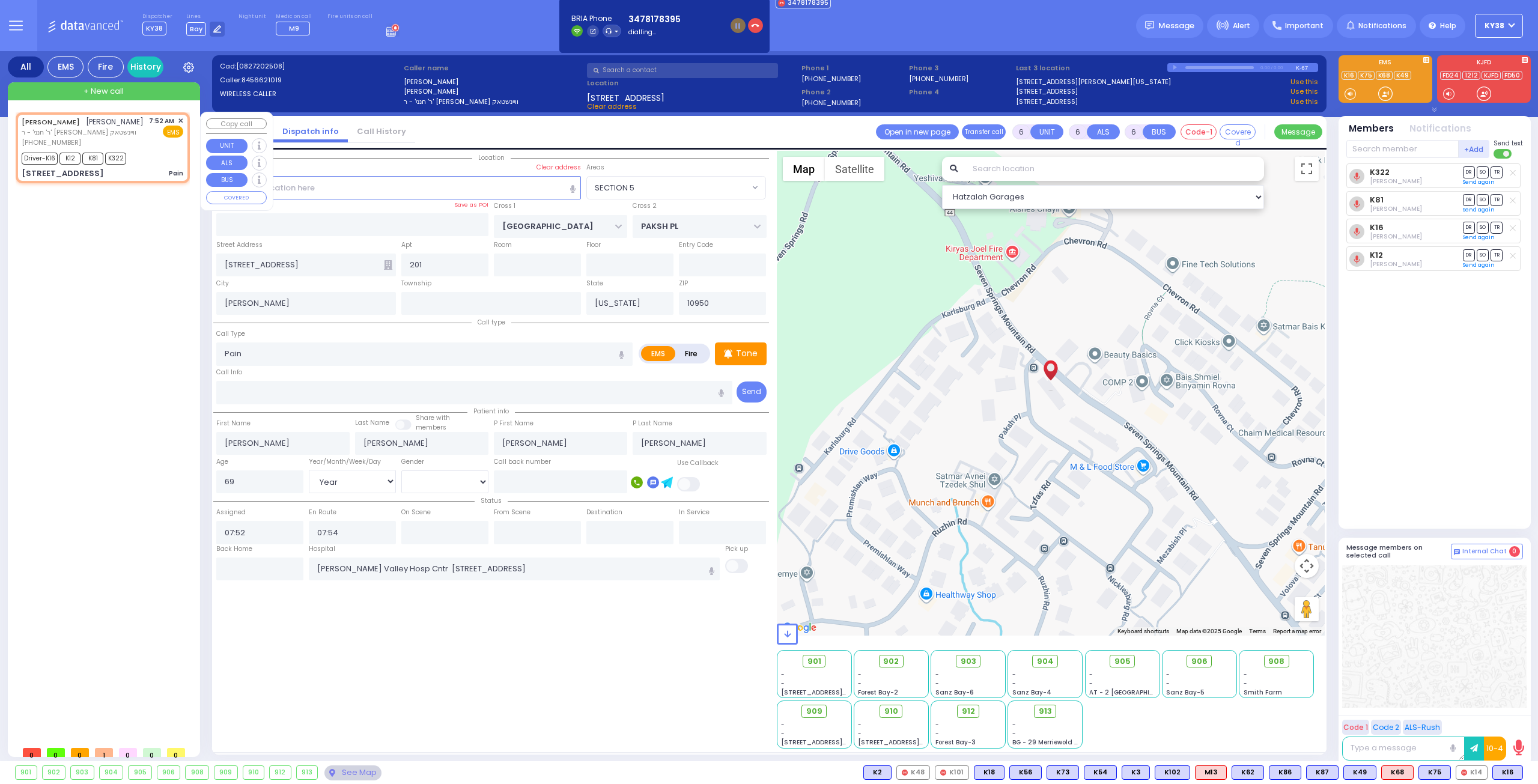
select select "SECTION 5"
select select "Hatzalah Garages"
click at [139, 149] on div "[PERSON_NAME] [PERSON_NAME] ר' חנני' - ר' [PERSON_NAME] וויינשטאק [PHONE_NUMBER…" at bounding box center [102, 148] width 169 height 68
select select
radio input "true"
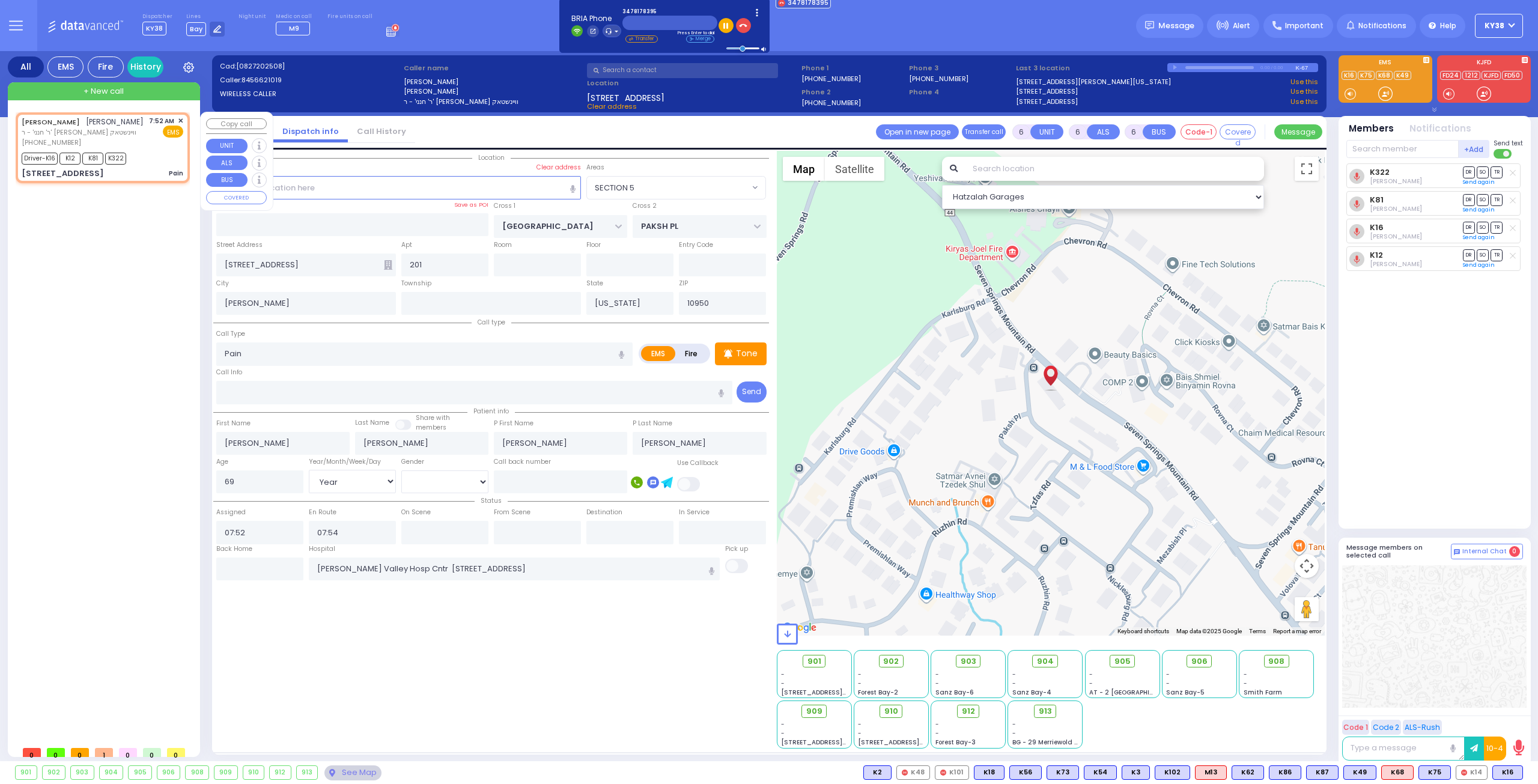
select select "Year"
select select "[DEMOGRAPHIC_DATA]"
select select "Hatzalah Garages"
select select "SECTION 5"
click at [153, 144] on div "7:52 AM ✕ EMS" at bounding box center [167, 132] width 35 height 32
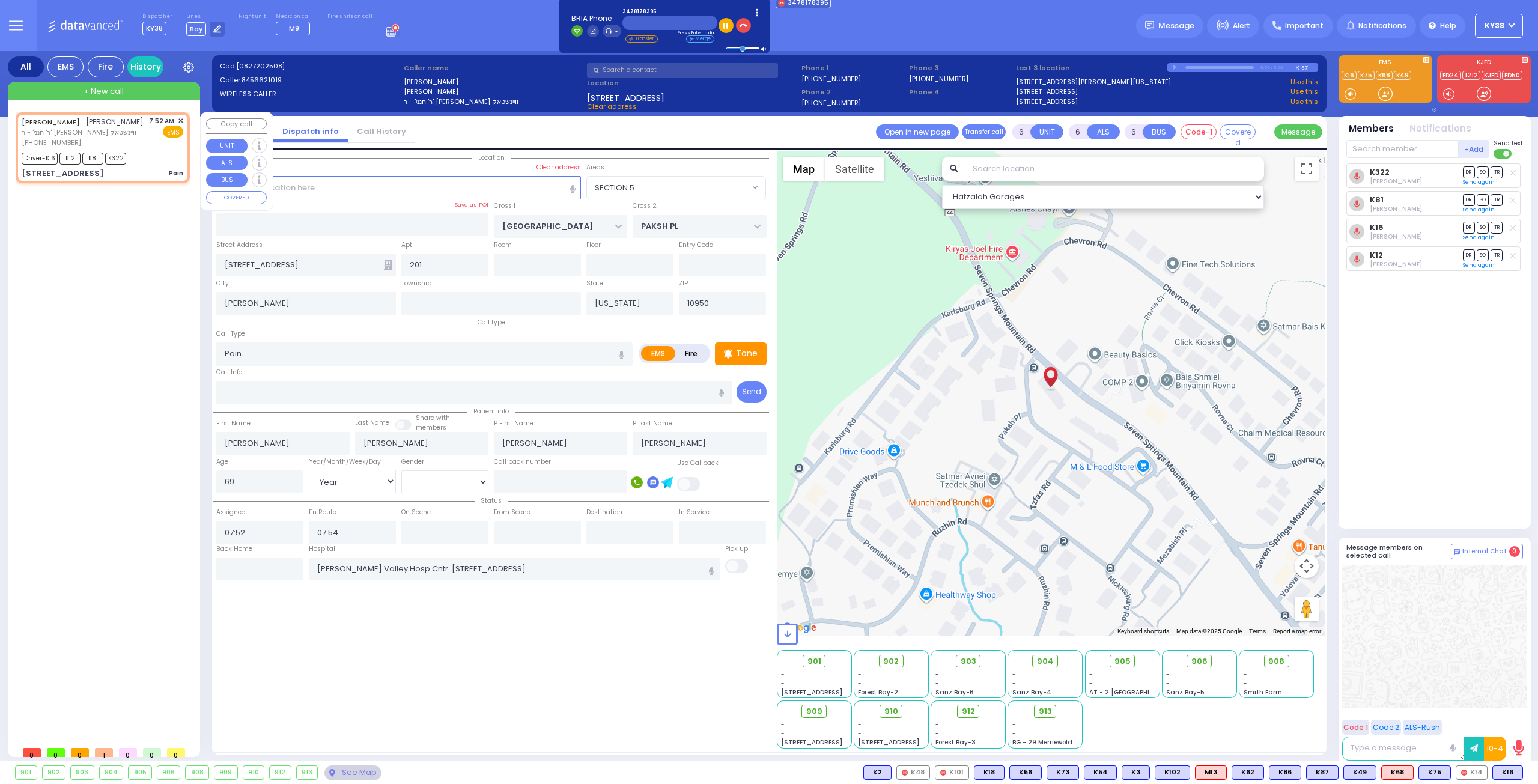
select select
radio input "true"
select select "Year"
select select "[DEMOGRAPHIC_DATA]"
select select "SECTION 5"
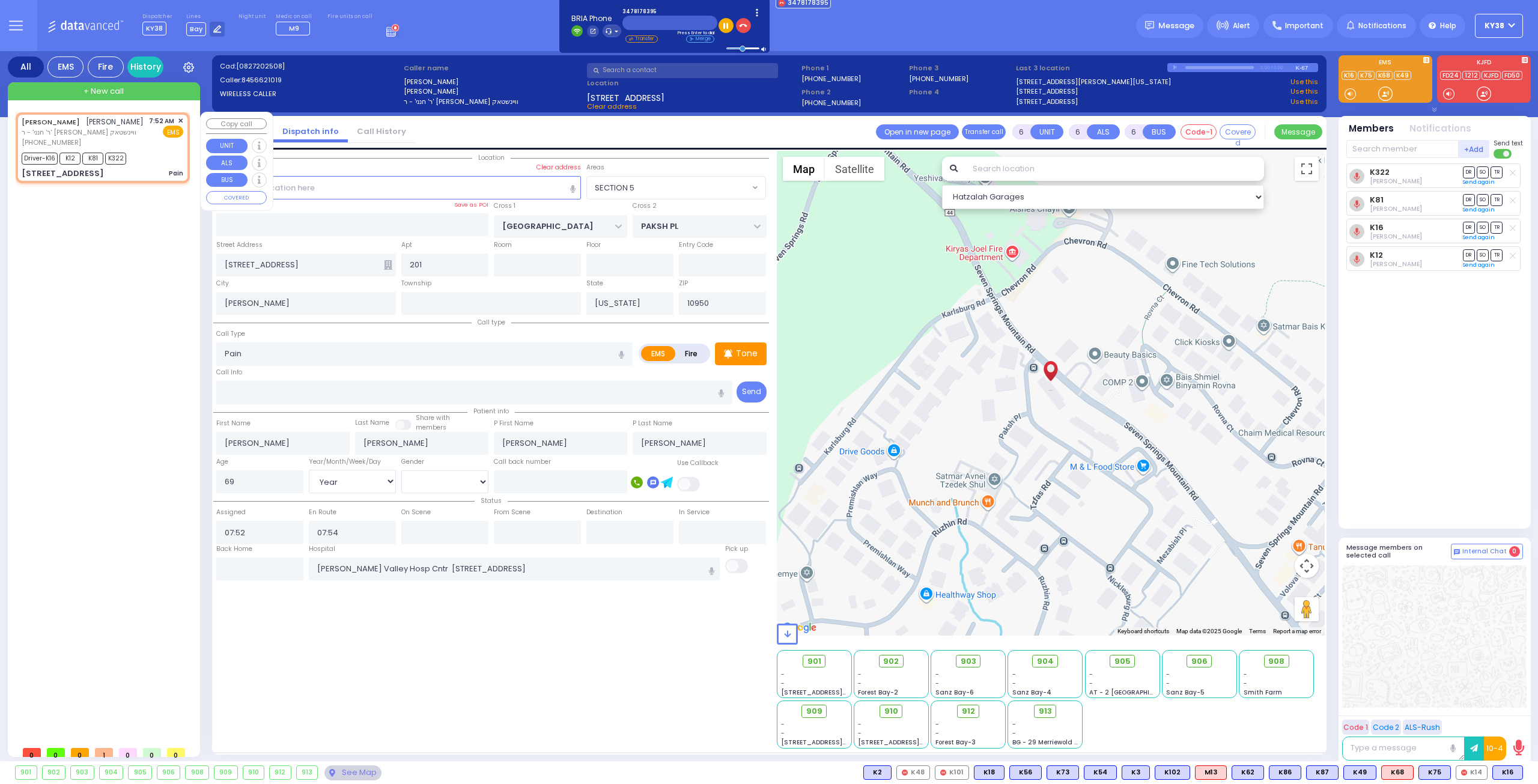
select select "Hatzalah Garages"
click at [1127, 660] on span "905" at bounding box center [1127, 662] width 16 height 12
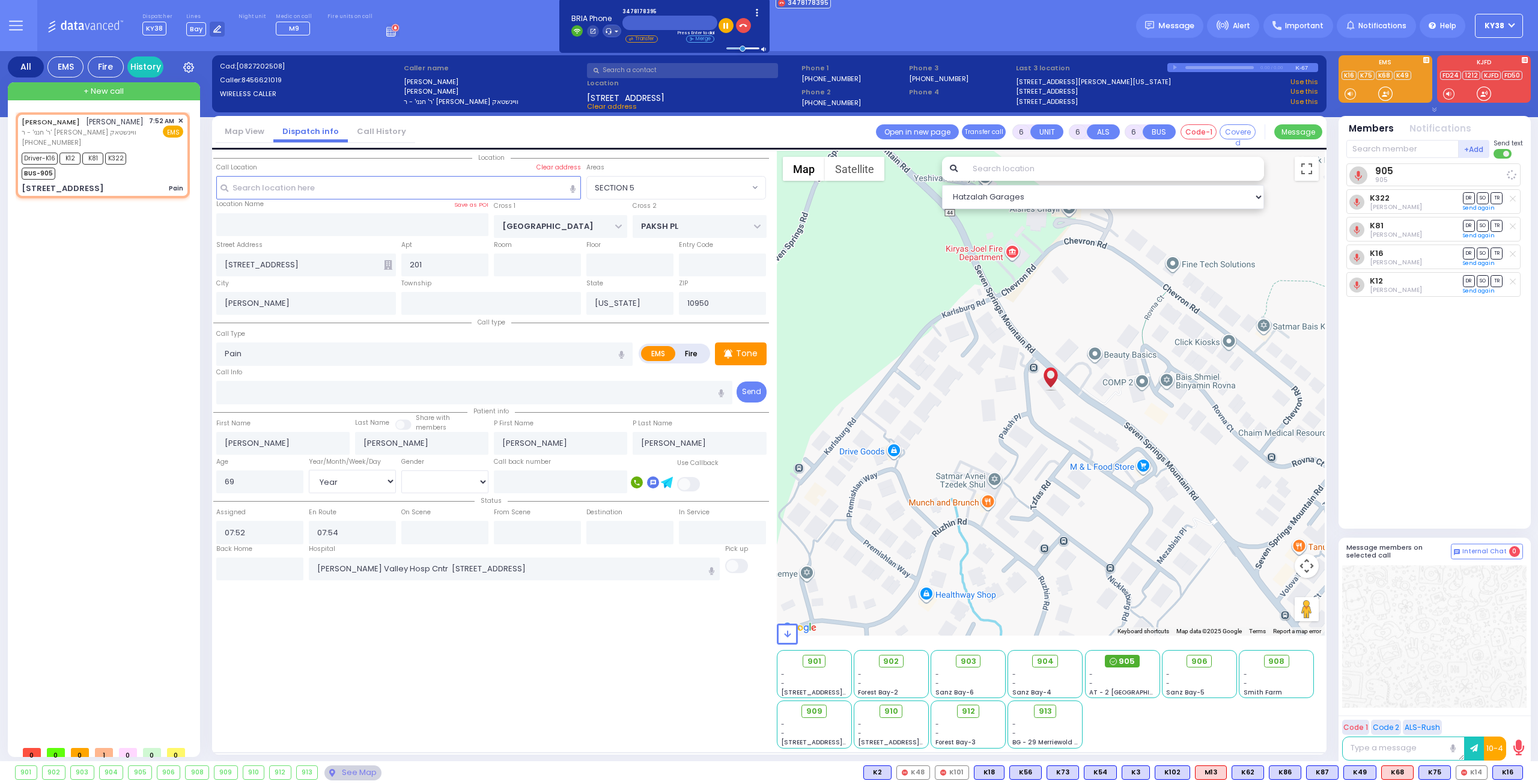
select select
radio input "true"
select select "Year"
select select "[DEMOGRAPHIC_DATA]"
select select "Hatzalah Garages"
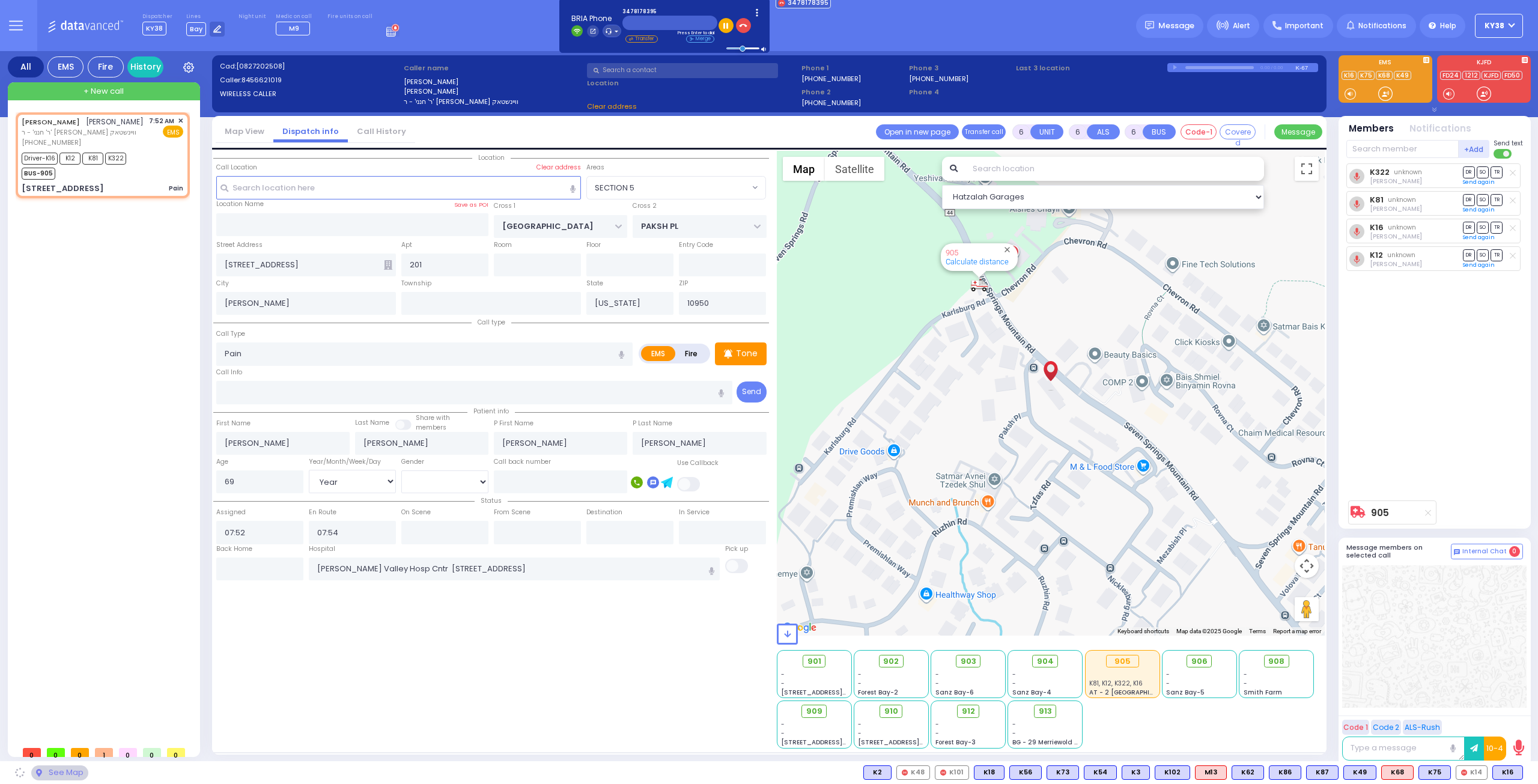
select select "SECTION 5"
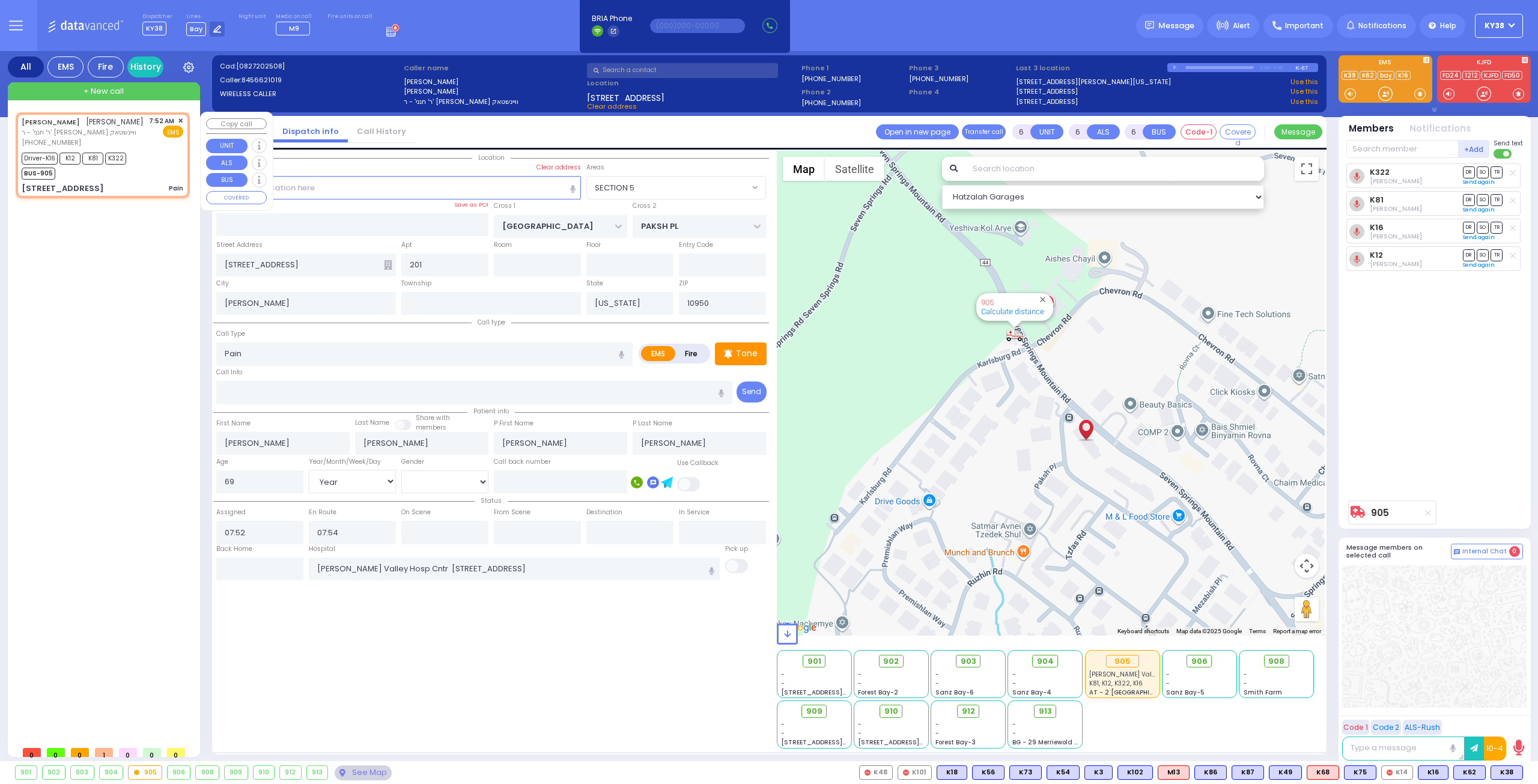
click at [149, 163] on div "Driver-K16 K12 K81 K322 BUS-905" at bounding box center [102, 165] width 162 height 30
select select
radio input "true"
select select "Year"
select select "[DEMOGRAPHIC_DATA]"
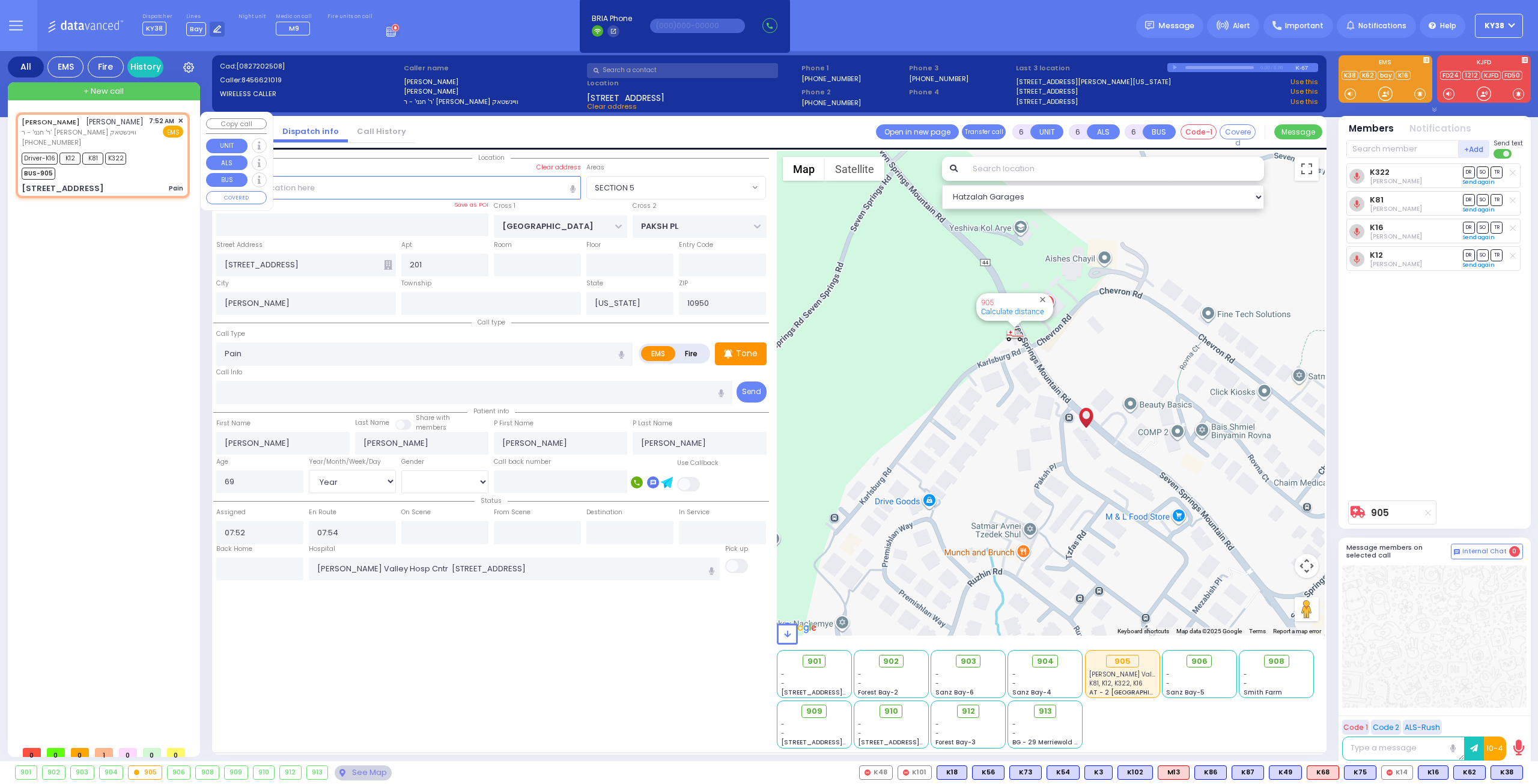
select select "SECTION 5"
select select "Hatzalah Garages"
click at [260, 562] on input "text" at bounding box center [260, 569] width 87 height 23
type input "11:07"
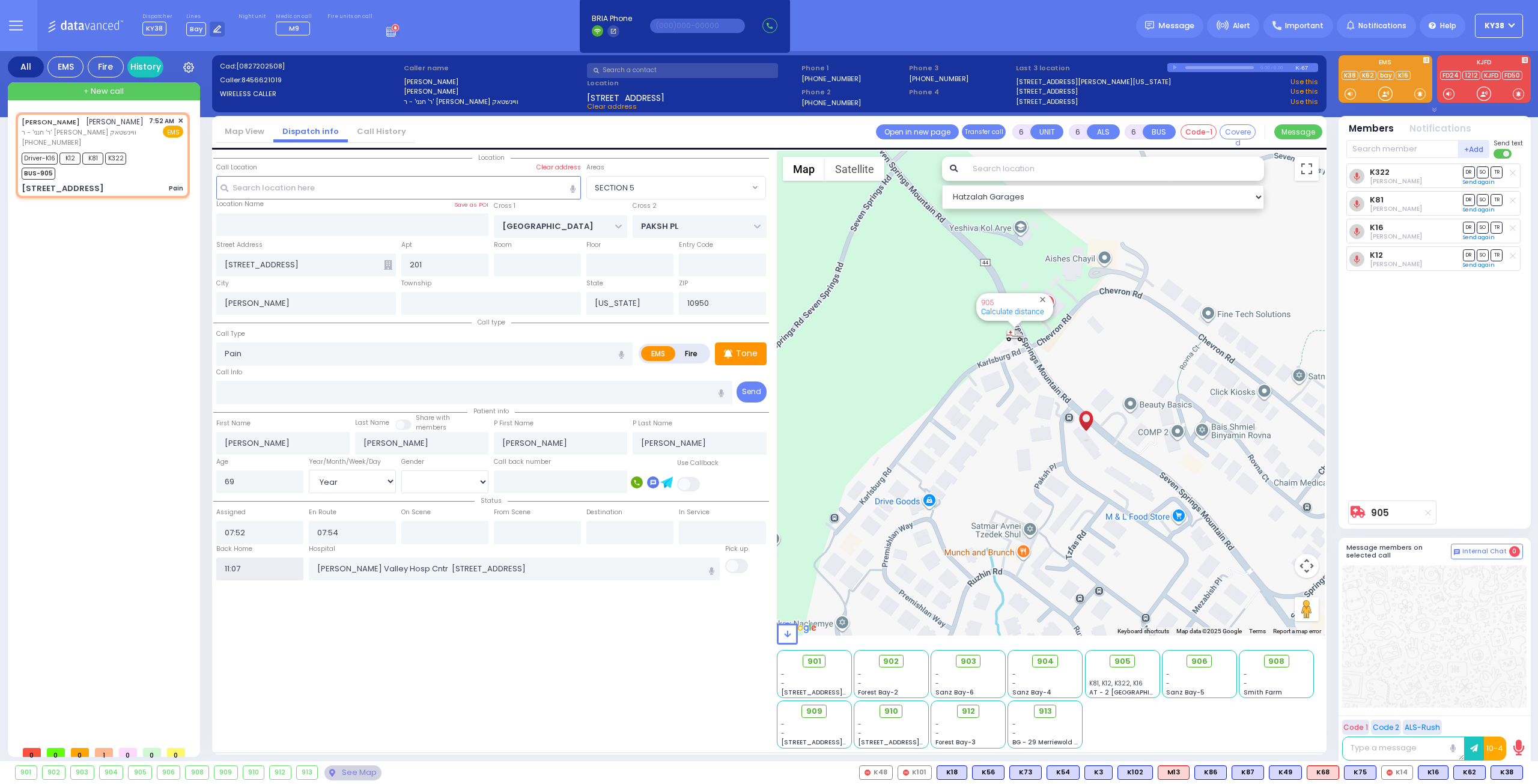
select select
radio input "true"
select select
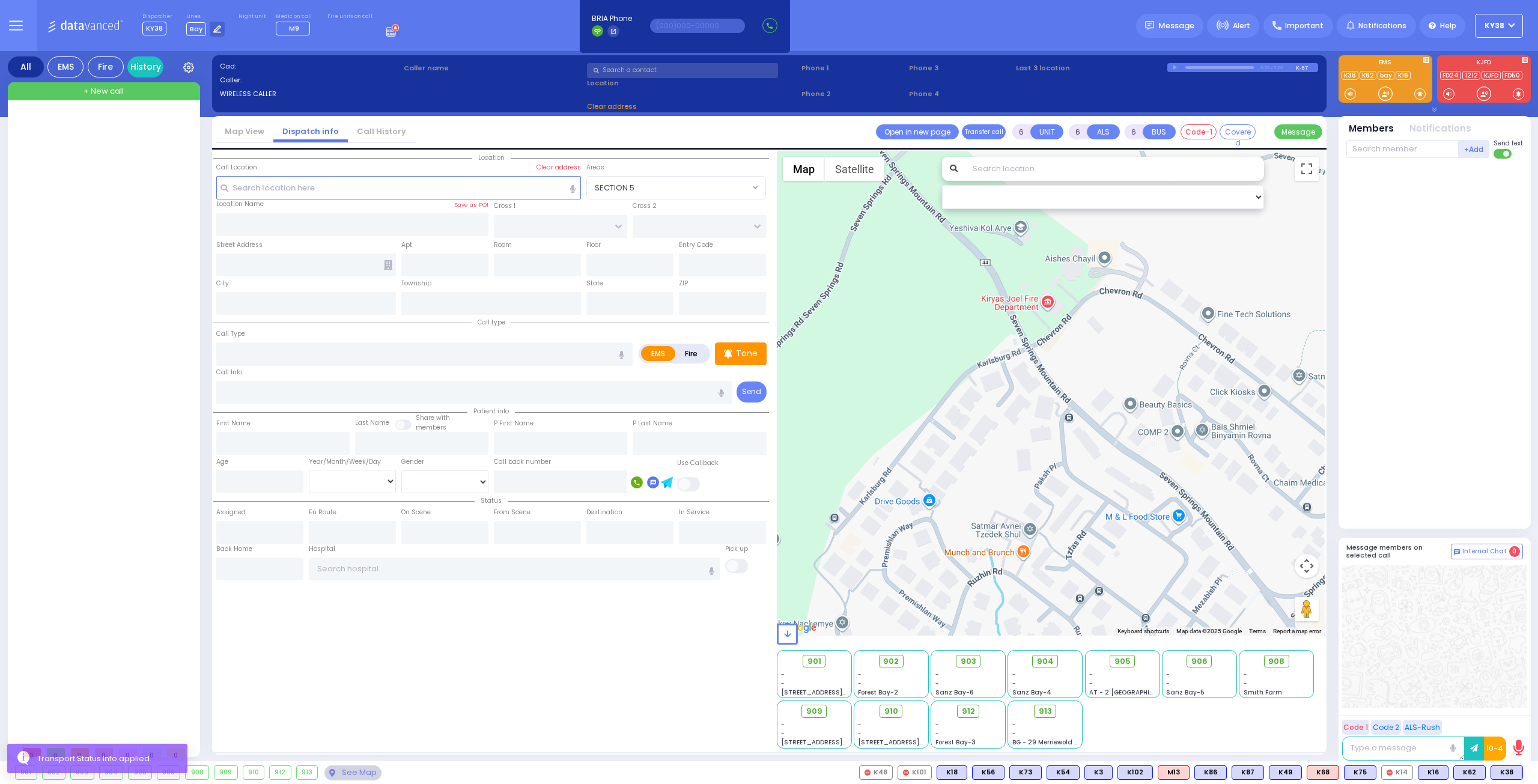
click at [106, 268] on div at bounding box center [105, 426] width 179 height 627
click at [1181, 29] on span "Message" at bounding box center [1177, 26] width 36 height 12
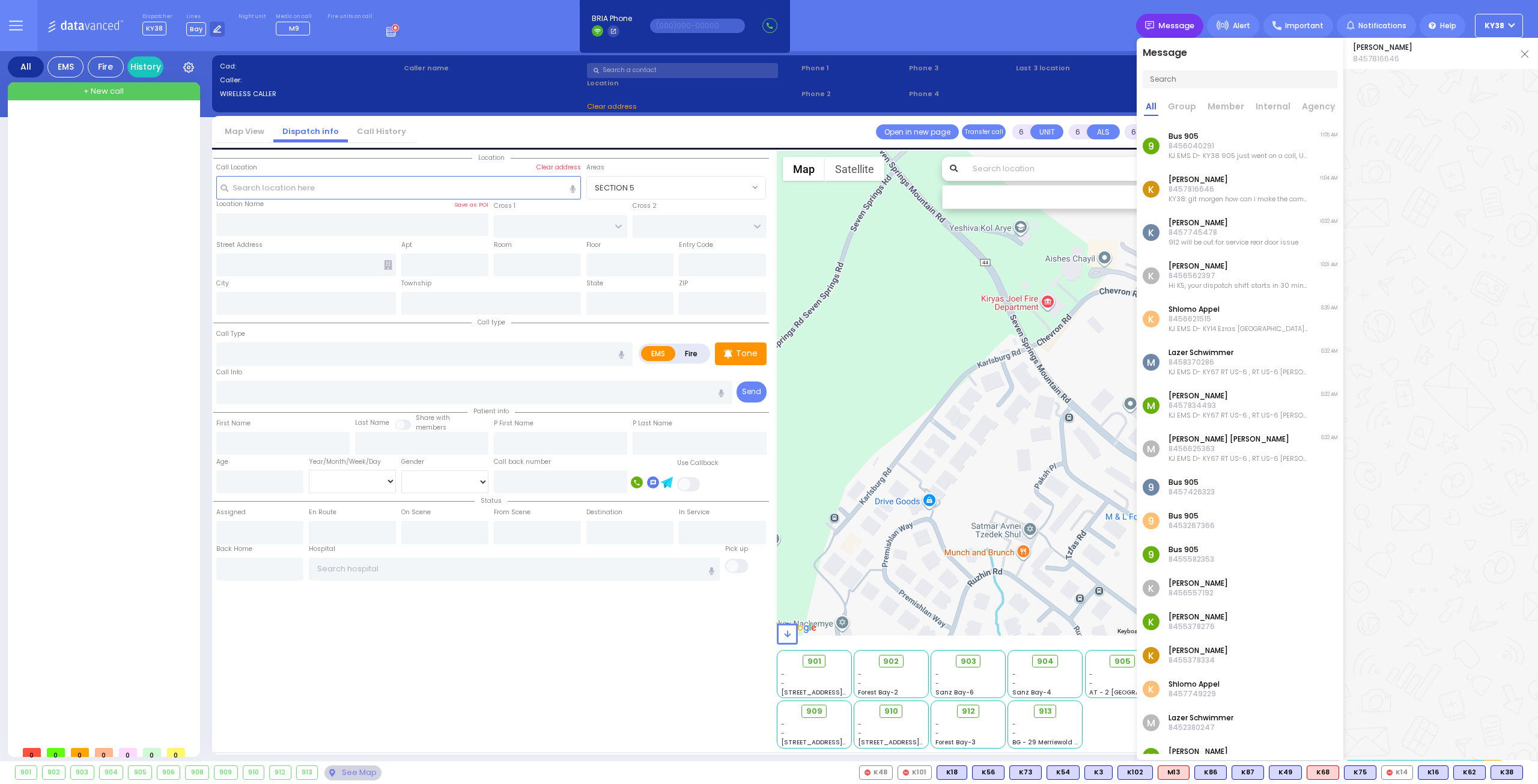
click at [1180, 23] on span "Message" at bounding box center [1177, 26] width 36 height 12
click at [1249, 188] on p "8457816646" at bounding box center [1238, 189] width 139 height 9
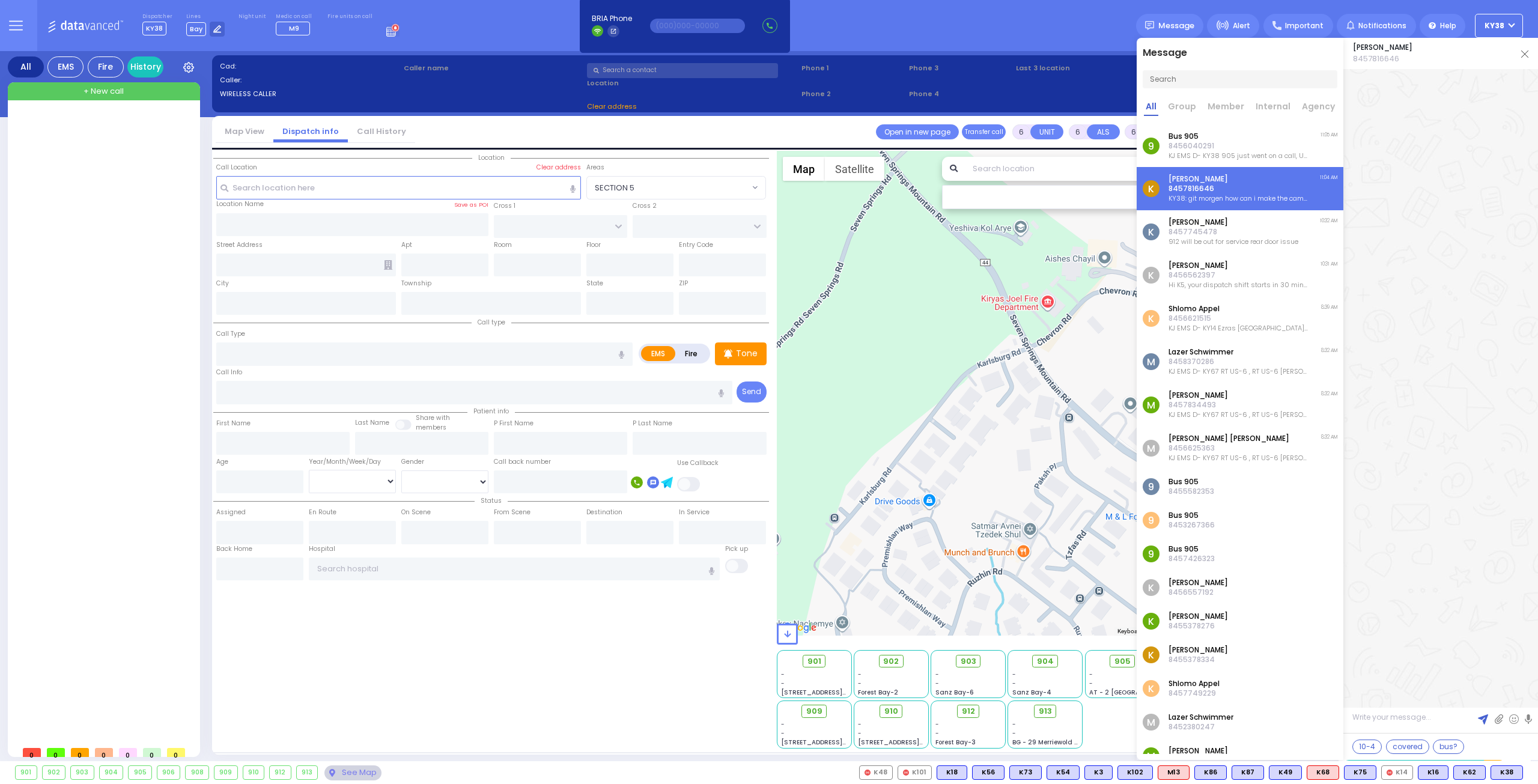
scroll to position [22684, 0]
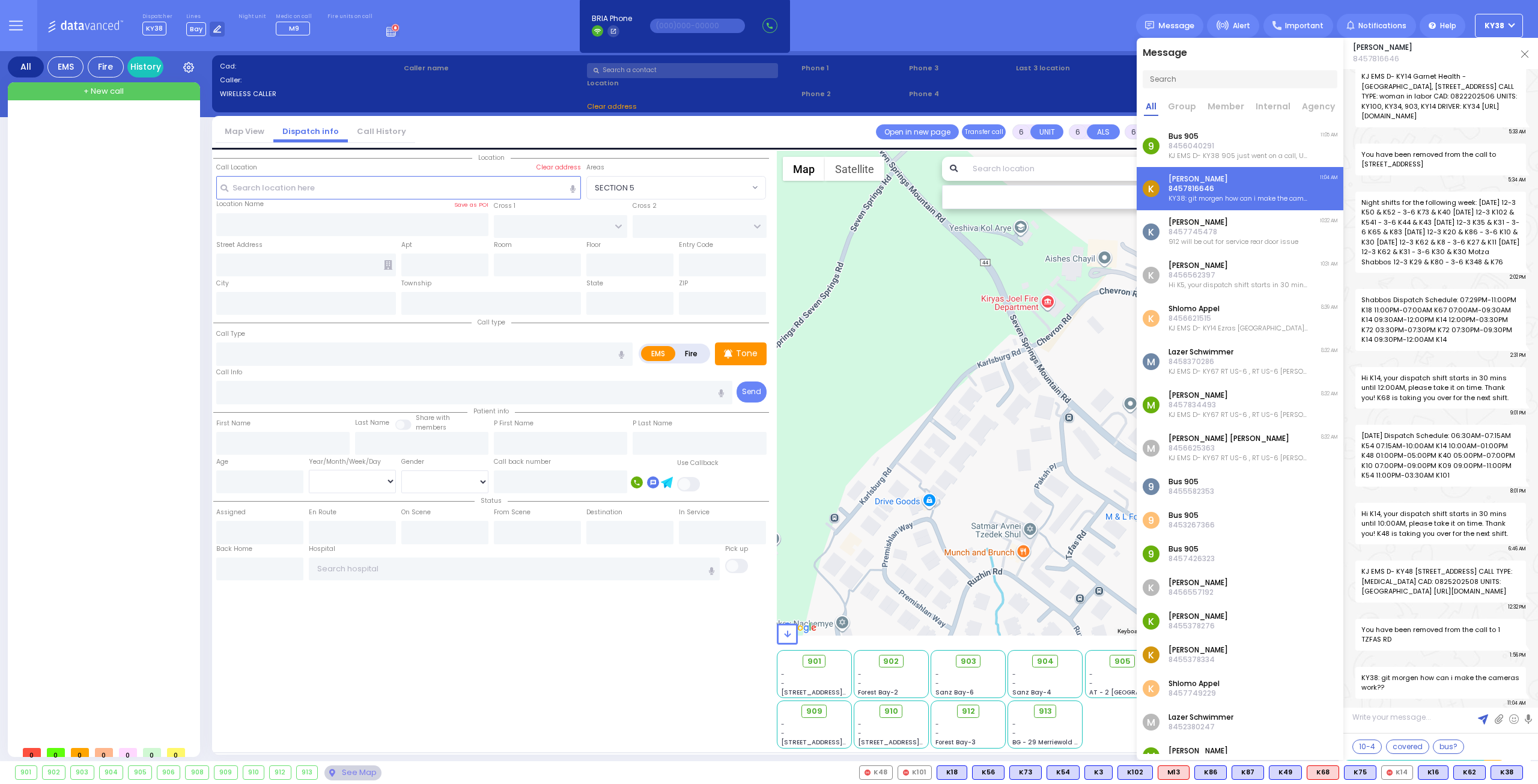
click at [1523, 50] on link at bounding box center [1525, 54] width 7 height 12
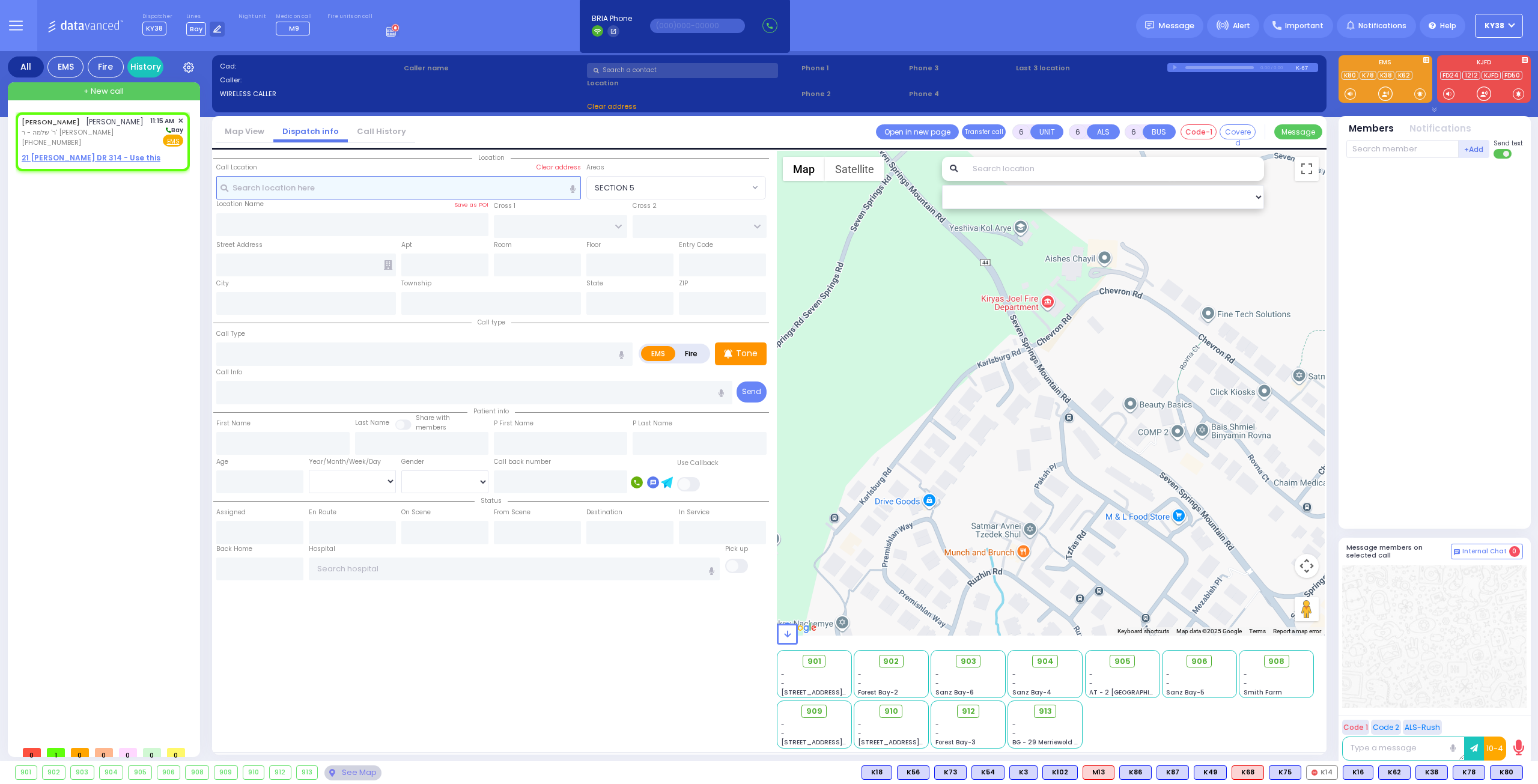
type input "2"
type input "1"
select select
radio input "true"
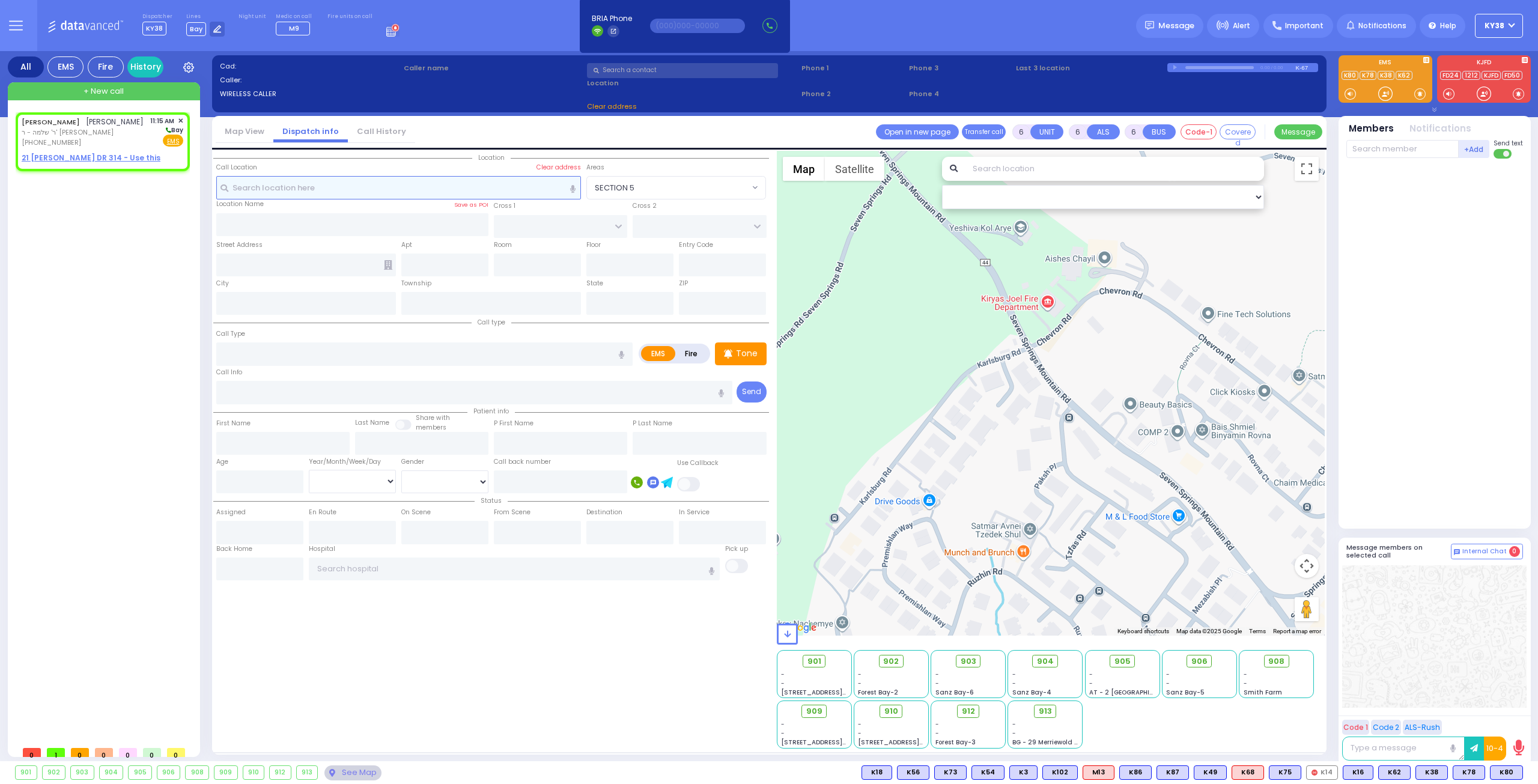
type input "[PERSON_NAME]"
type input "GOLDENBERG"
select select
type input "11:15"
select select "Hatzalah Garages"
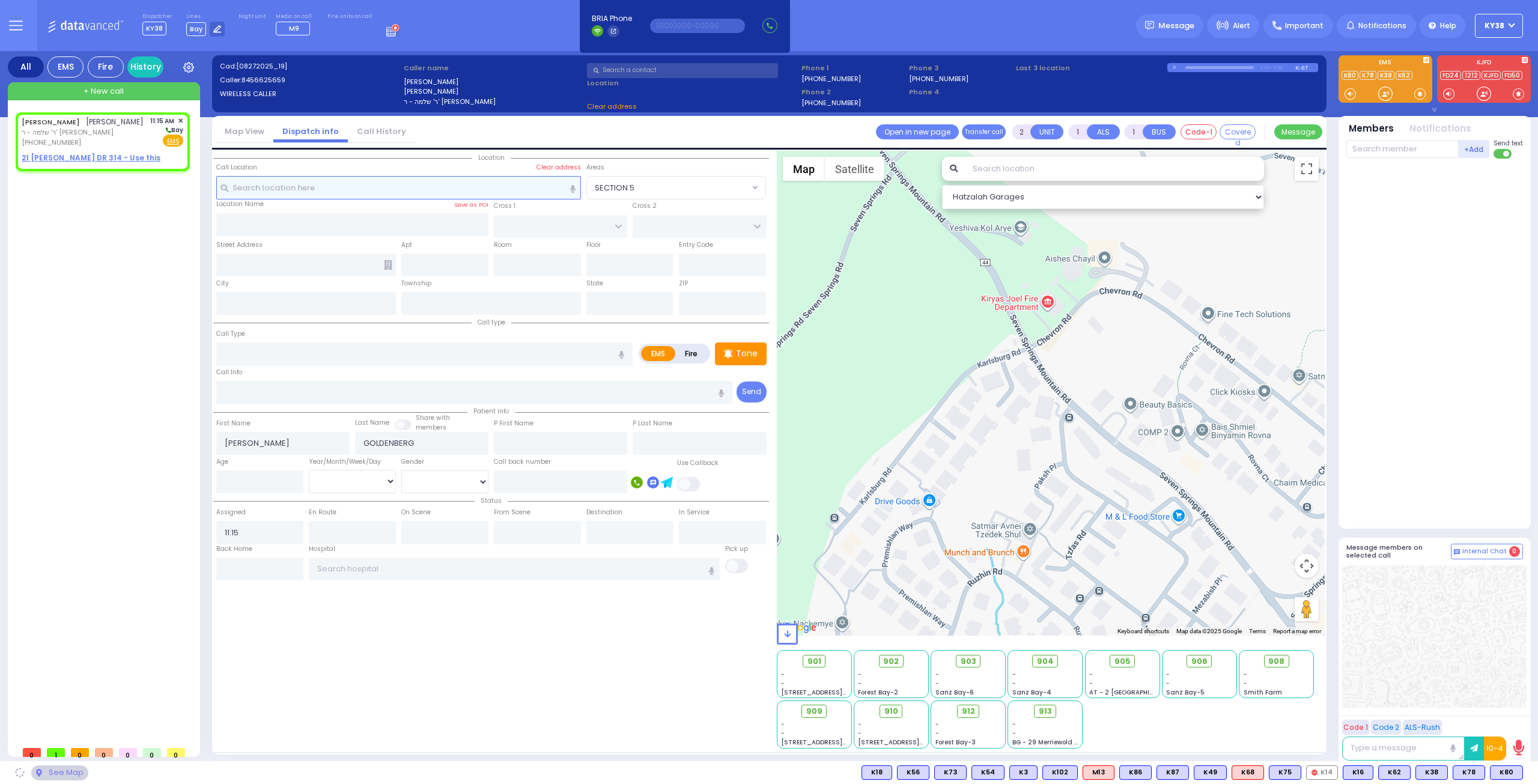
select select
radio input "true"
select select
select select "Hatzalah Garages"
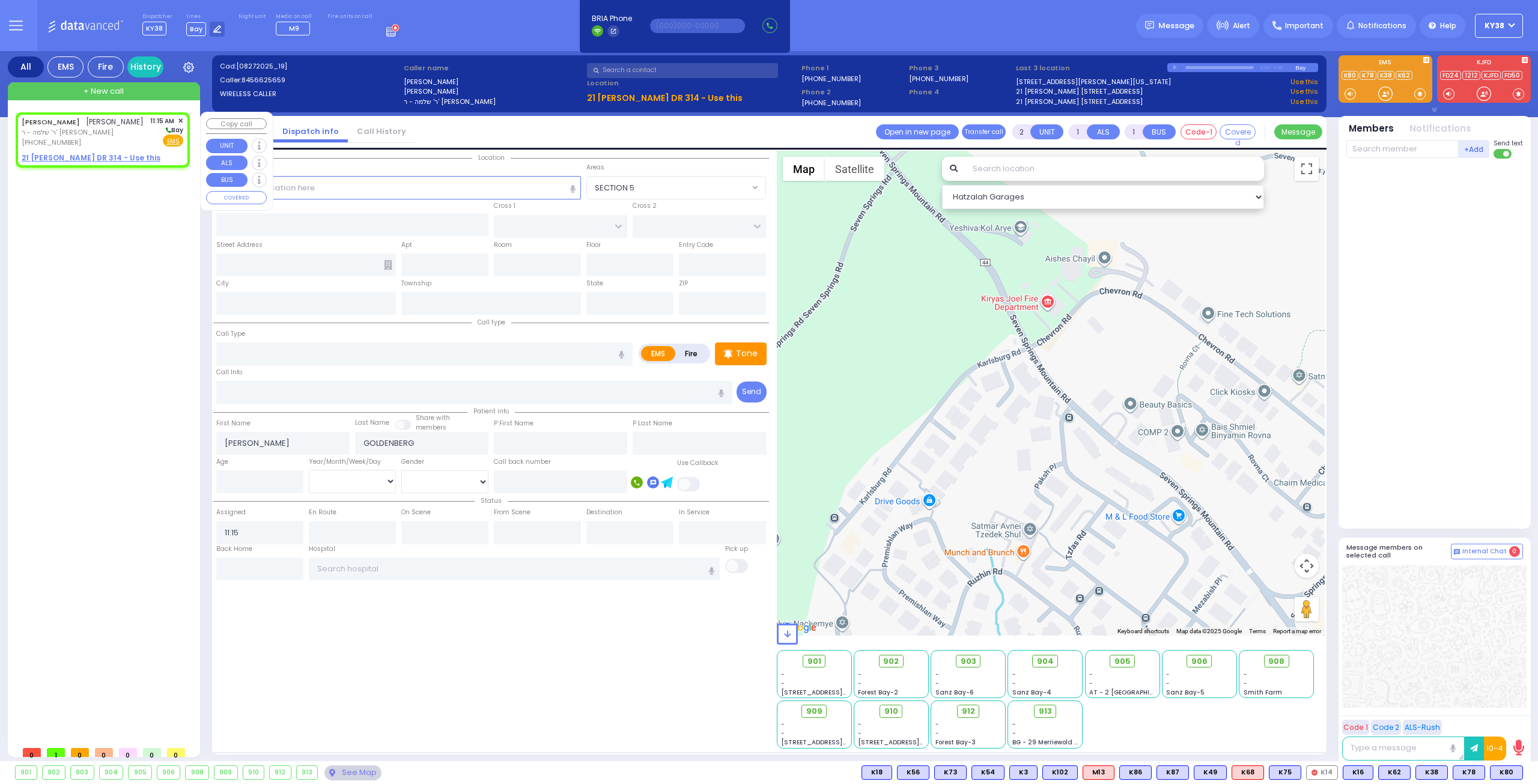
click at [137, 148] on div "[PHONE_NUMBER]" at bounding box center [82, 142] width 122 height 10
select select
radio input "true"
select select
select select "Hatzalah Garages"
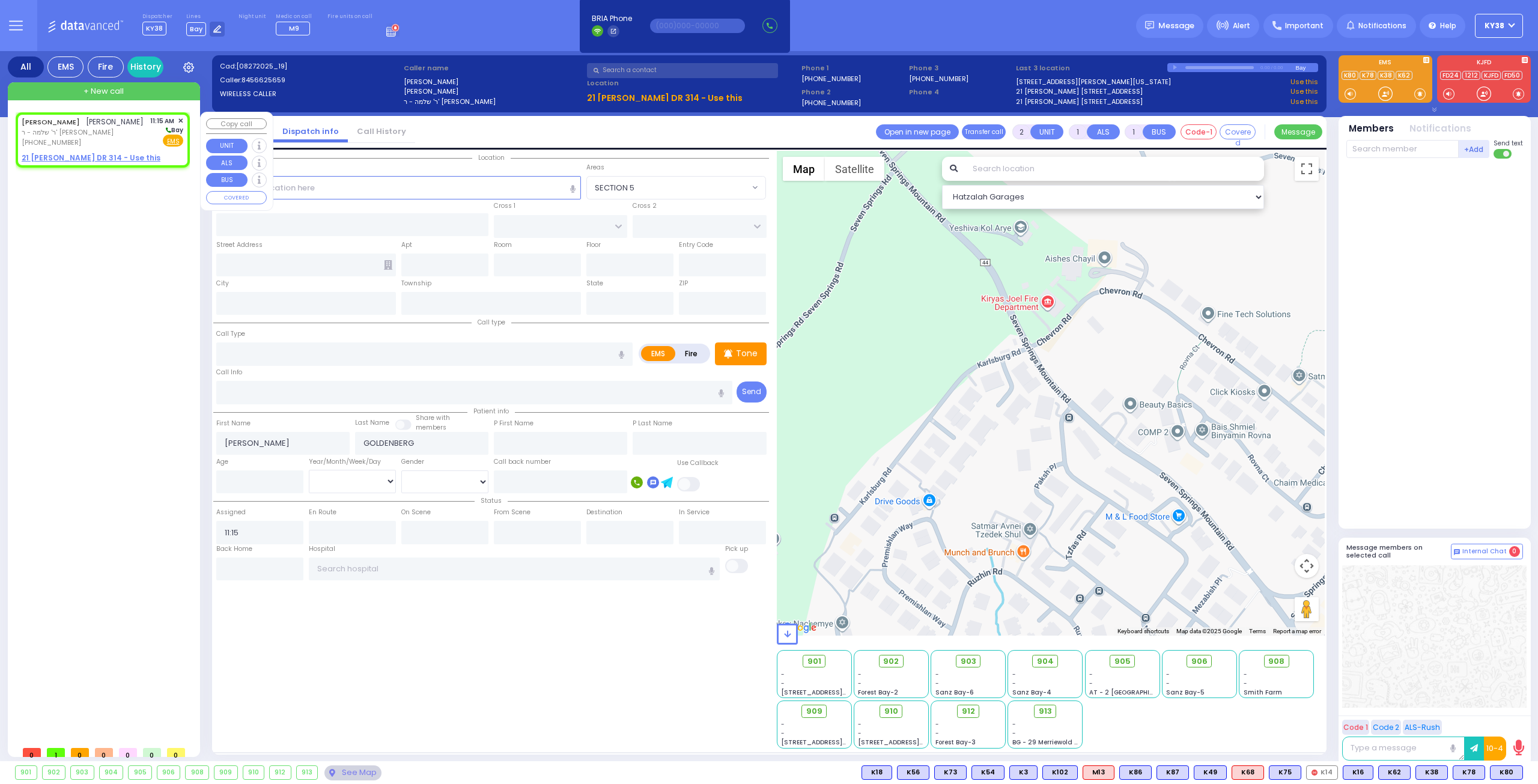
click at [132, 138] on span "ר' שלמה - ר' [PERSON_NAME]" at bounding box center [82, 132] width 122 height 10
select select
radio input "true"
select select
click at [268, 462] on div "Age" at bounding box center [260, 474] width 92 height 38
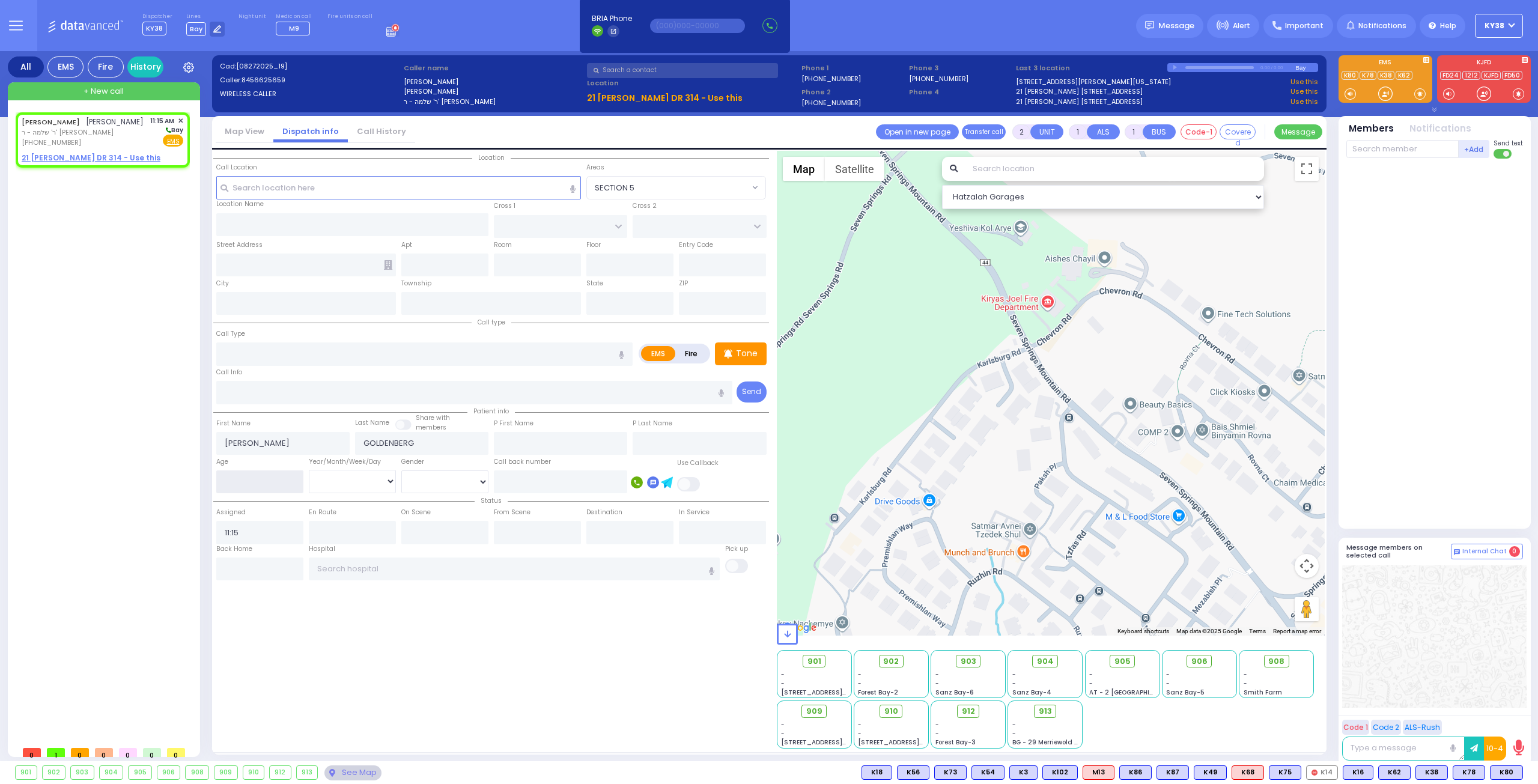
click at [261, 479] on input "number" at bounding box center [260, 482] width 87 height 23
click at [340, 482] on select "Year Month Week Day" at bounding box center [352, 481] width 87 height 23
click at [309, 470] on select "Year Month Week Day" at bounding box center [352, 481] width 87 height 23
click at [430, 482] on select "[DEMOGRAPHIC_DATA] [DEMOGRAPHIC_DATA]" at bounding box center [445, 482] width 87 height 23
click at [402, 470] on select "[DEMOGRAPHIC_DATA] [DEMOGRAPHIC_DATA]" at bounding box center [445, 482] width 87 height 23
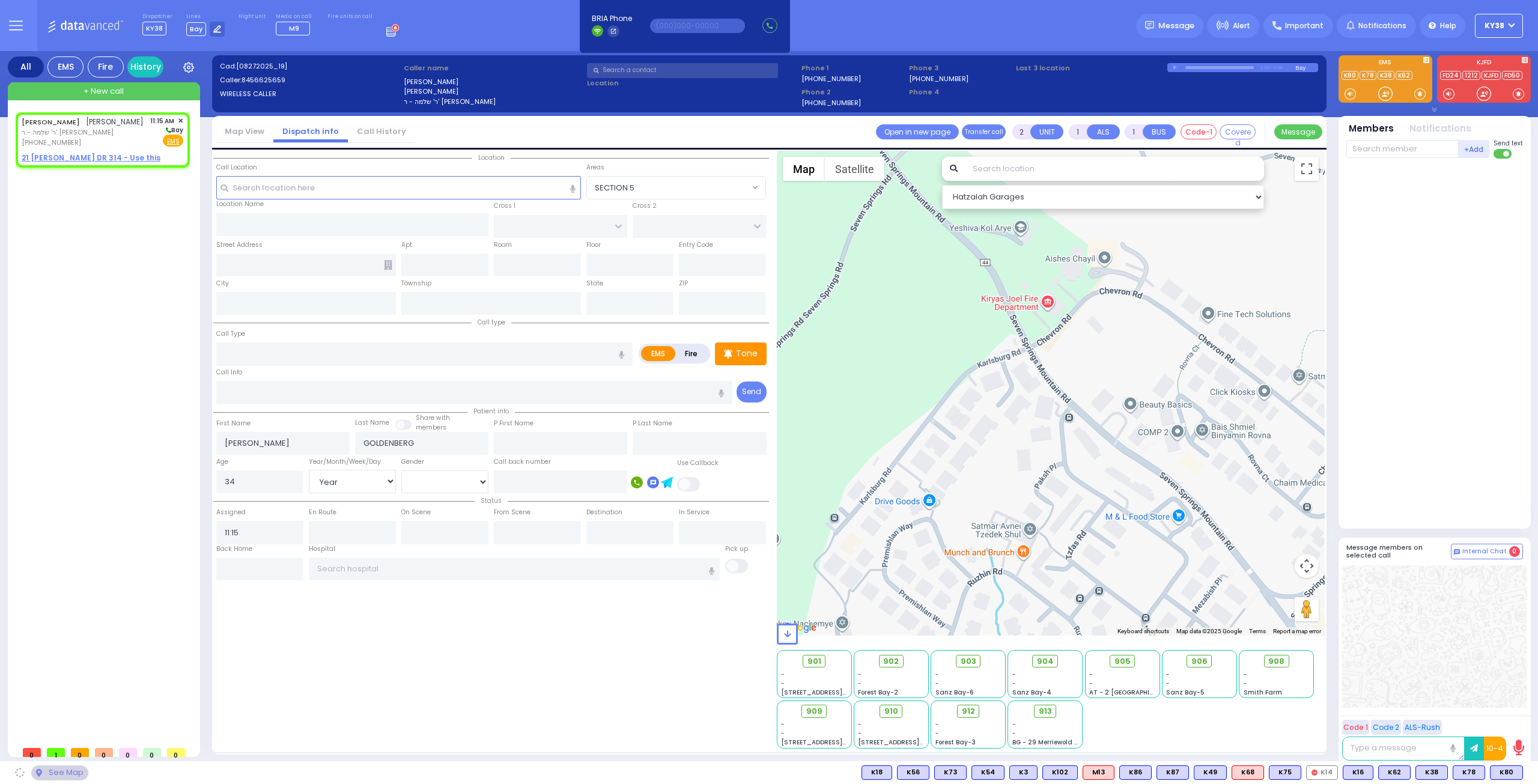
click at [420, 626] on div "Location All areas" at bounding box center [491, 449] width 556 height 597
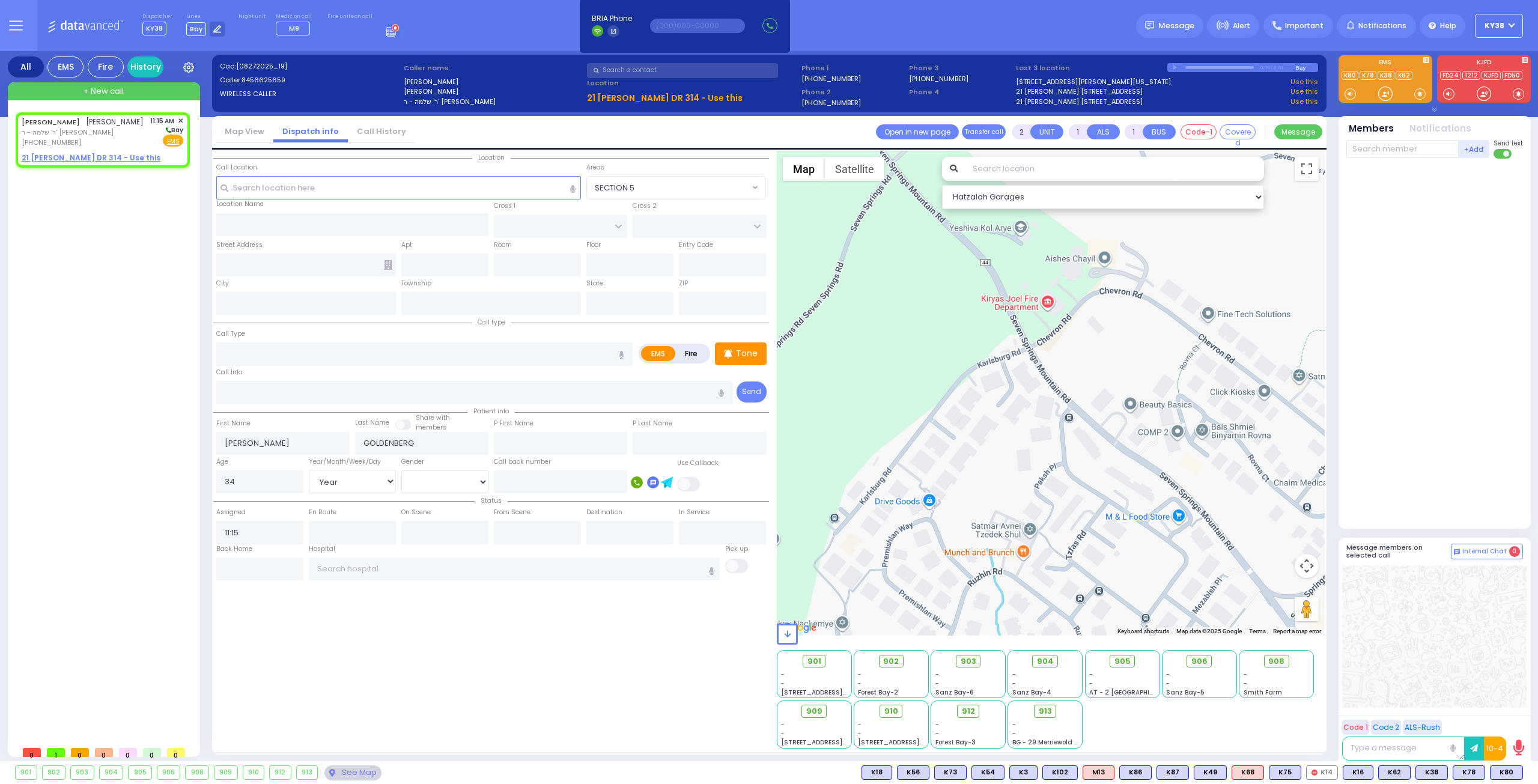
click at [78, 283] on div "[PERSON_NAME] [PERSON_NAME] ר' שלמה - ר' [PERSON_NAME] [PHONE_NUMBER] 11:15 AM …" at bounding box center [105, 426] width 179 height 627
click at [107, 163] on u "21 [PERSON_NAME] DR 314 - Use this" at bounding box center [90, 157] width 139 height 10
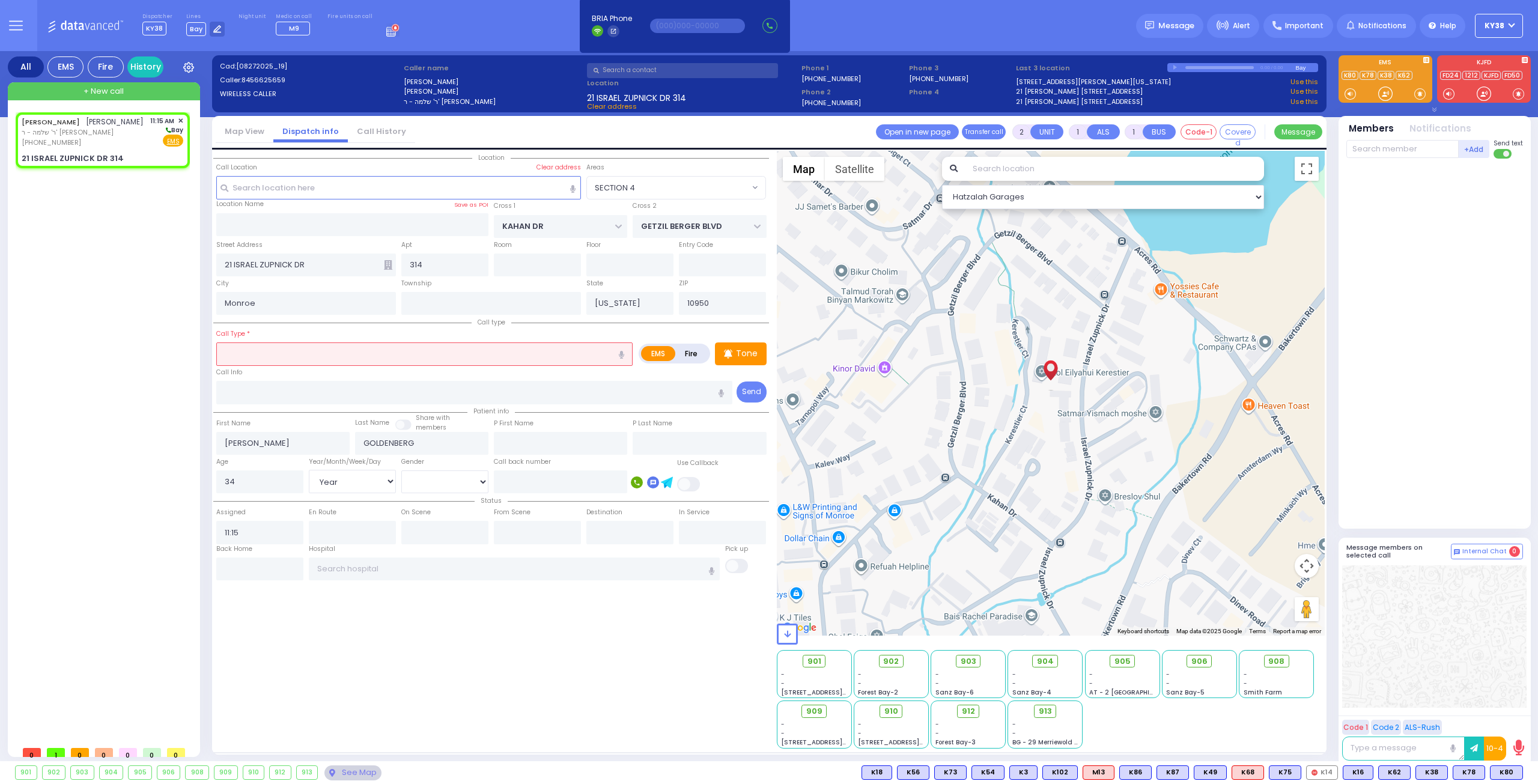
click at [297, 355] on input "text" at bounding box center [424, 354] width 416 height 23
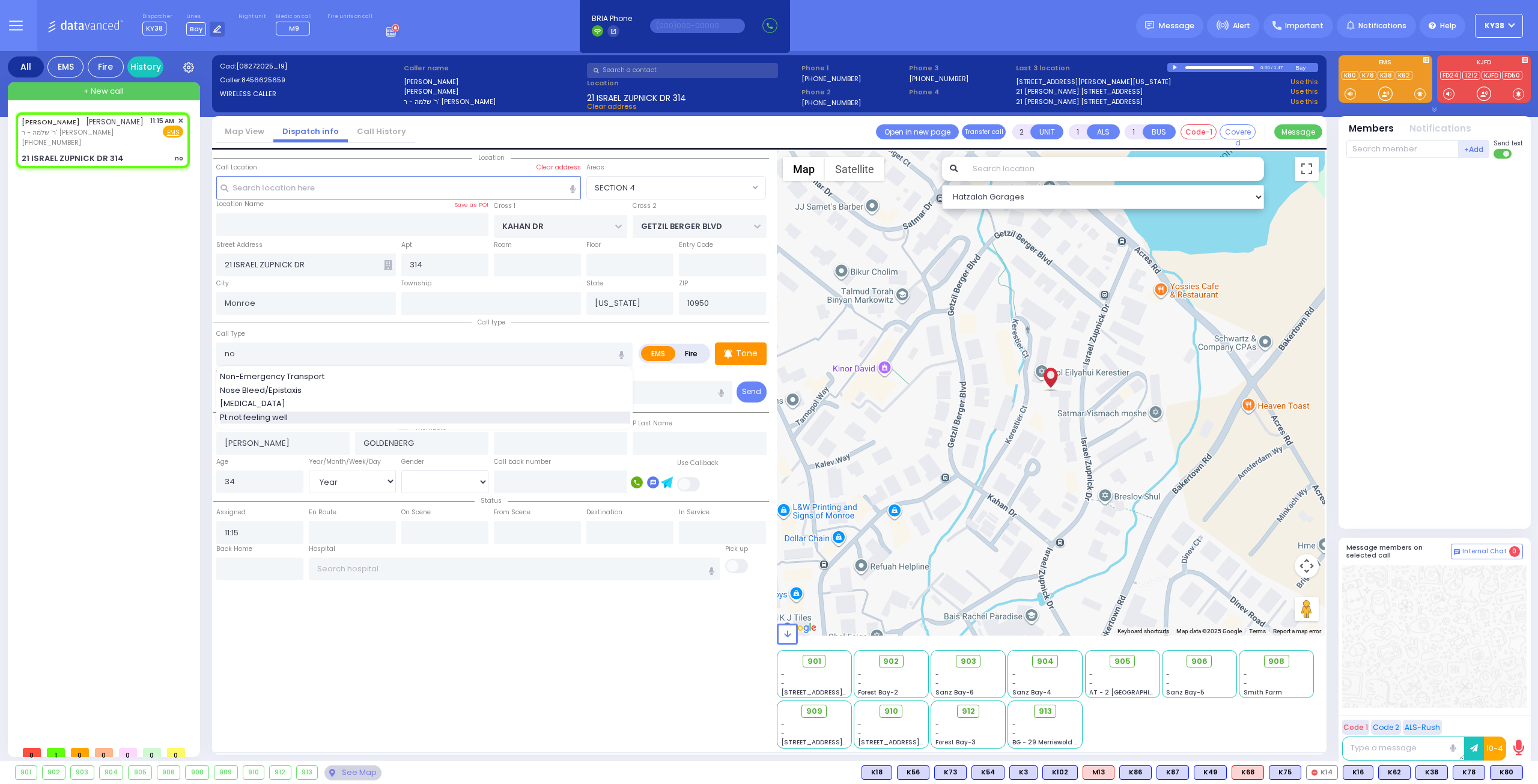
click at [349, 413] on div "Pt not feeling well" at bounding box center [425, 417] width 410 height 12
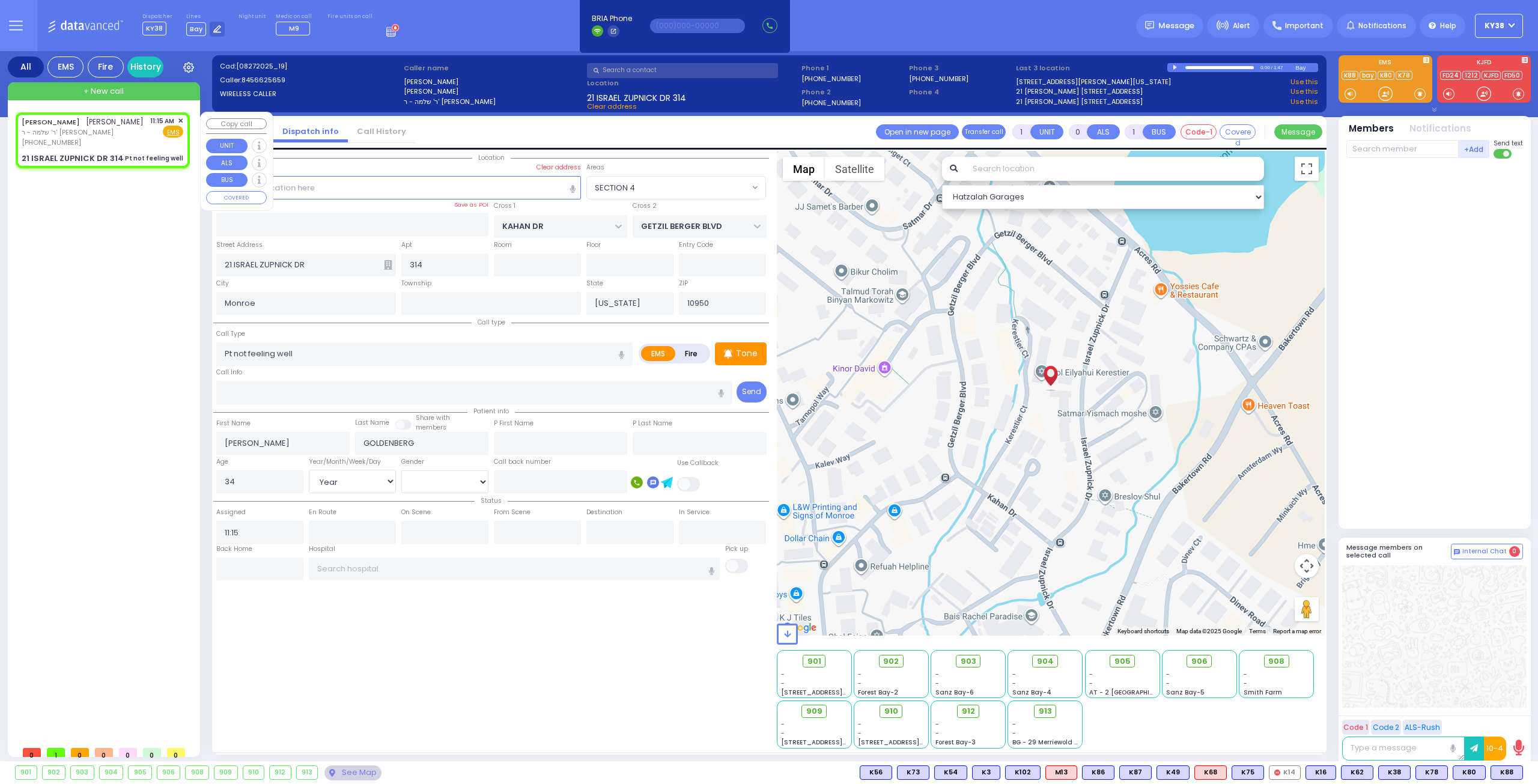
click at [144, 148] on div "[PHONE_NUMBER]" at bounding box center [82, 142] width 122 height 10
click at [1511, 768] on span "K88" at bounding box center [1507, 773] width 31 height 13
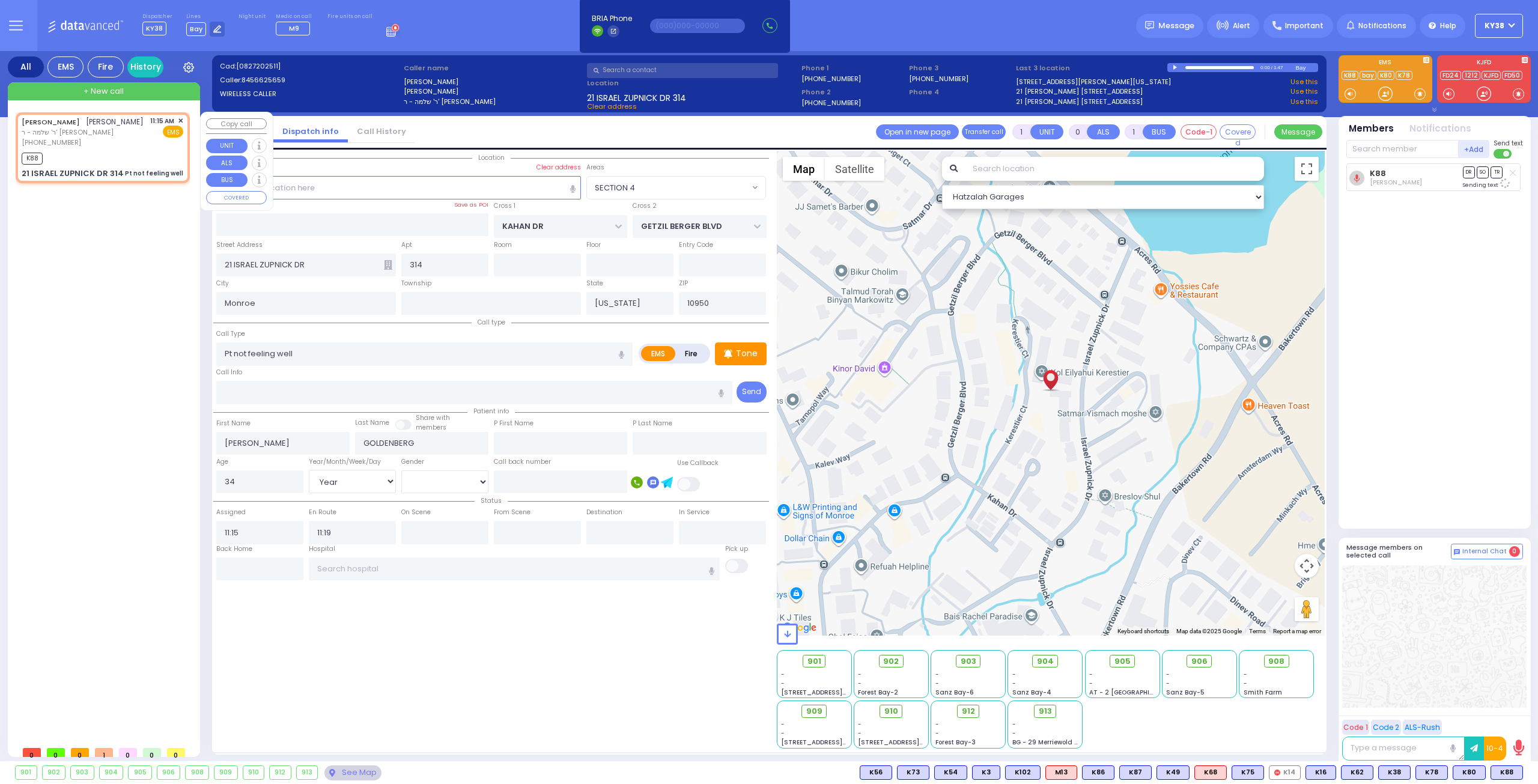
click at [122, 165] on div "K88" at bounding box center [102, 157] width 162 height 15
click at [1393, 150] on input "text" at bounding box center [1403, 149] width 112 height 18
click at [1509, 768] on span "M9" at bounding box center [1509, 773] width 28 height 13
click at [391, 393] on input "text" at bounding box center [475, 392] width 517 height 23
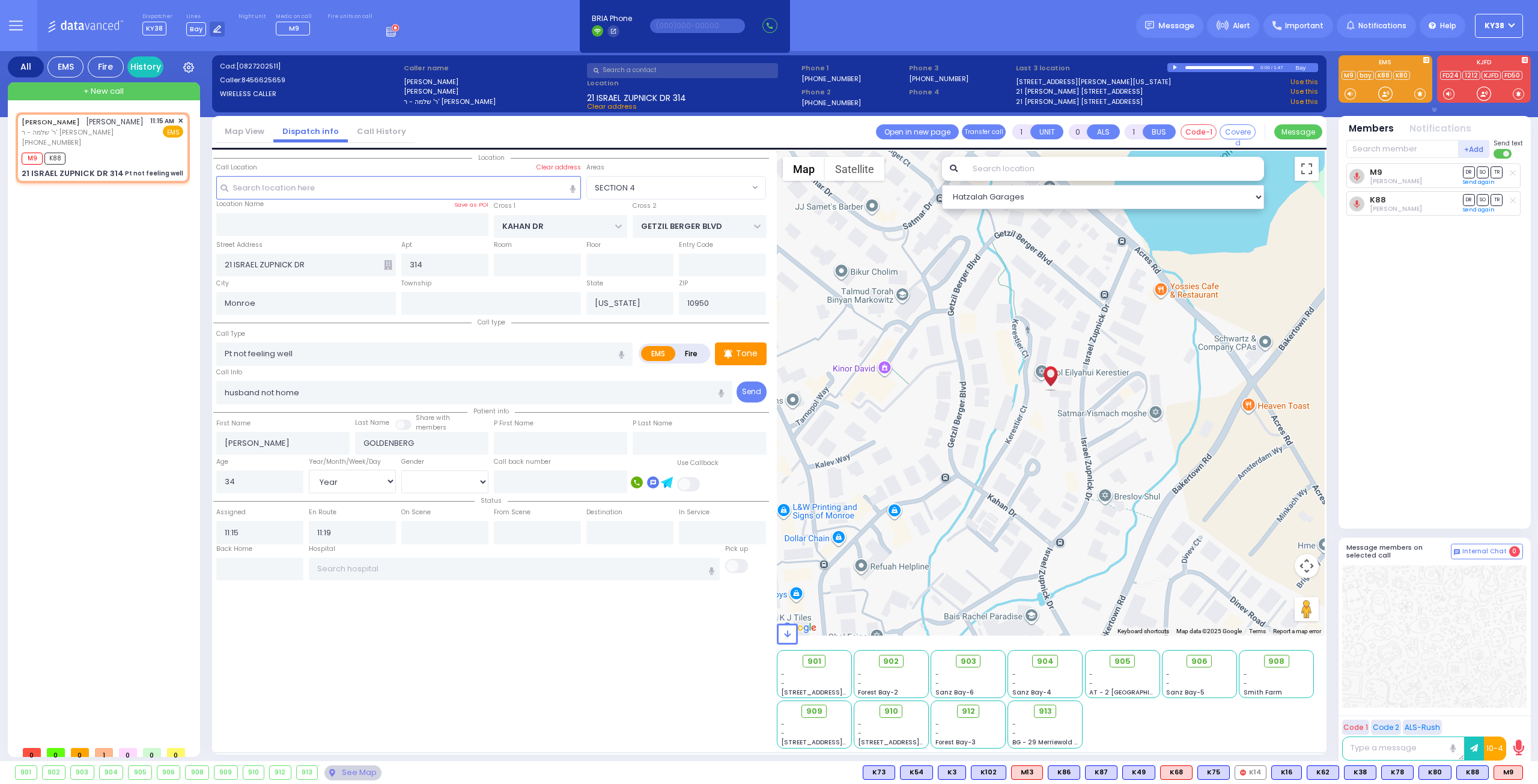
click at [721, 391] on icon "button" at bounding box center [721, 393] width 5 height 8
click at [477, 397] on input "husband not home" at bounding box center [475, 392] width 517 height 23
click at [341, 641] on div "Location All areas" at bounding box center [491, 449] width 556 height 597
click at [750, 391] on button "Send" at bounding box center [752, 391] width 30 height 21
click at [145, 159] on div "[PERSON_NAME] [PERSON_NAME] ר' שלמה - ר' [PERSON_NAME] [PHONE_NUMBER] 11:15 AM …" at bounding box center [102, 148] width 169 height 68
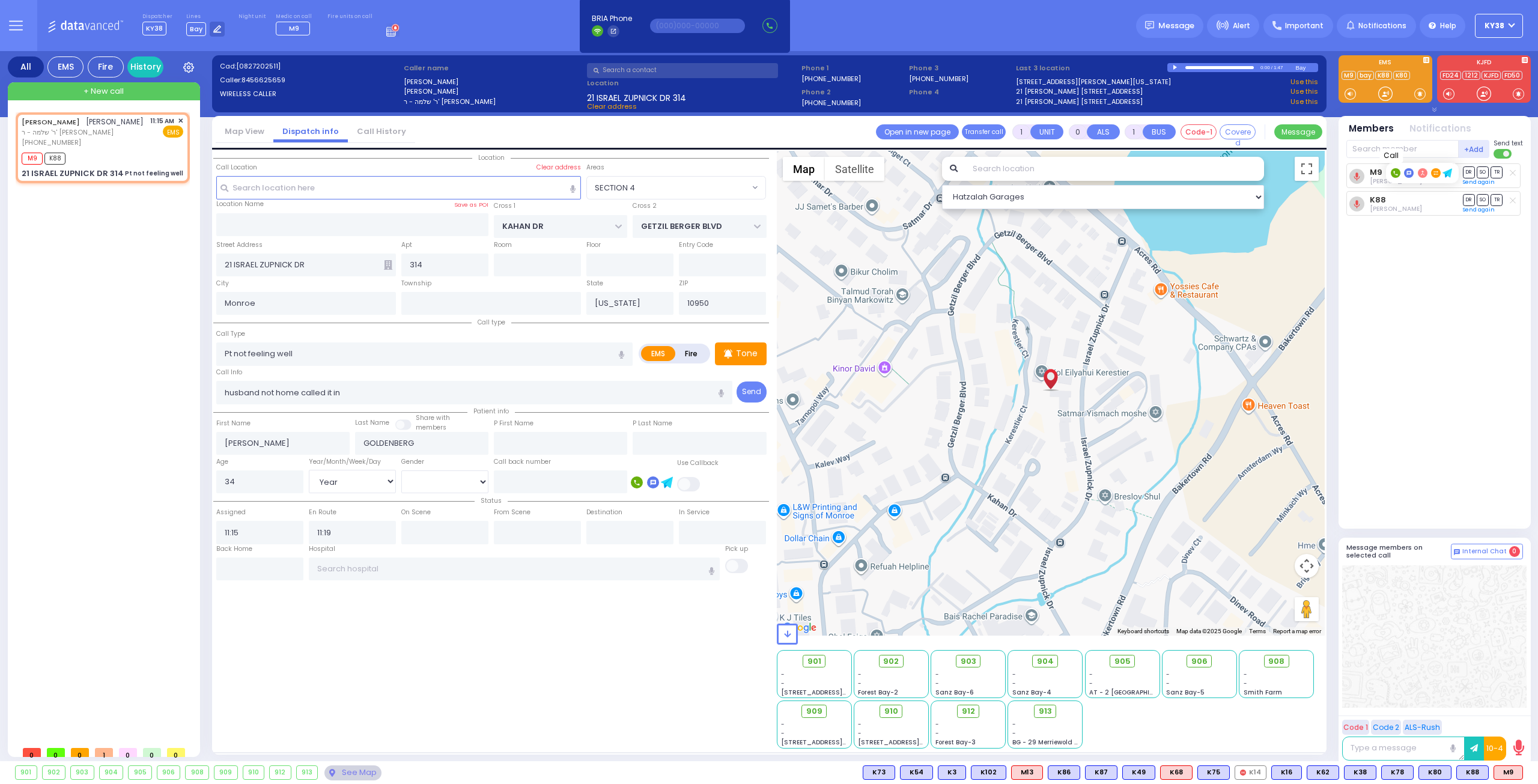
click at [1395, 175] on icon at bounding box center [1395, 173] width 4 height 4
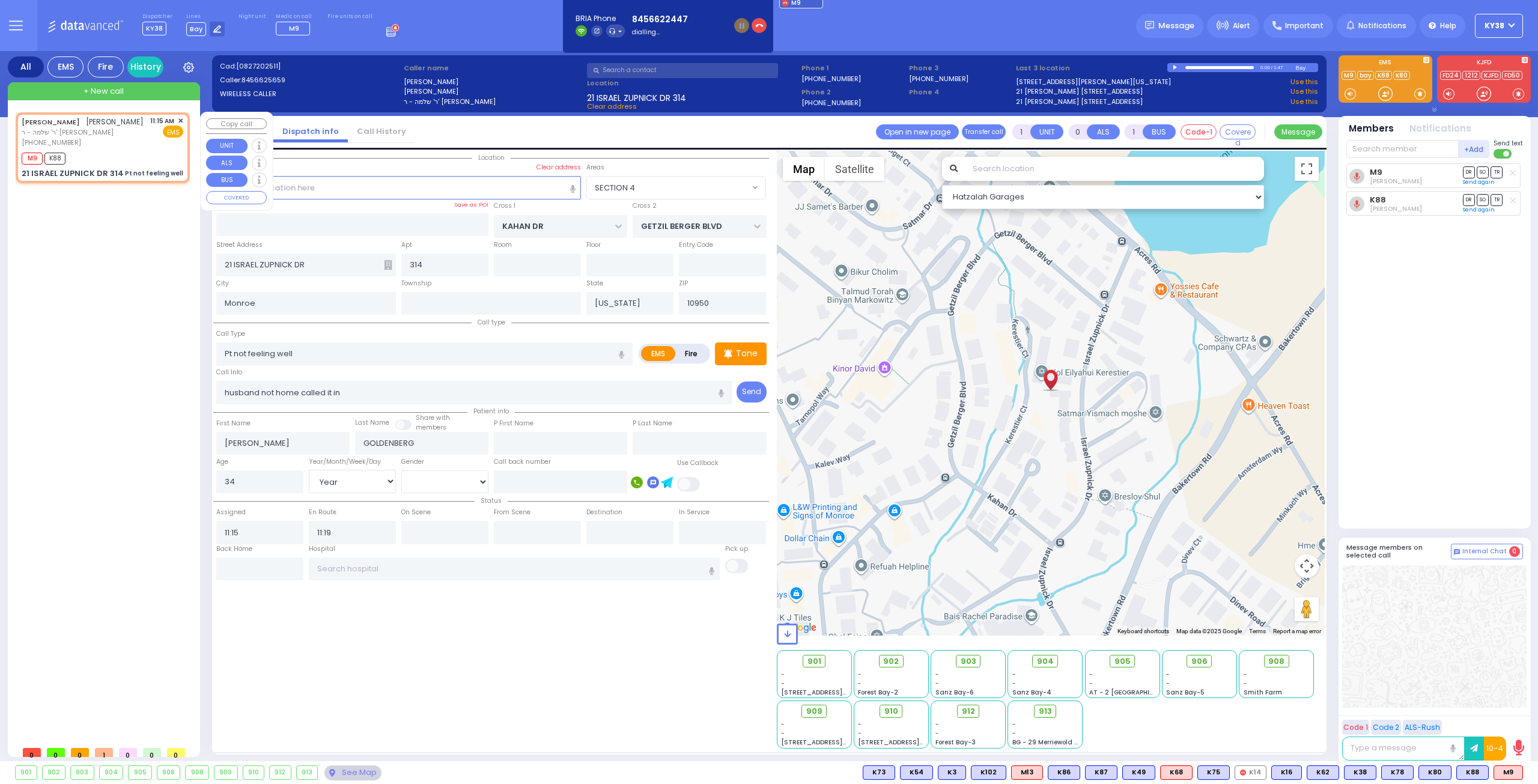
click at [159, 148] on div "11:15 AM ✕ EMS" at bounding box center [167, 132] width 33 height 32
click at [147, 148] on div "[PERSON_NAME] [PERSON_NAME] ר' שלמה - ר' [PERSON_NAME] [PHONE_NUMBER] 11:15 AM …" at bounding box center [102, 132] width 162 height 32
click at [137, 148] on div "[PHONE_NUMBER]" at bounding box center [82, 142] width 122 height 10
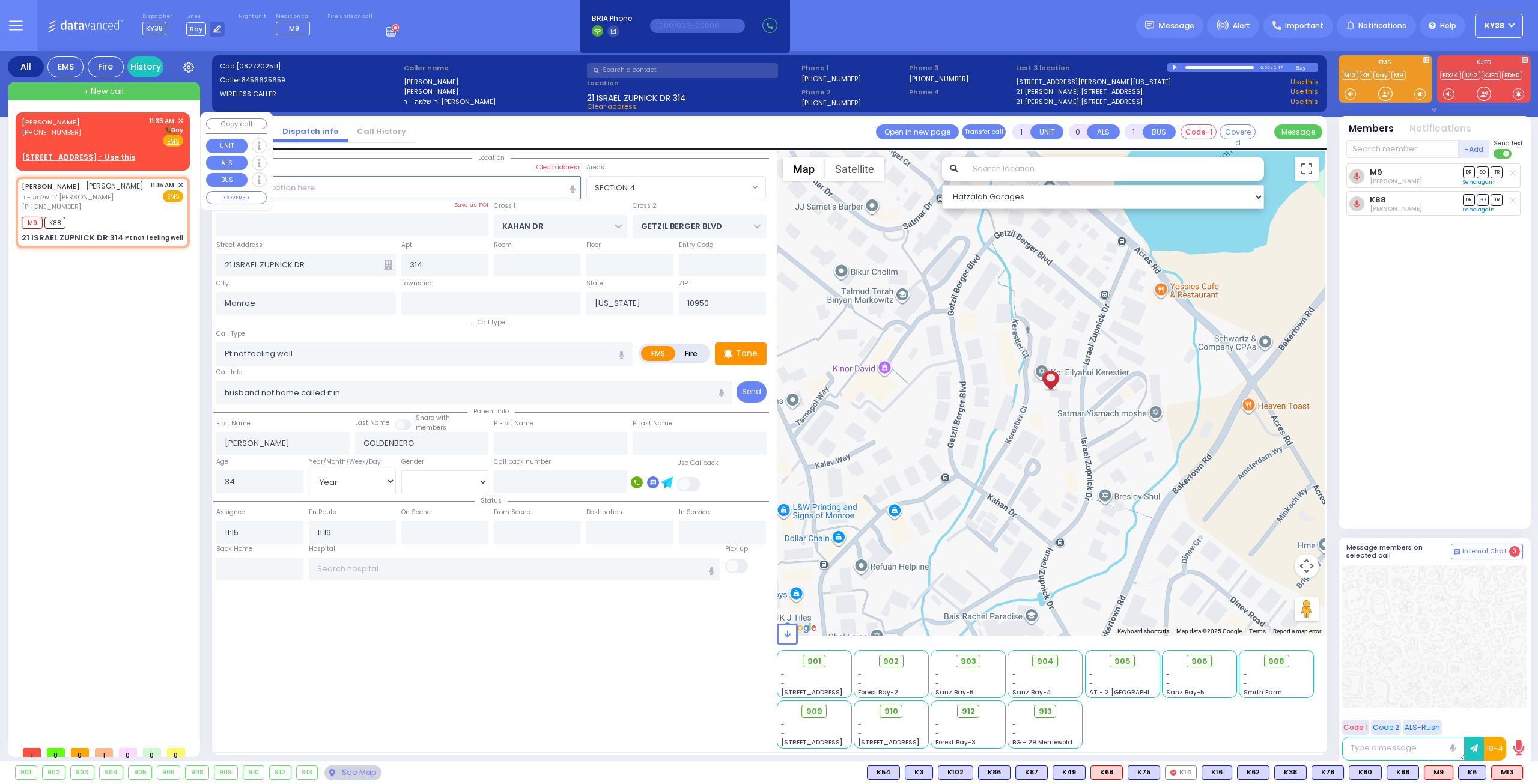
click at [117, 132] on div "[PERSON_NAME] [PHONE_NUMBER] 11:35 AM ✕ [GEOGRAPHIC_DATA]" at bounding box center [102, 131] width 162 height 31
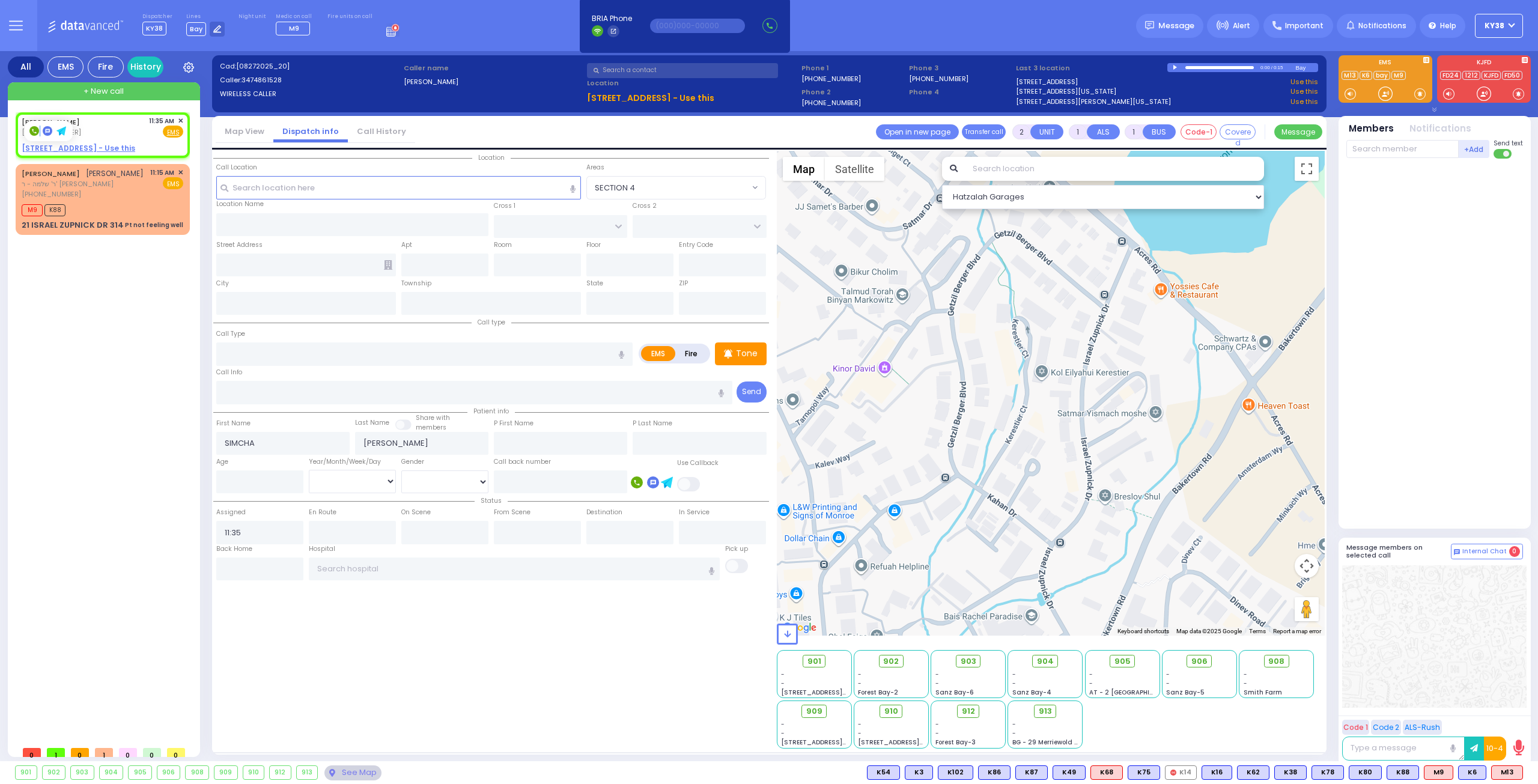
drag, startPoint x: 32, startPoint y: 133, endPoint x: 40, endPoint y: 130, distance: 8.5
click at [40, 130] on span at bounding box center [35, 130] width 11 height 9
click at [181, 117] on span "✕" at bounding box center [181, 120] width 5 height 10
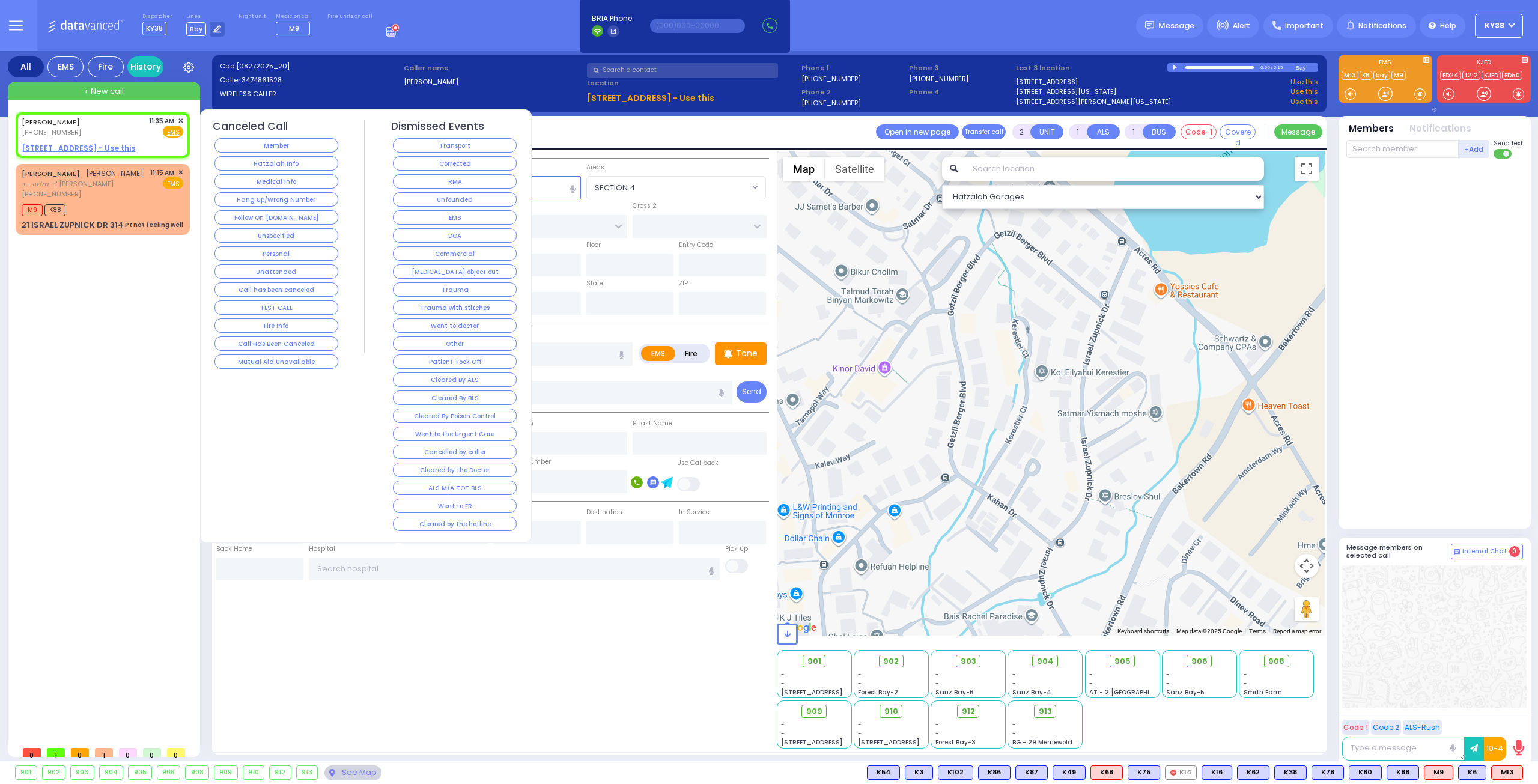
click at [256, 197] on button "Hang up/Wrong Number" at bounding box center [276, 199] width 124 height 15
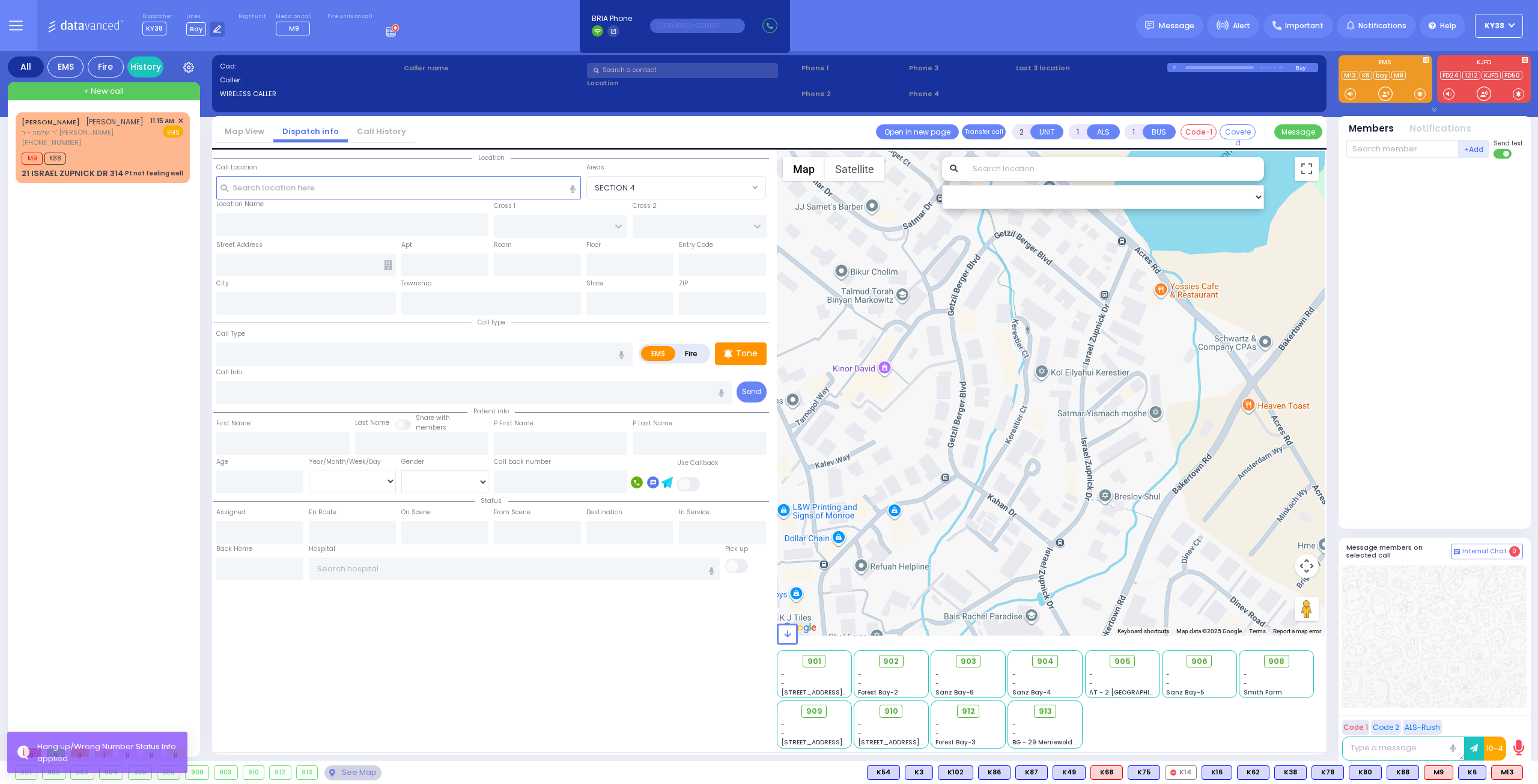
click at [111, 369] on div "[PERSON_NAME] [PERSON_NAME] ר' שלמה - ר' [PERSON_NAME] [PHONE_NUMBER] 11:15 AM …" at bounding box center [105, 426] width 179 height 627
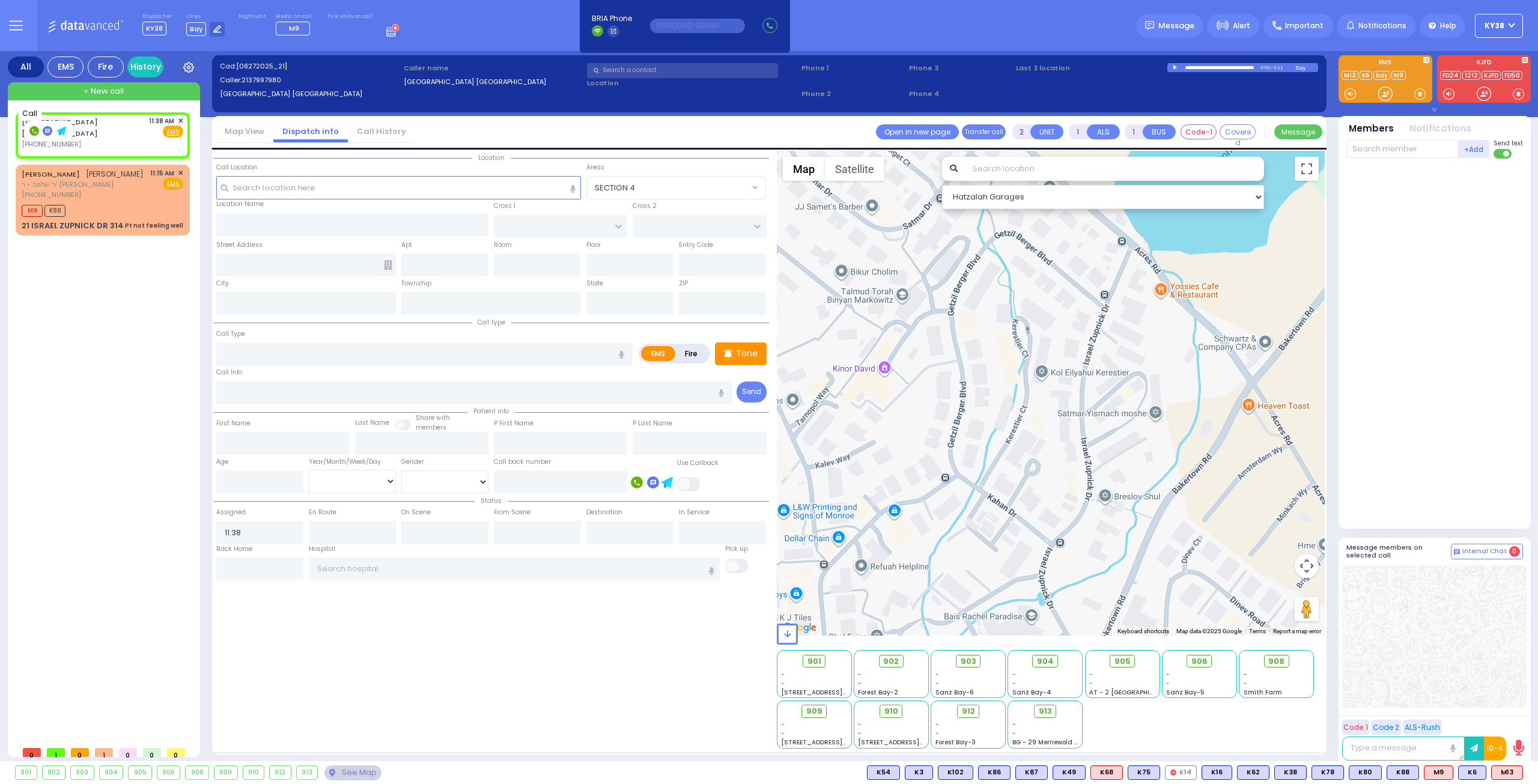
click at [35, 130] on rect at bounding box center [34, 131] width 9 height 9
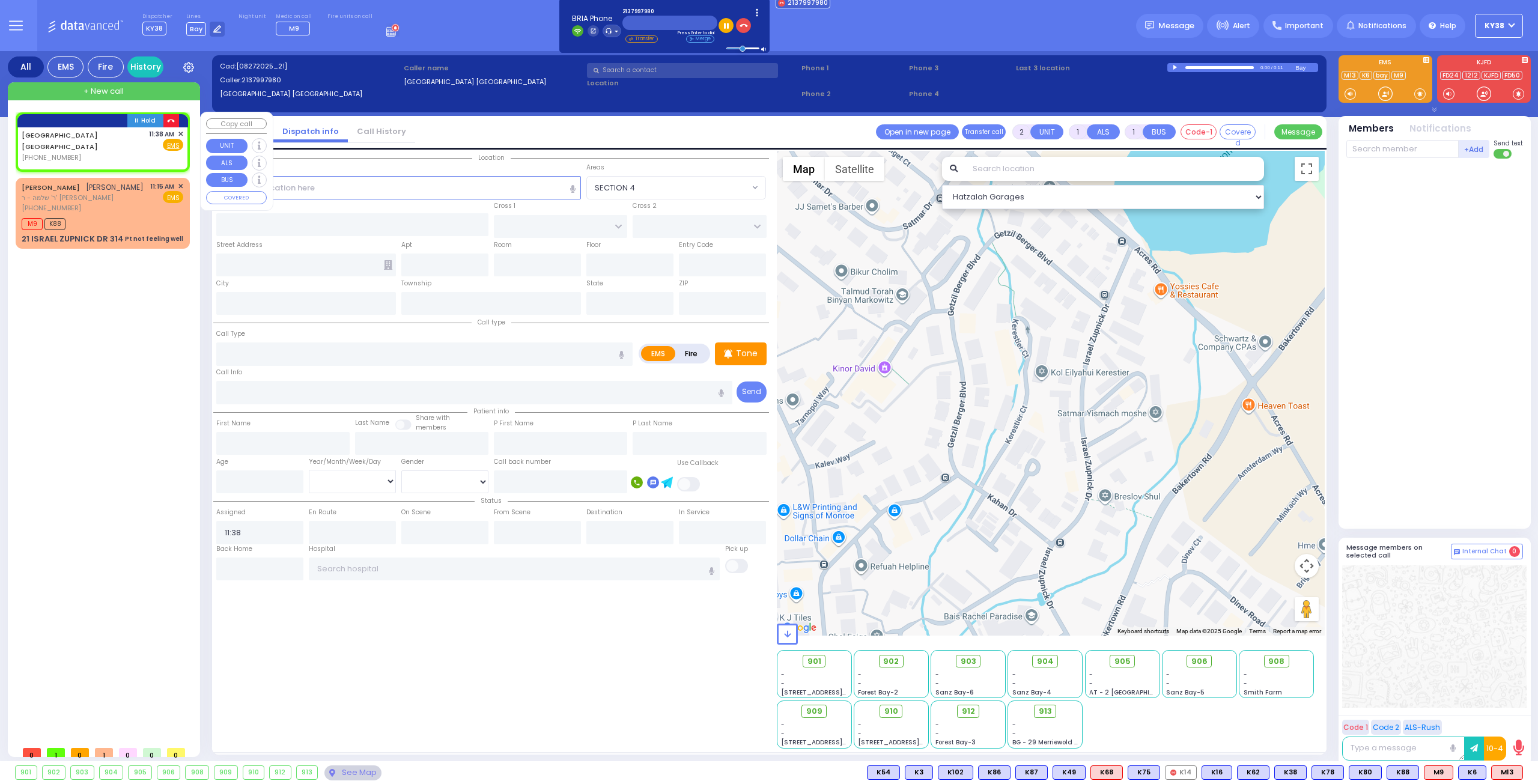
click at [173, 120] on icon "button" at bounding box center [171, 121] width 8 height 8
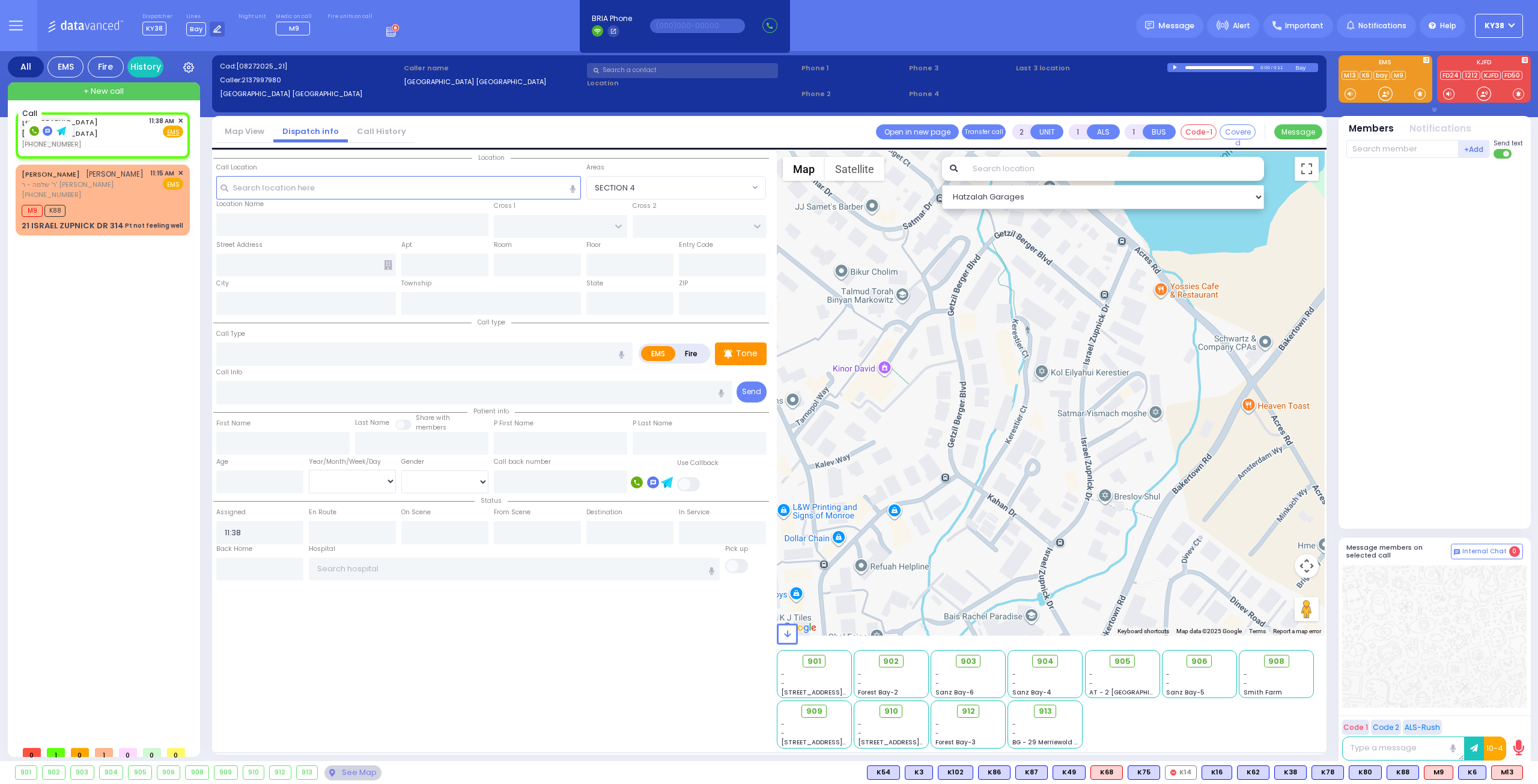
click at [34, 132] on icon at bounding box center [34, 131] width 4 height 4
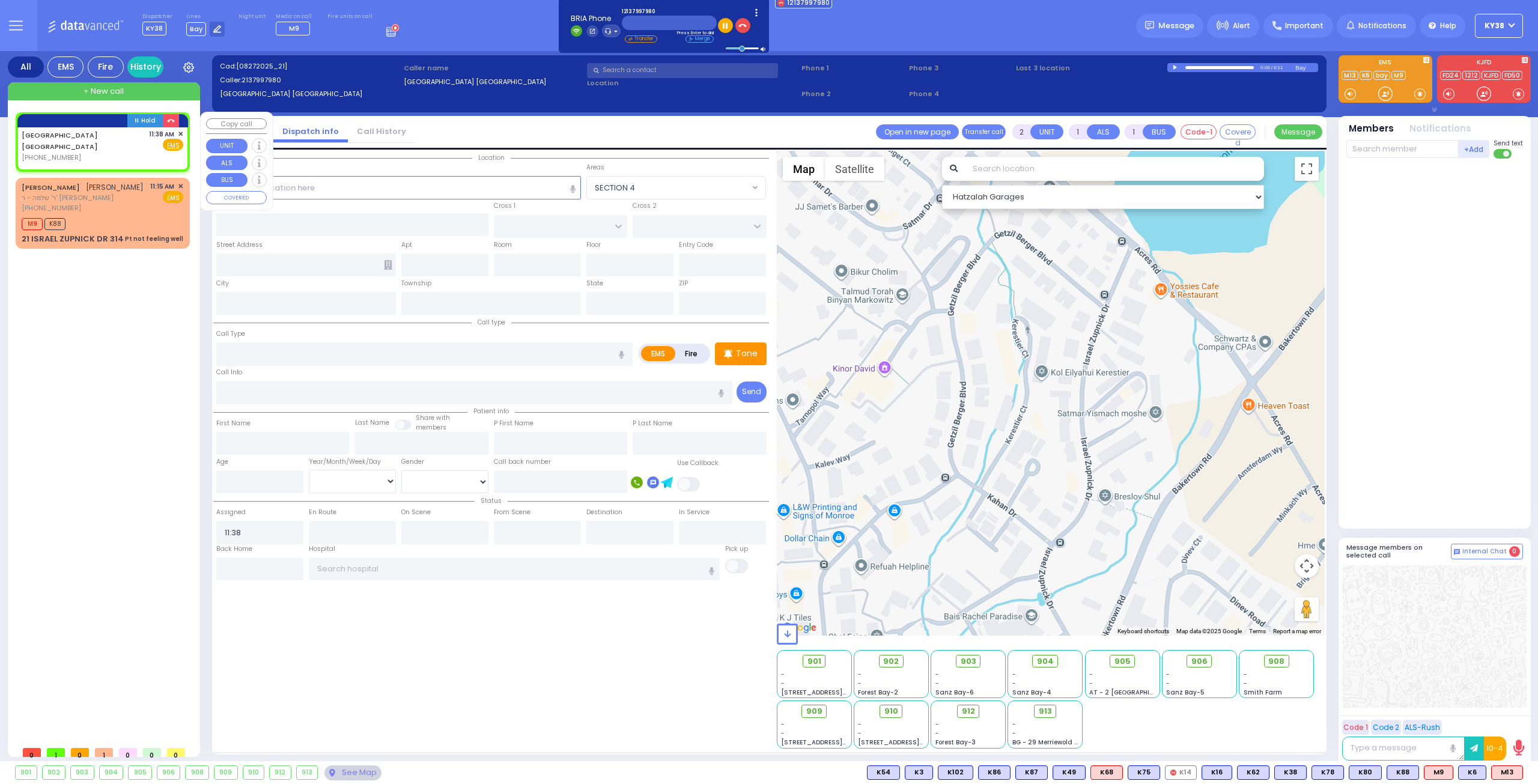
click at [135, 138] on div "[GEOGRAPHIC_DATA] [GEOGRAPHIC_DATA] [PHONE_NUMBER] 11:38 AM ✕ Fire EMS" at bounding box center [102, 146] width 162 height 33
click at [171, 122] on icon "button" at bounding box center [171, 121] width 8 height 8
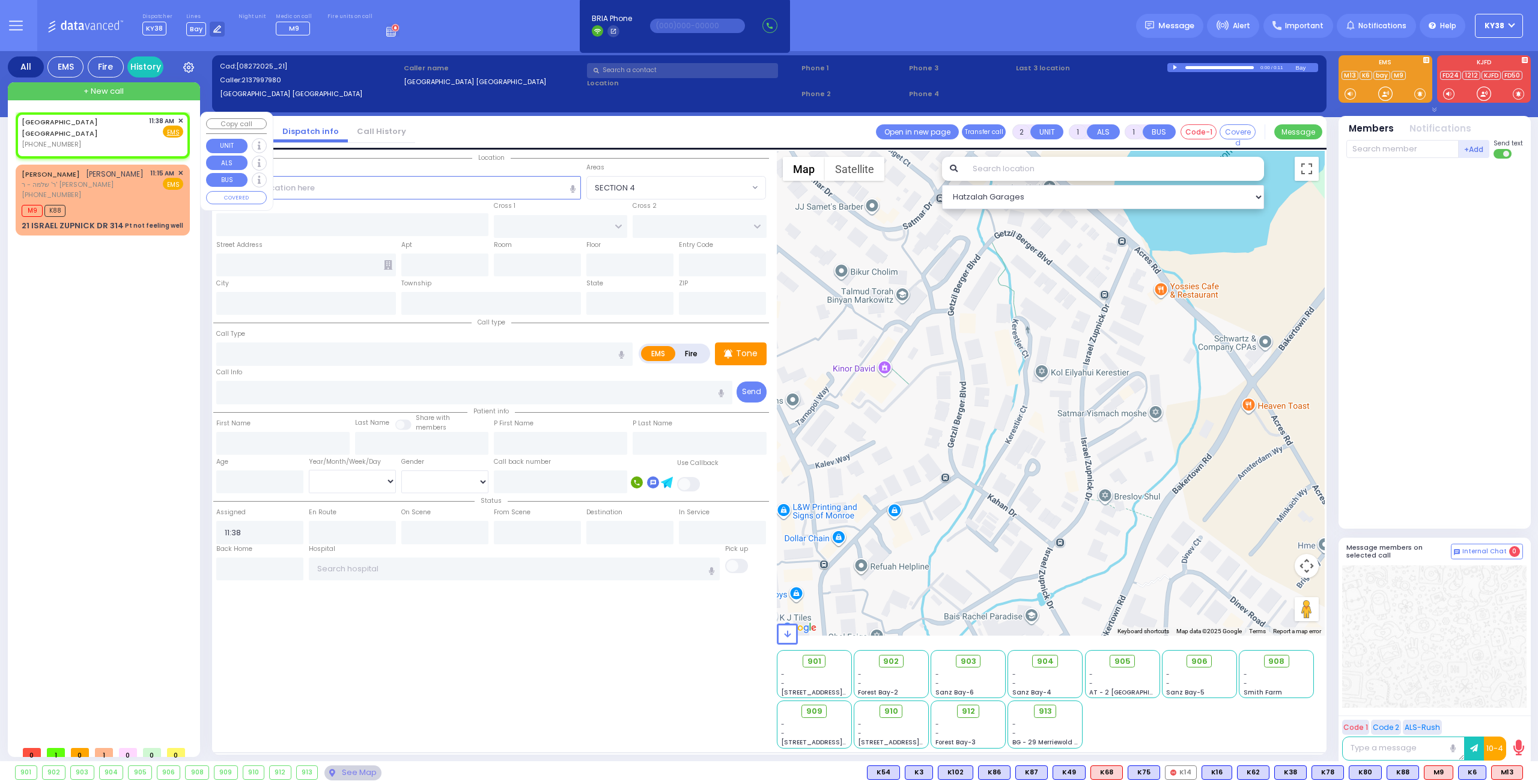
click at [178, 122] on span "✕" at bounding box center [181, 120] width 5 height 10
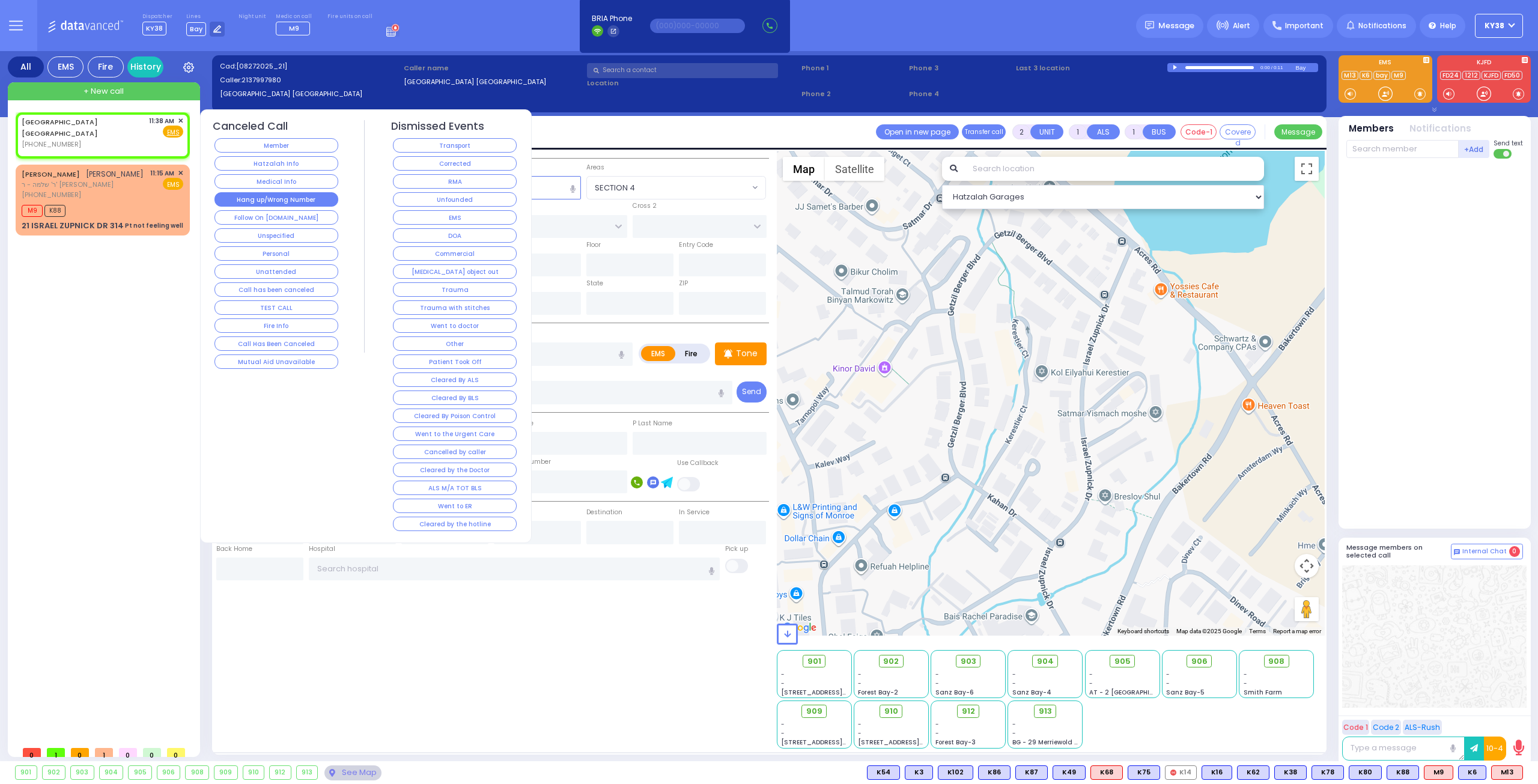
click at [256, 194] on button "Hang up/Wrong Number" at bounding box center [276, 199] width 124 height 15
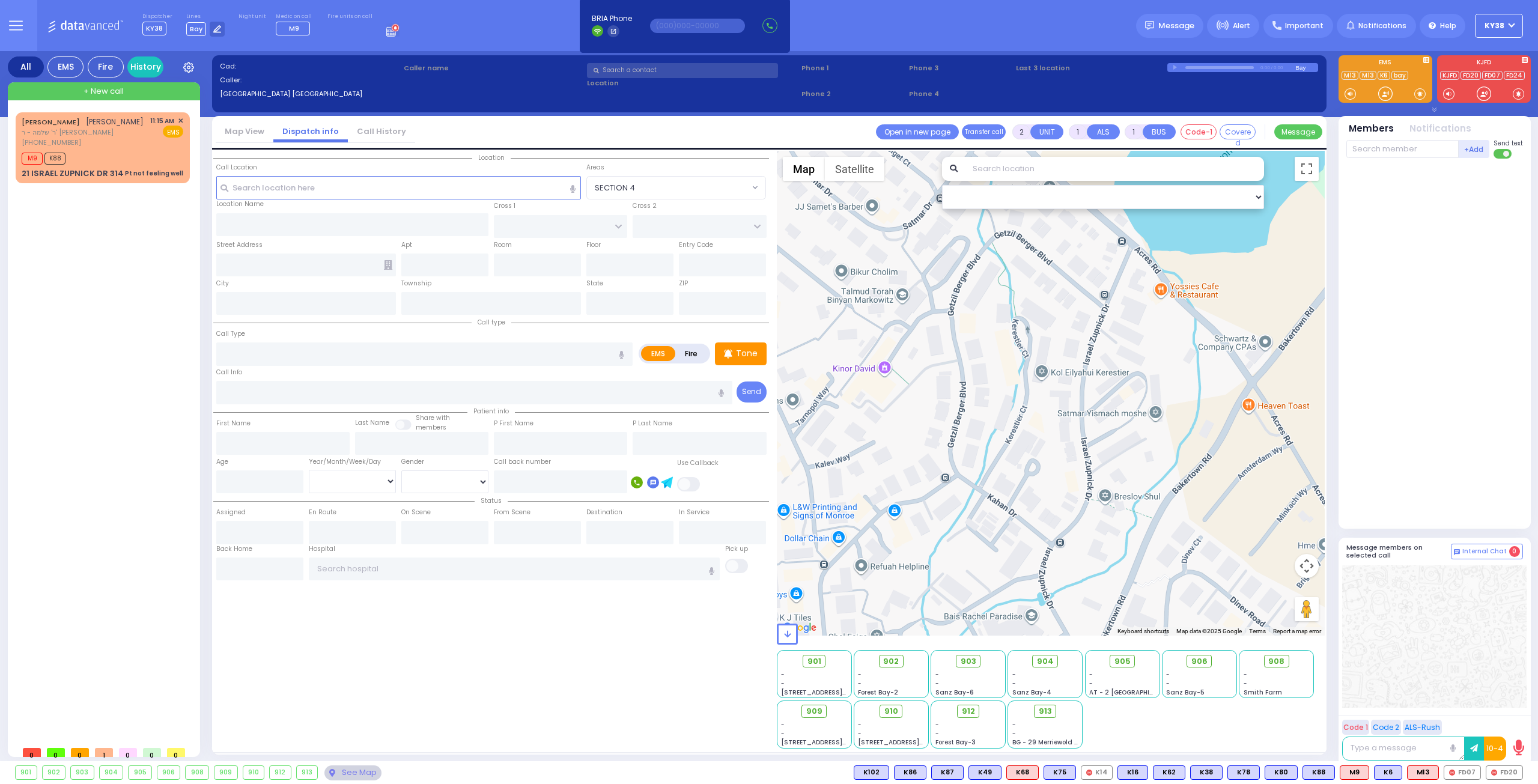
click at [1416, 306] on div at bounding box center [1435, 344] width 177 height 361
click at [108, 148] on div "[PHONE_NUMBER]" at bounding box center [82, 142] width 122 height 10
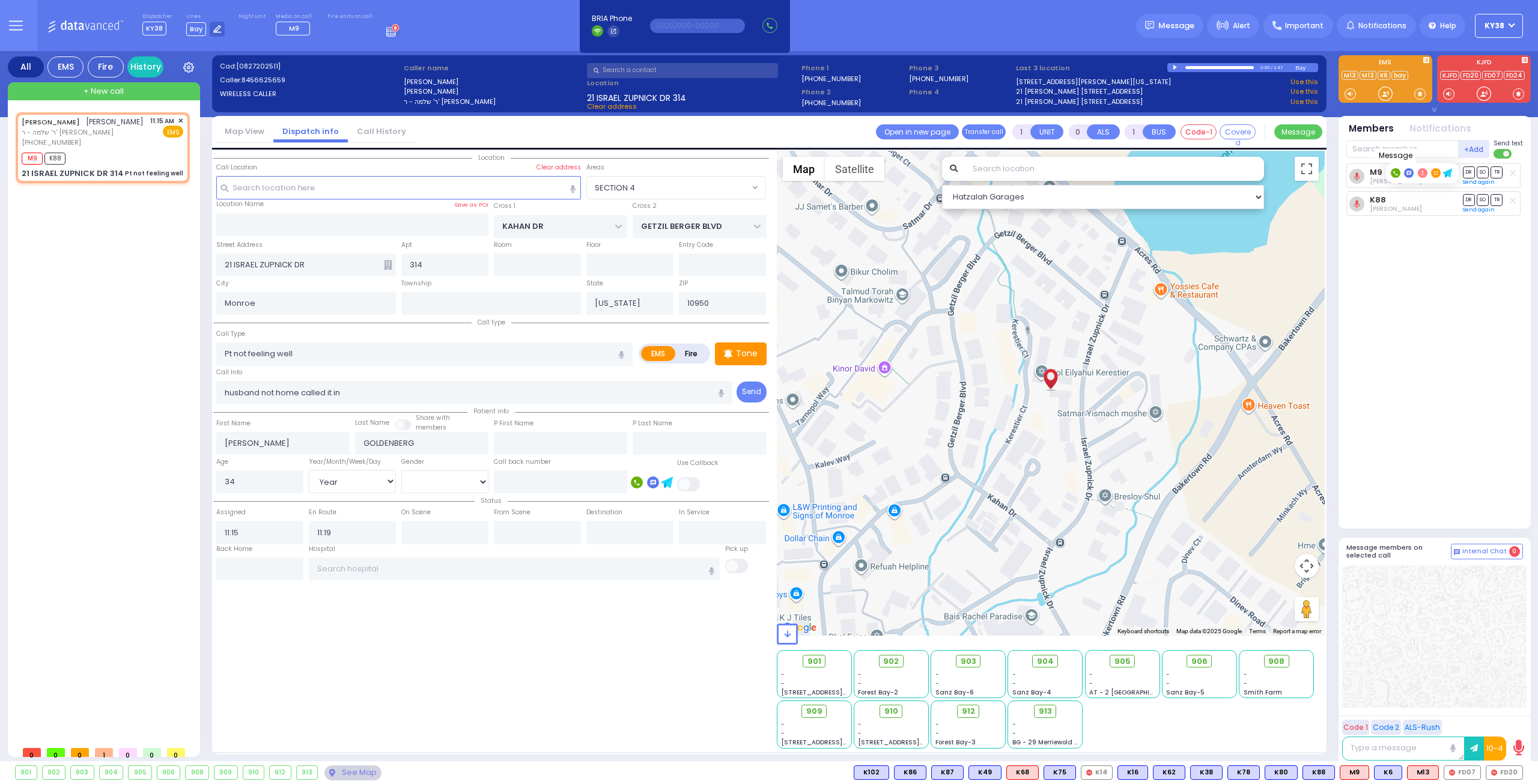
click at [1411, 173] on rect at bounding box center [1409, 173] width 9 height 9
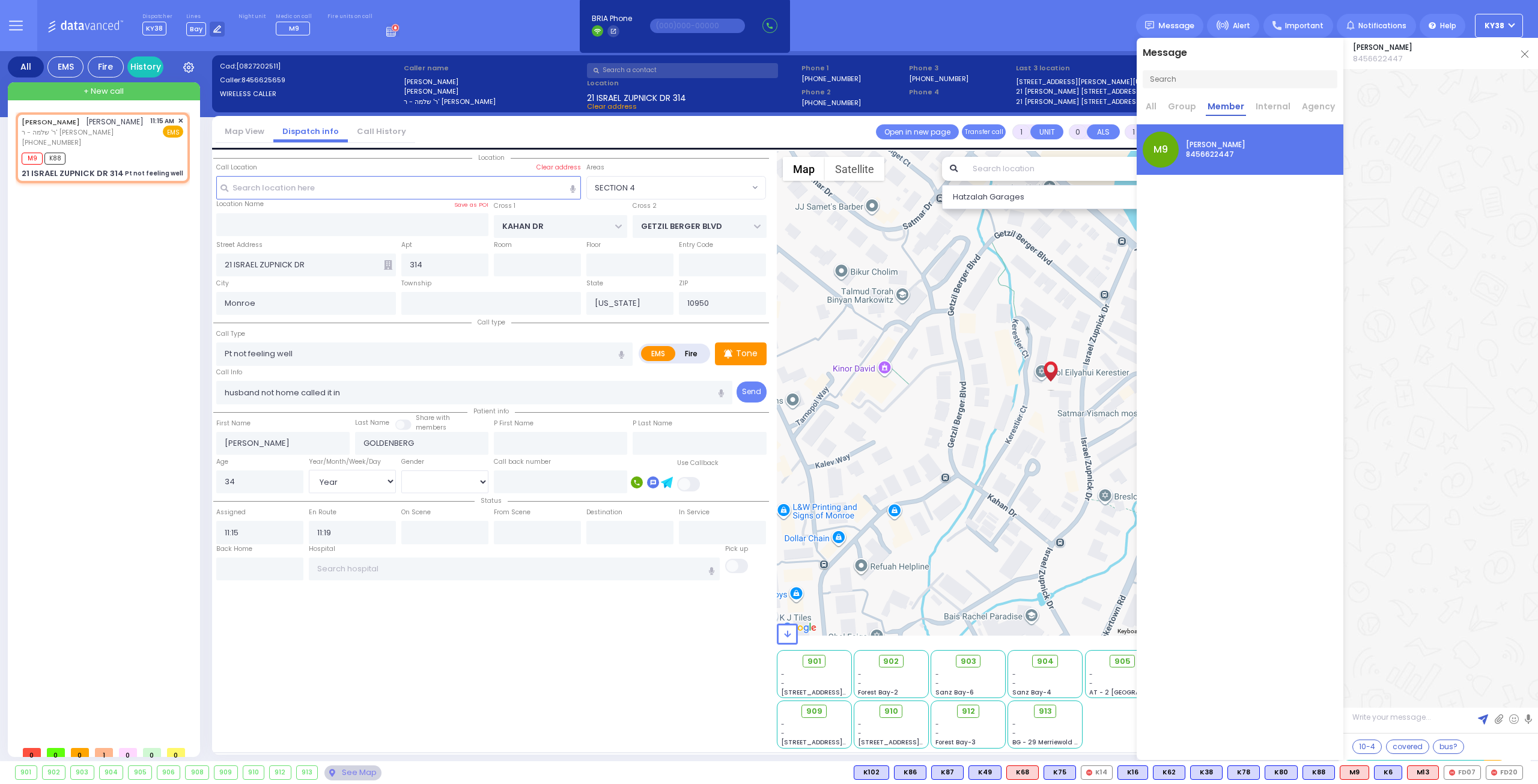
scroll to position [41884, 0]
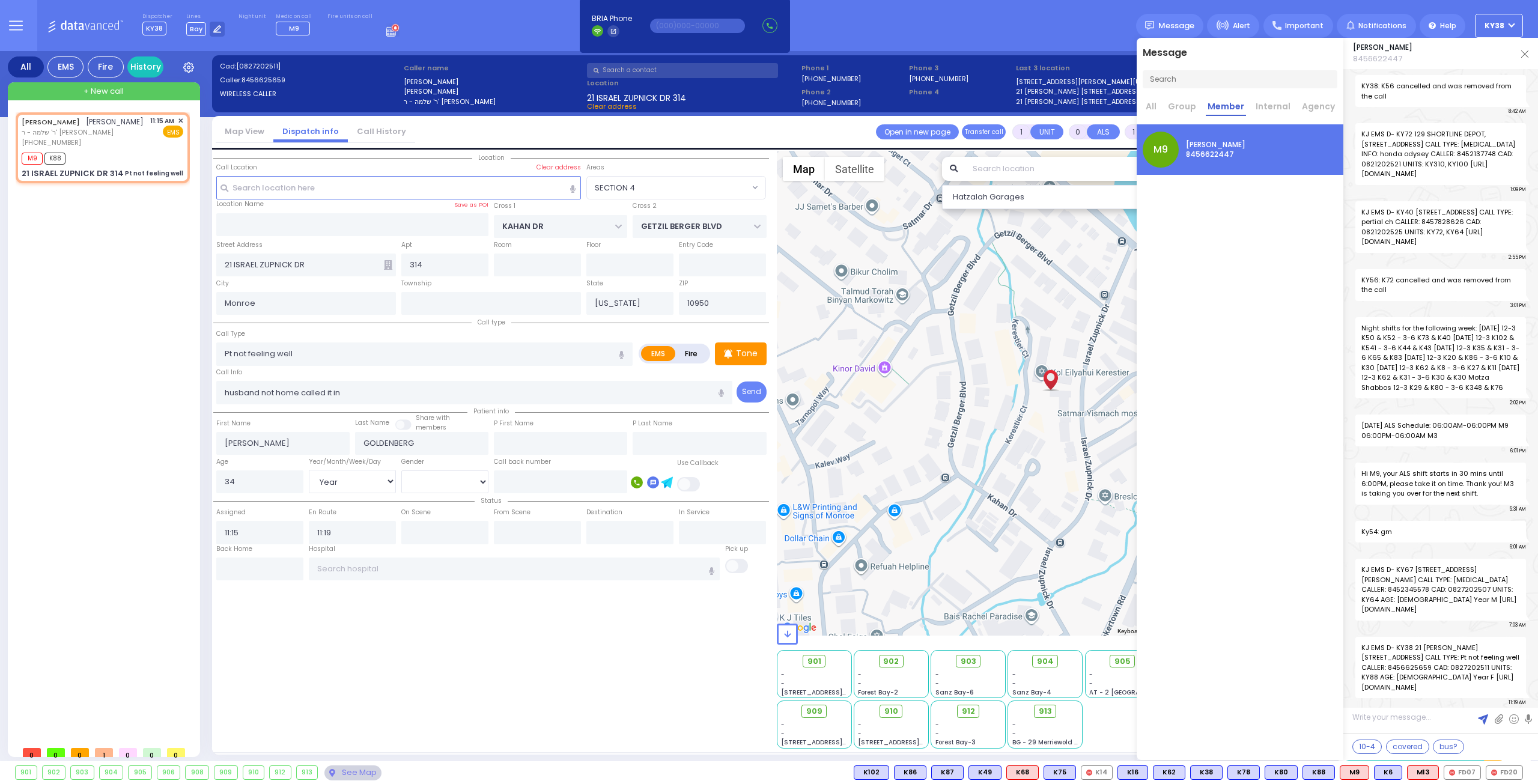
click at [1420, 724] on textarea at bounding box center [1441, 721] width 195 height 22
drag, startPoint x: 1401, startPoint y: 722, endPoint x: 1240, endPoint y: 387, distance: 371.7
click at [1240, 387] on div "Message All Group Member Internal Agency M9 [PERSON_NAME] 8456622447" at bounding box center [1240, 399] width 207 height 722
drag, startPoint x: 1420, startPoint y: 718, endPoint x: 1389, endPoint y: 719, distance: 31.0
click at [1389, 719] on textarea "need any furder??" at bounding box center [1441, 720] width 195 height 24
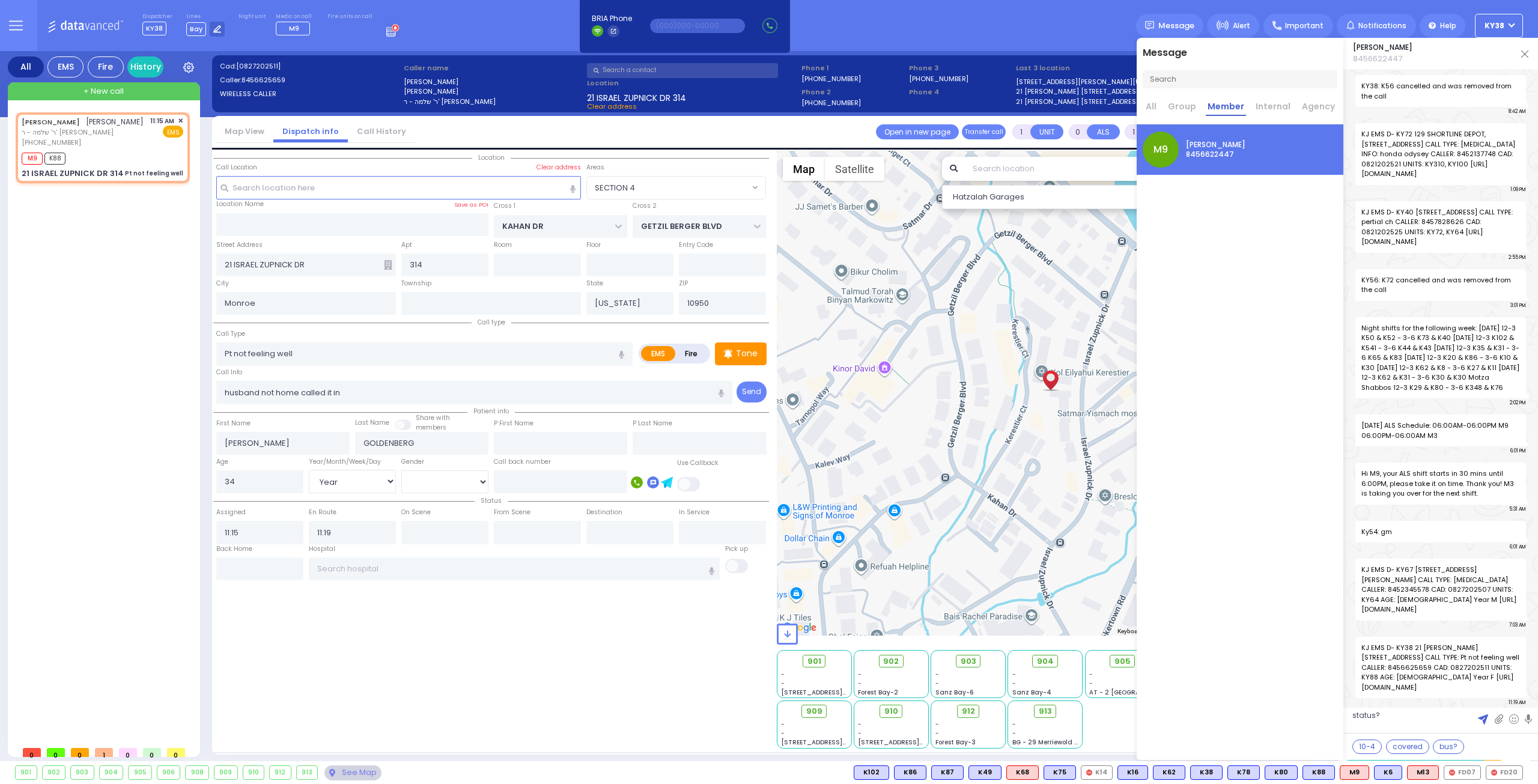
click at [1419, 717] on textarea "status?" at bounding box center [1441, 720] width 195 height 24
click at [1479, 720] on img at bounding box center [1483, 718] width 10 height 10
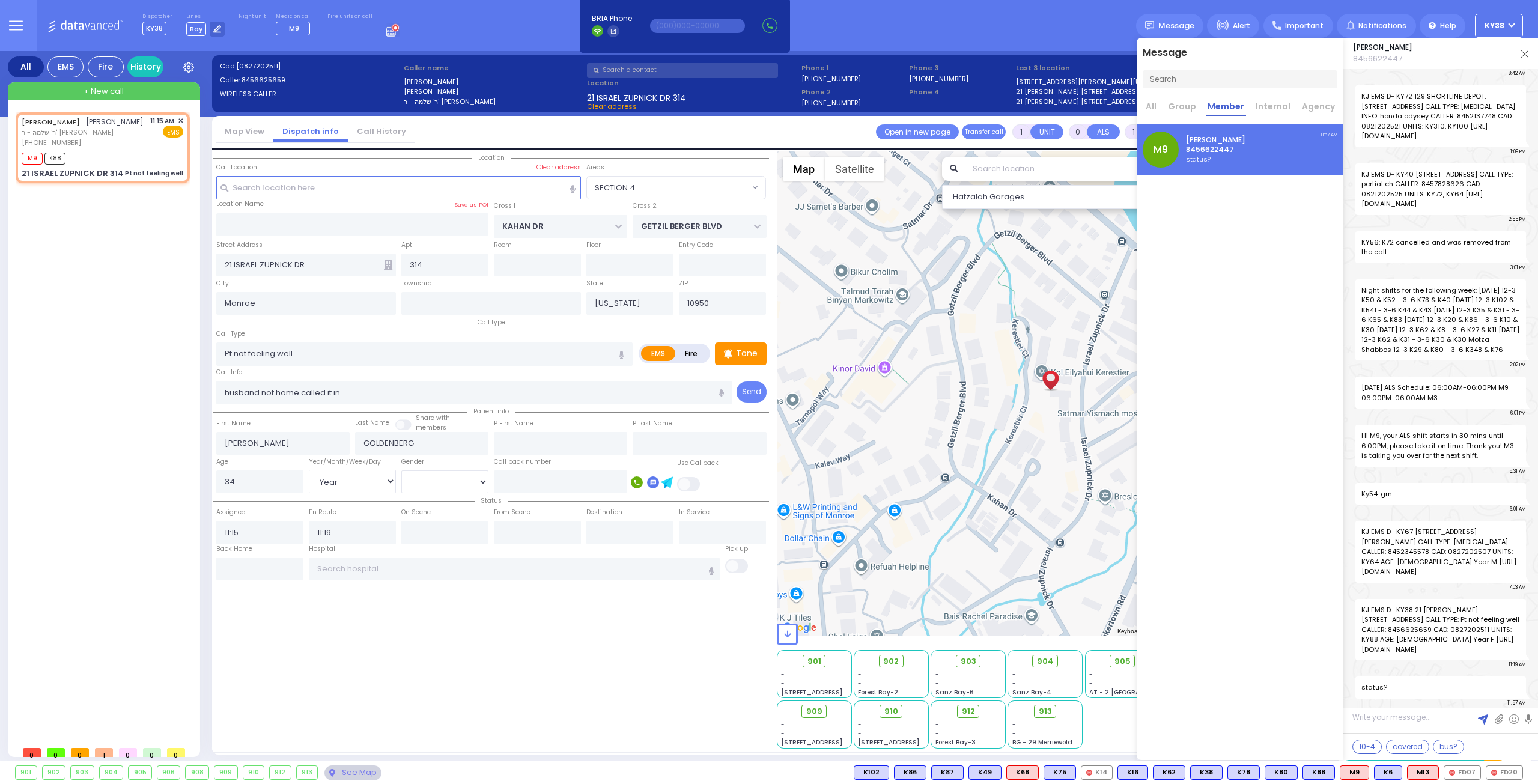
scroll to position [41923, 0]
click at [1258, 662] on div "Message All Group Member Internal Agency M9 [PERSON_NAME] 8456622447 status?" at bounding box center [1240, 399] width 207 height 722
click at [1522, 54] on img at bounding box center [1525, 54] width 7 height 7
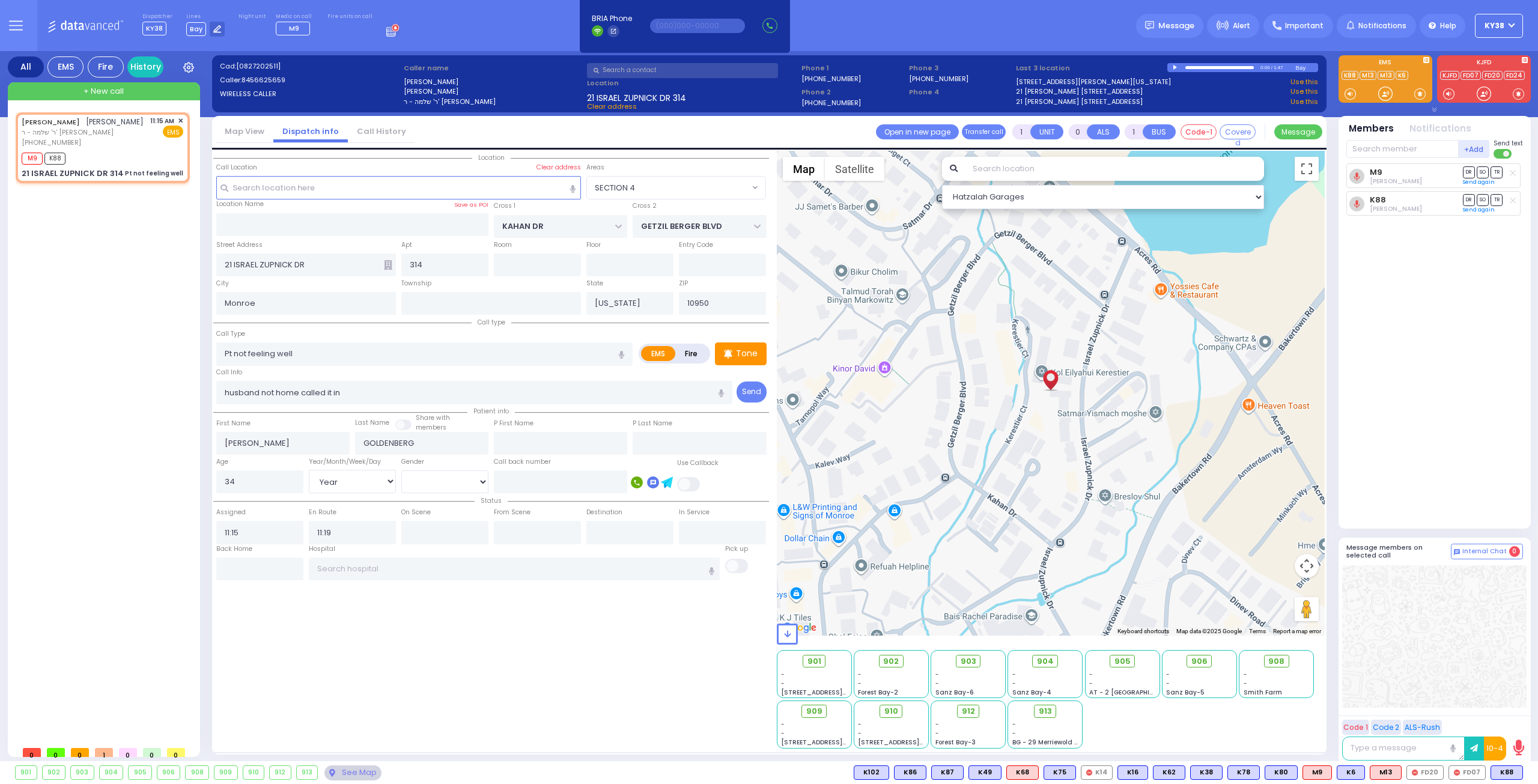
click at [1399, 361] on div "M9 [PERSON_NAME] DR SO TR Sending text K88 DR" at bounding box center [1436, 340] width 179 height 355
click at [1399, 199] on rect at bounding box center [1399, 199] width 9 height 9
click at [139, 148] on div "[PHONE_NUMBER]" at bounding box center [82, 142] width 122 height 10
drag, startPoint x: 126, startPoint y: 154, endPoint x: 126, endPoint y: 161, distance: 7.0
click at [126, 148] on div "[PHONE_NUMBER]" at bounding box center [82, 142] width 122 height 10
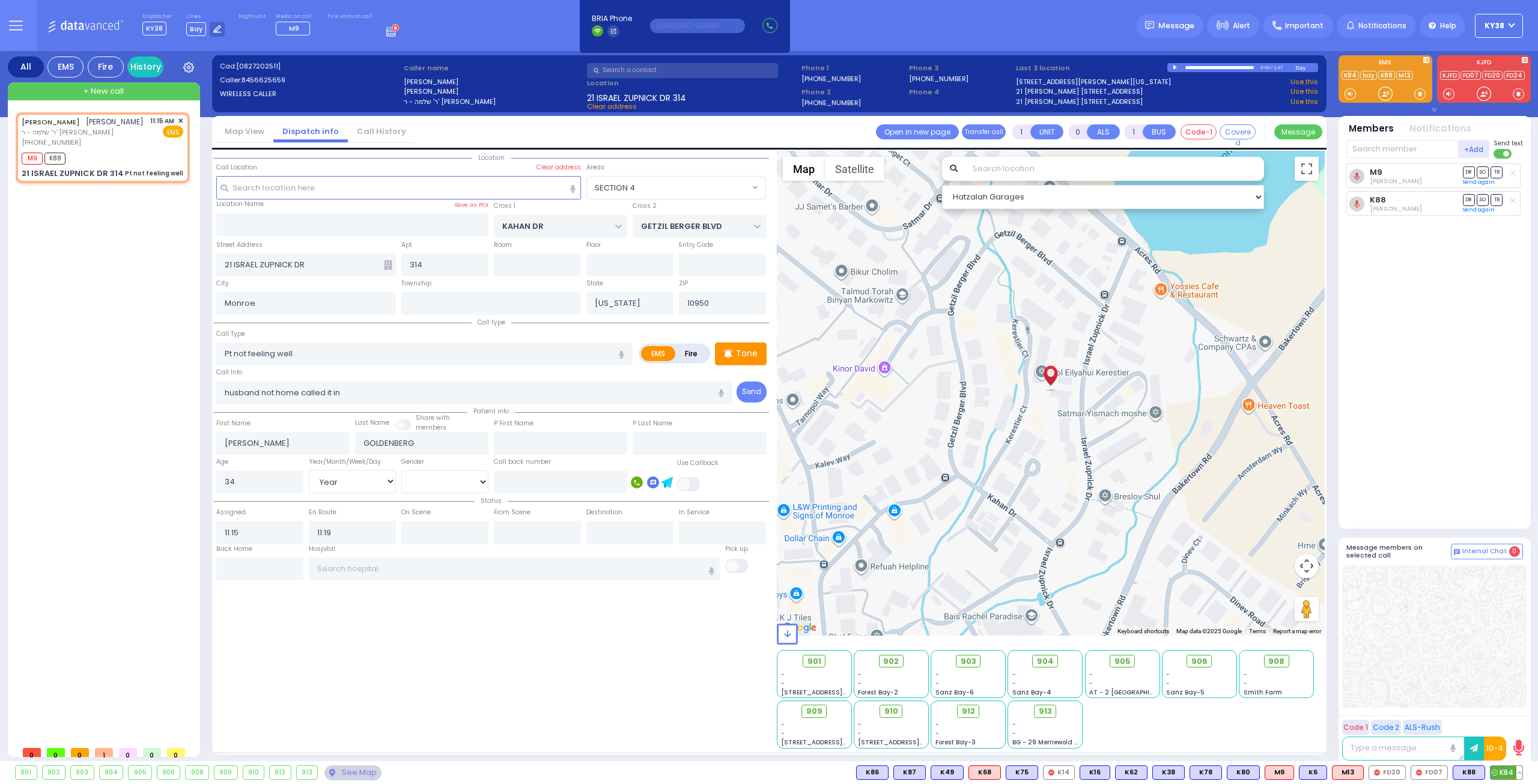
click at [1520, 771] on button at bounding box center [1519, 773] width 6 height 13
click at [1505, 768] on span "K84" at bounding box center [1507, 773] width 32 height 13
click at [1478, 438] on div "K84 M9 [PERSON_NAME] DR SO" at bounding box center [1436, 340] width 179 height 355
click at [1405, 329] on div "K84 [PERSON_NAME] DR SO TR" at bounding box center [1436, 340] width 179 height 355
click at [1509, 770] on span "K11" at bounding box center [1509, 773] width 27 height 13
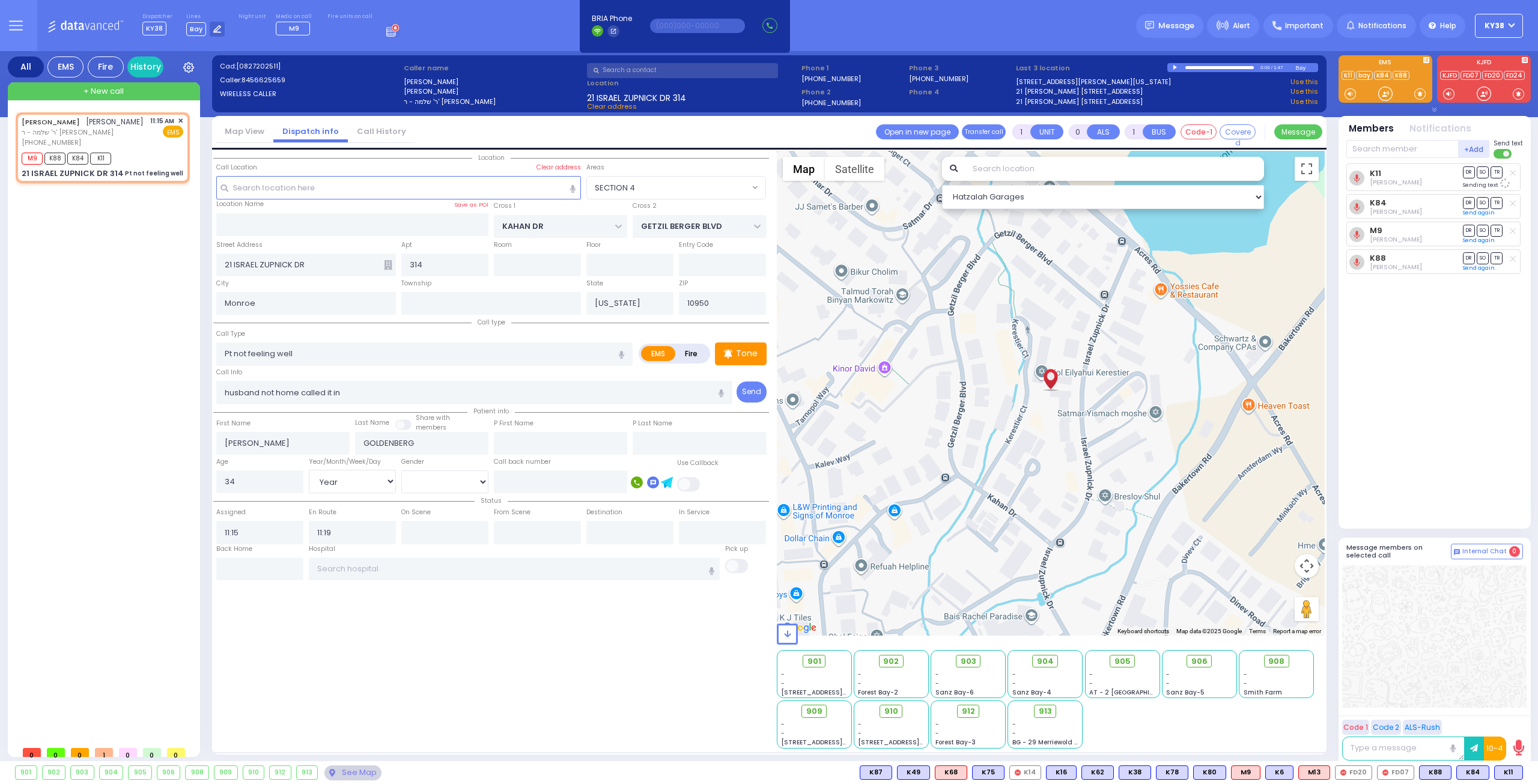
select select "SECTION 4"
select select "Year"
select select "[DEMOGRAPHIC_DATA]"
click at [135, 138] on span "ר' שלמה - ר' [PERSON_NAME]" at bounding box center [82, 132] width 122 height 10
select select
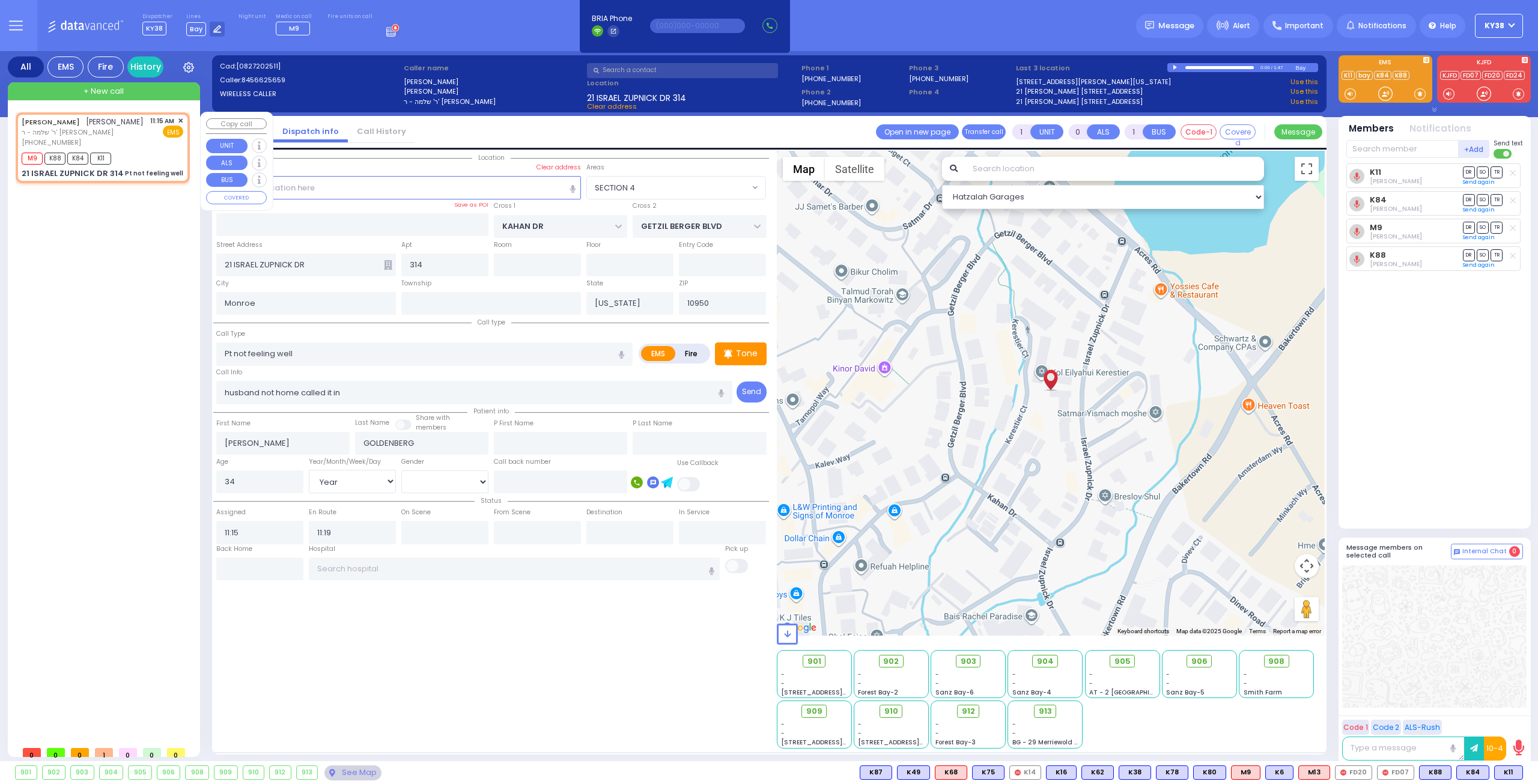
radio input "true"
select select "Year"
select select "[DEMOGRAPHIC_DATA]"
select select "SECTION 4"
select select "Hatzalah Garages"
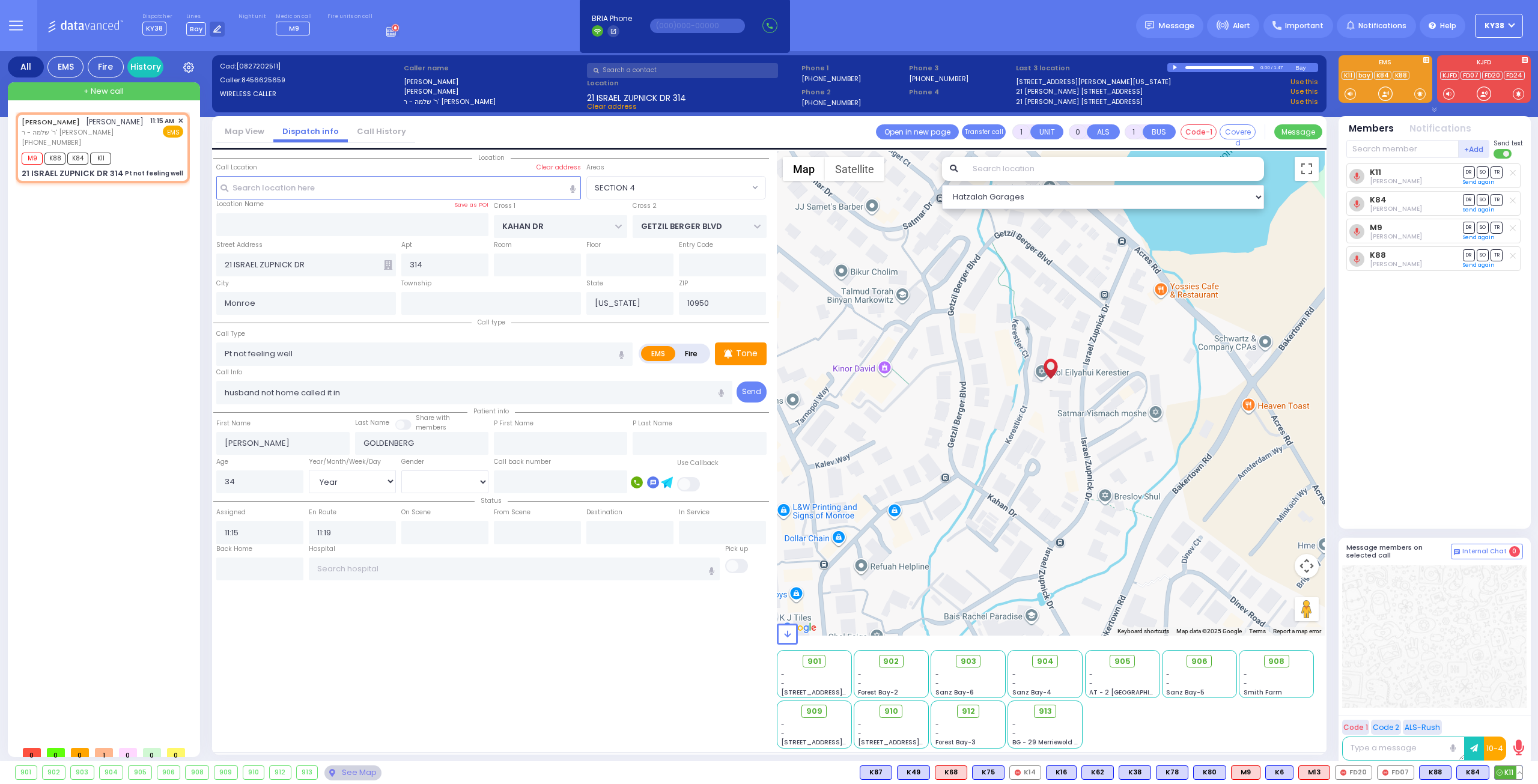
click at [1520, 772] on button at bounding box center [1519, 773] width 6 height 13
click at [1514, 720] on icon at bounding box center [1511, 719] width 13 height 13
click at [890, 662] on span "902" at bounding box center [895, 662] width 15 height 12
select select
radio input "true"
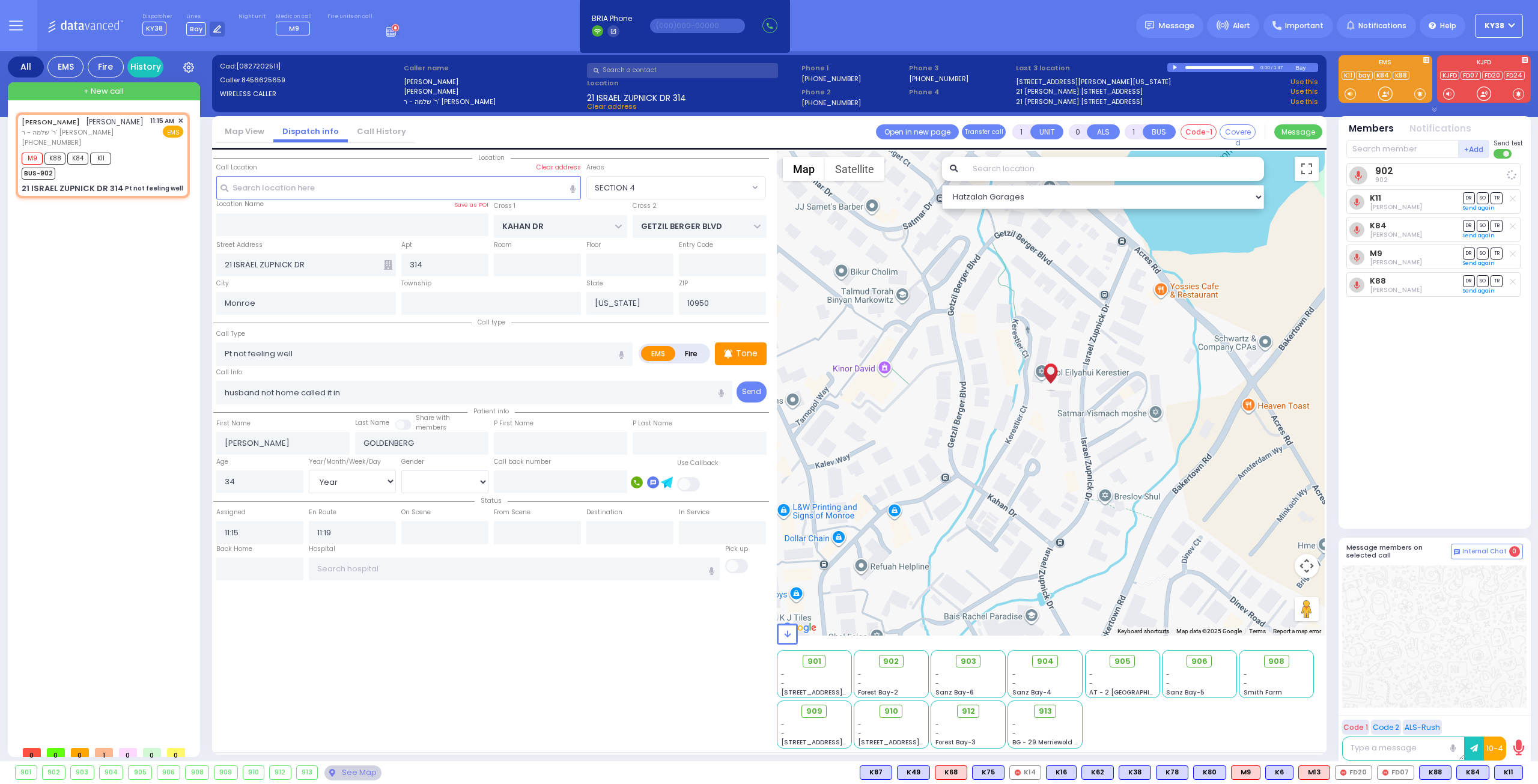
select select "Year"
select select "[DEMOGRAPHIC_DATA]"
select select "Hatzalah Garages"
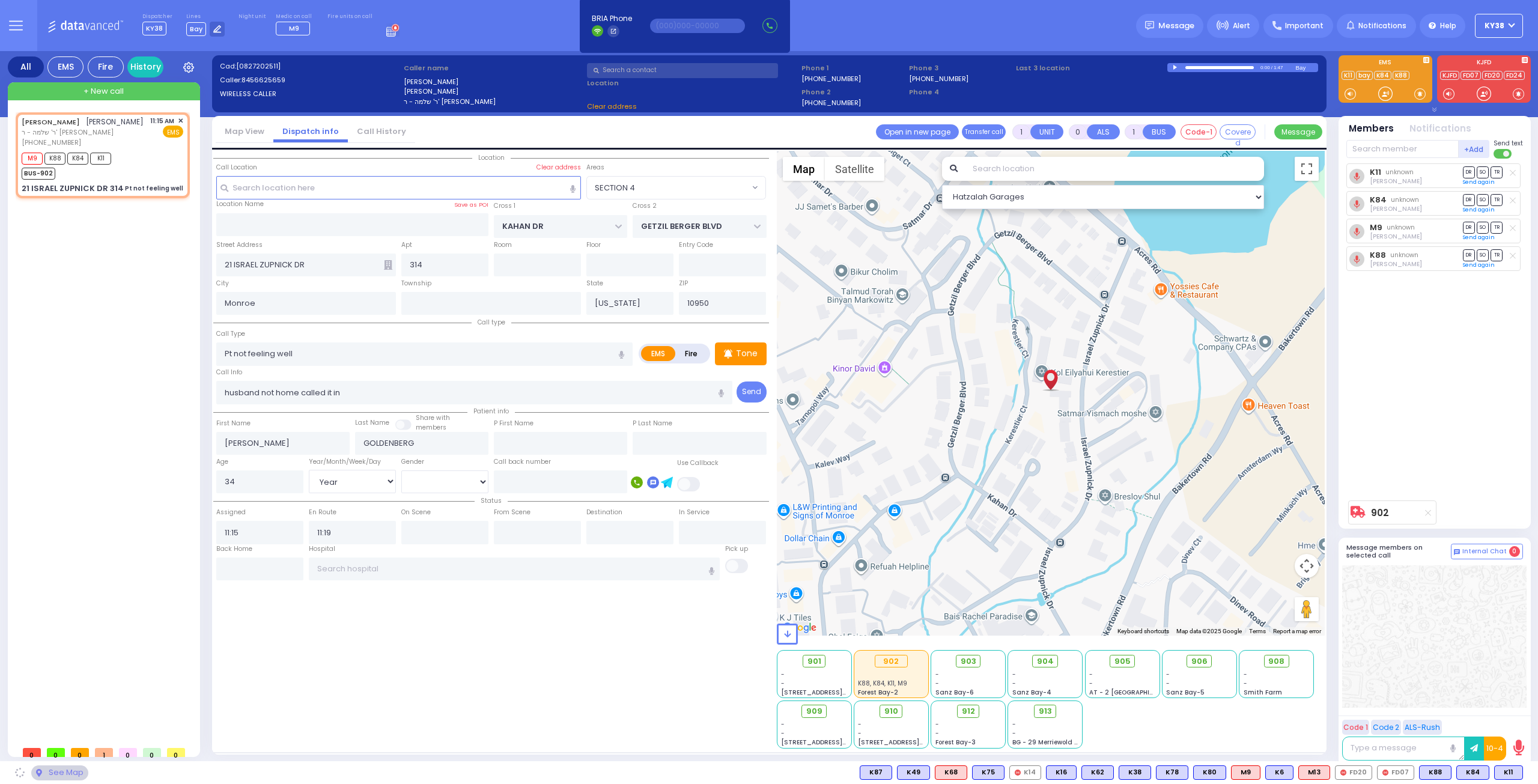
select select "SECTION 4"
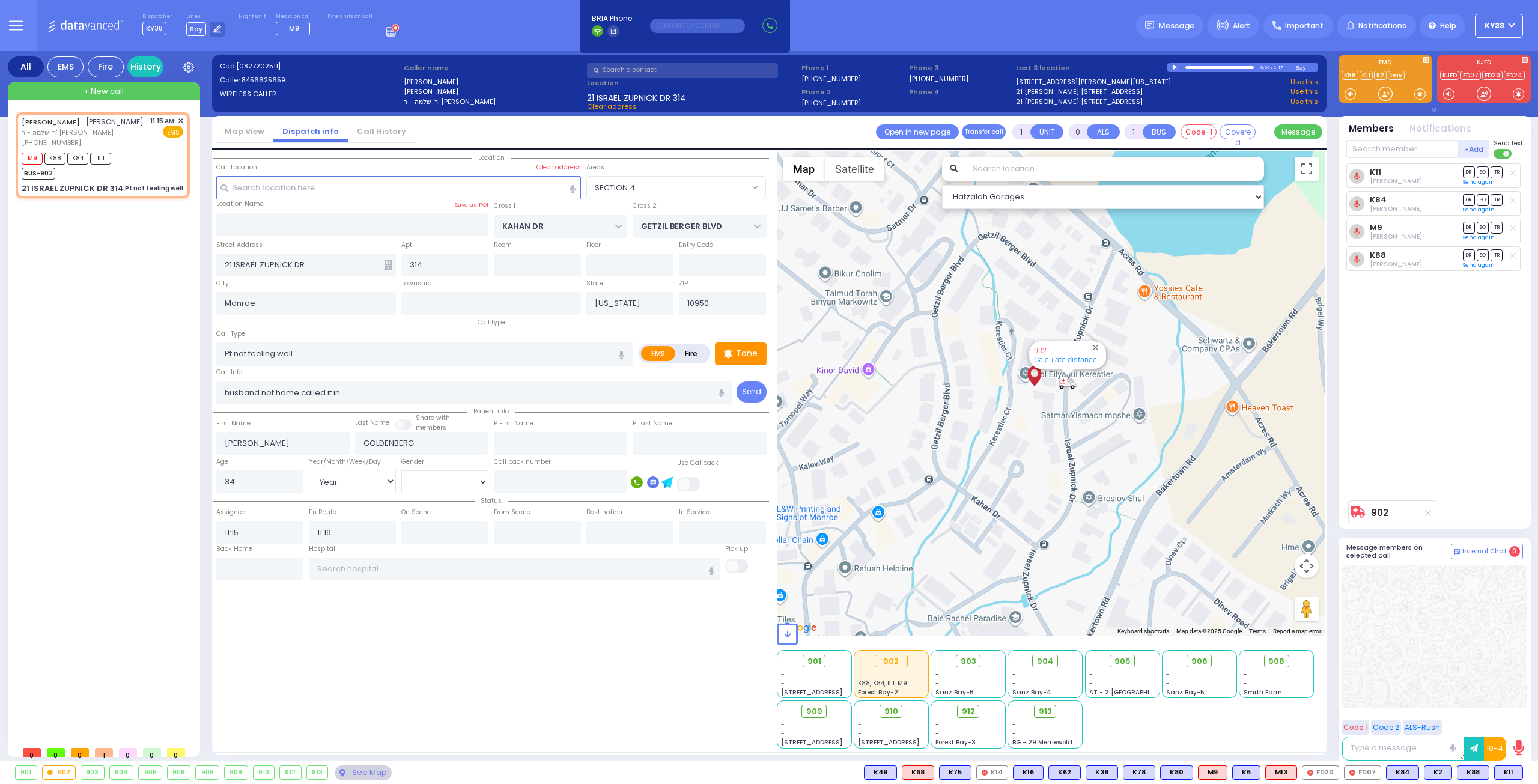
click at [1452, 437] on div "K11 Shlome Tyrnauer DR SO TR Sending text K84" at bounding box center [1436, 328] width 179 height 331
click at [1499, 26] on span "KY38" at bounding box center [1494, 26] width 20 height 11
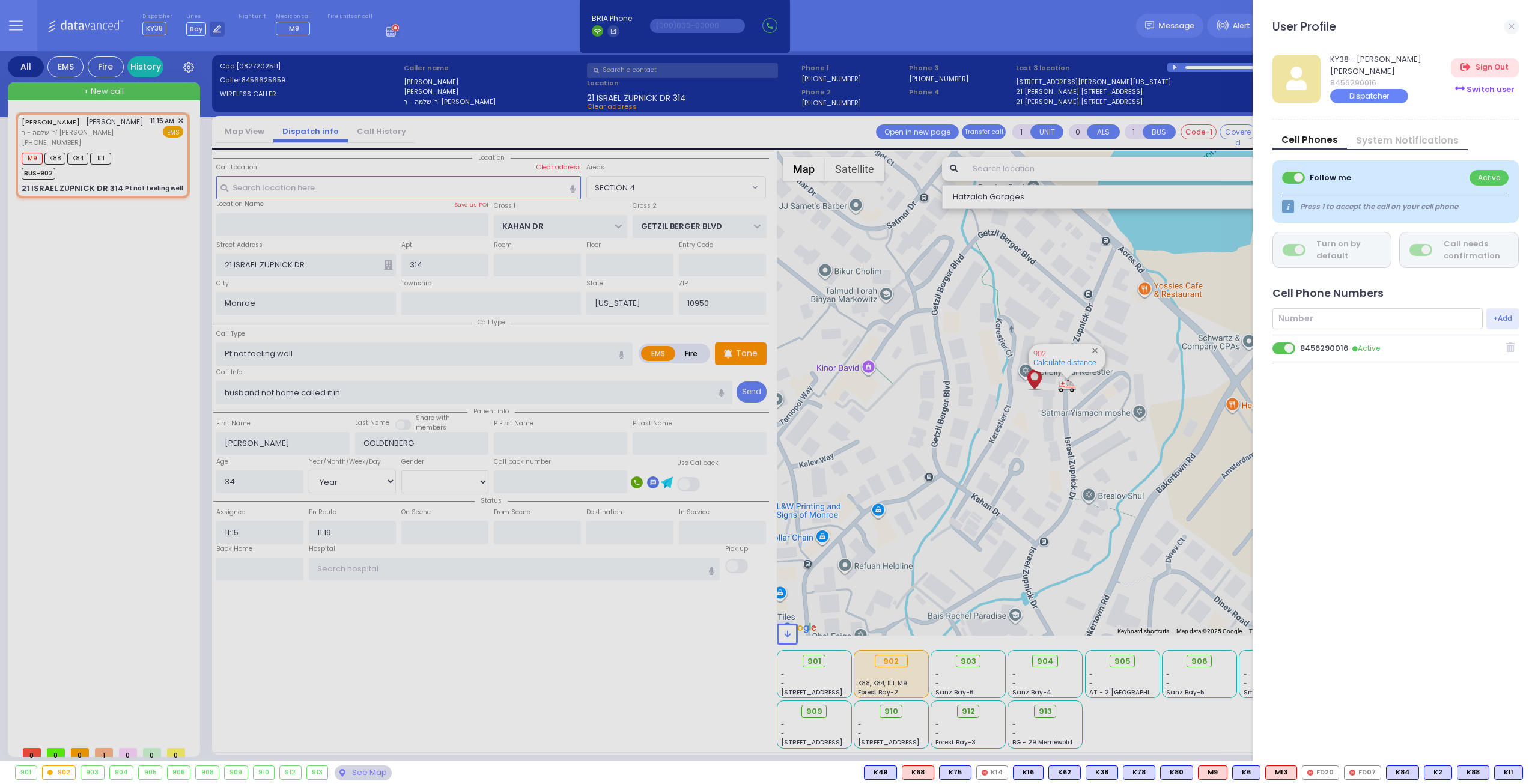
click at [1491, 88] on div "Switch user" at bounding box center [1484, 90] width 68 height 20
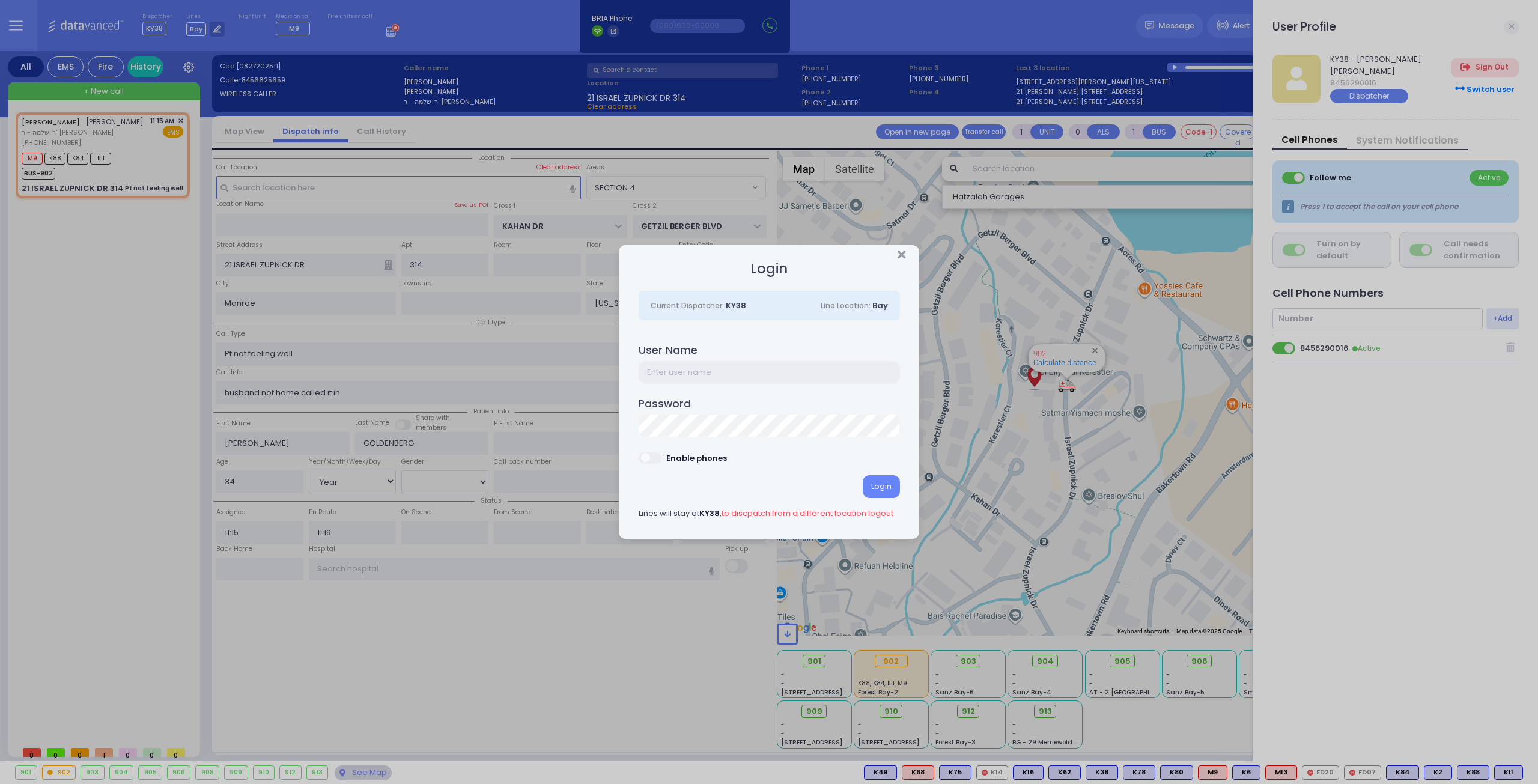
click at [691, 367] on input "text" at bounding box center [769, 373] width 262 height 23
type input "ky24"
